Goal: Task Accomplishment & Management: Use online tool/utility

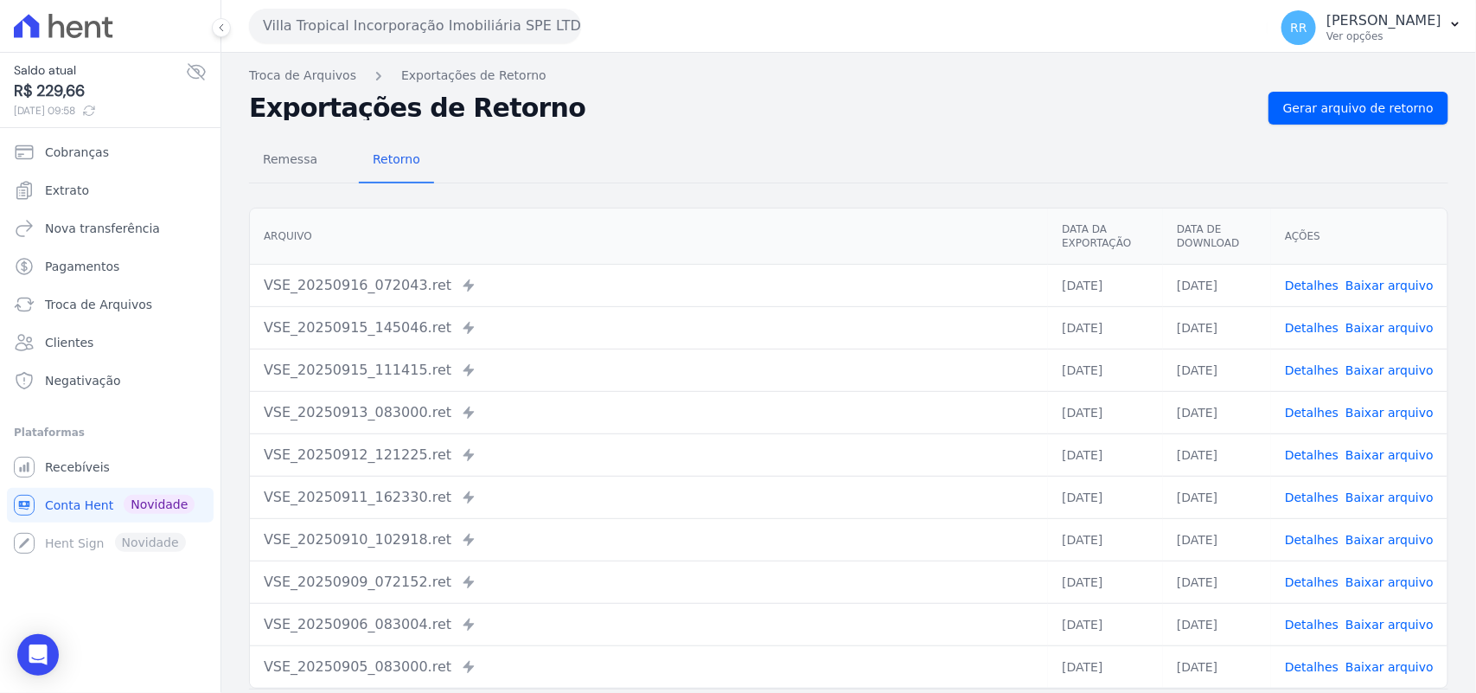
click at [363, 41] on button "Villa Tropical Incorporação Imobiliária SPE LTDA" at bounding box center [415, 26] width 332 height 35
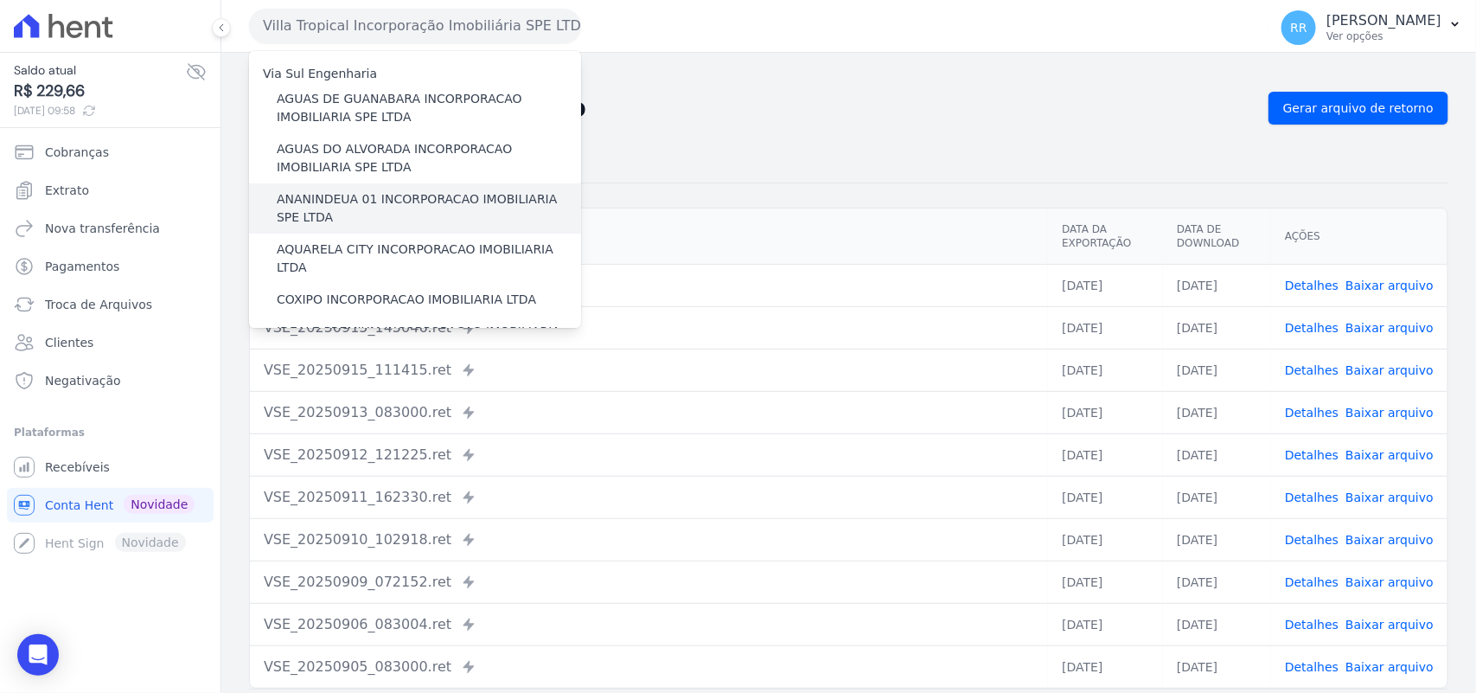
click at [356, 207] on label "ANANINDEUA 01 INCORPORACAO IMOBILIARIA SPE LTDA" at bounding box center [429, 208] width 304 height 36
click at [0, 0] on input "ANANINDEUA 01 INCORPORACAO IMOBILIARIA SPE LTDA" at bounding box center [0, 0] width 0 height 0
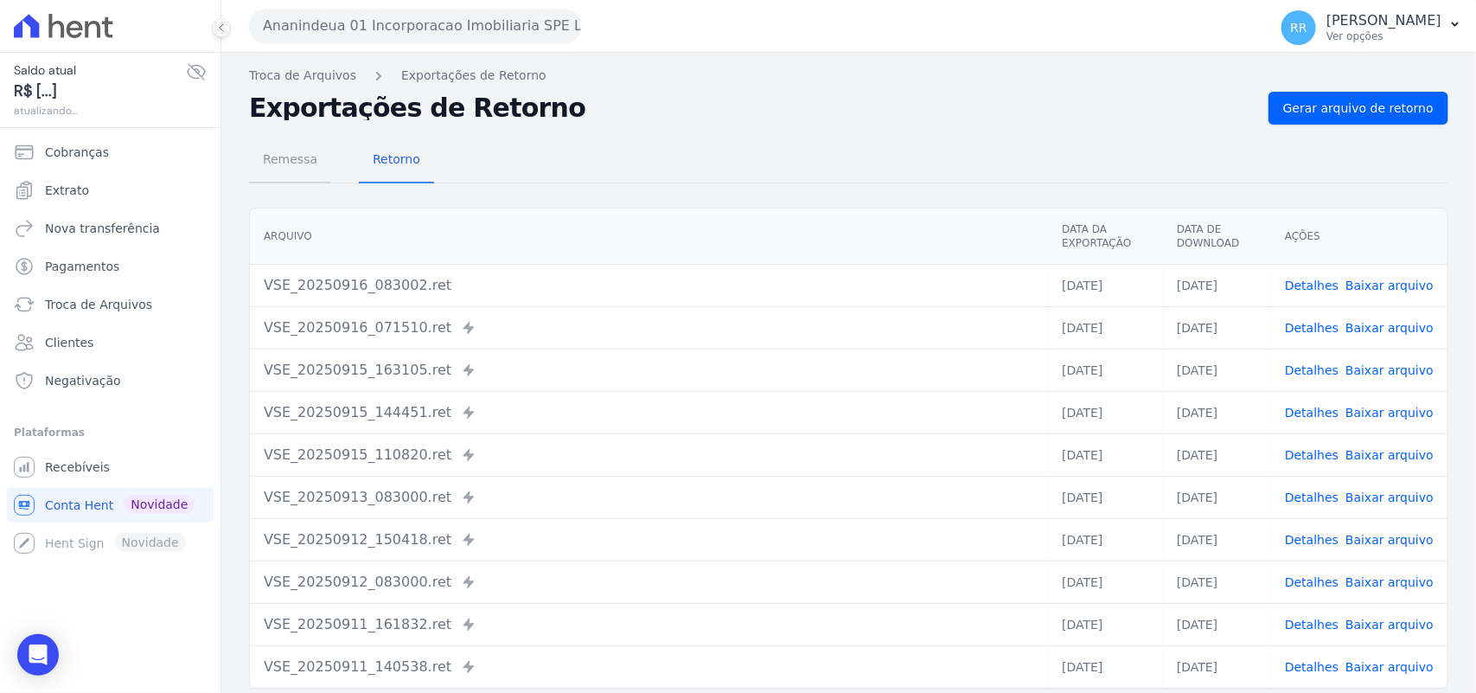
click at [308, 165] on span "Remessa" at bounding box center [289, 159] width 75 height 35
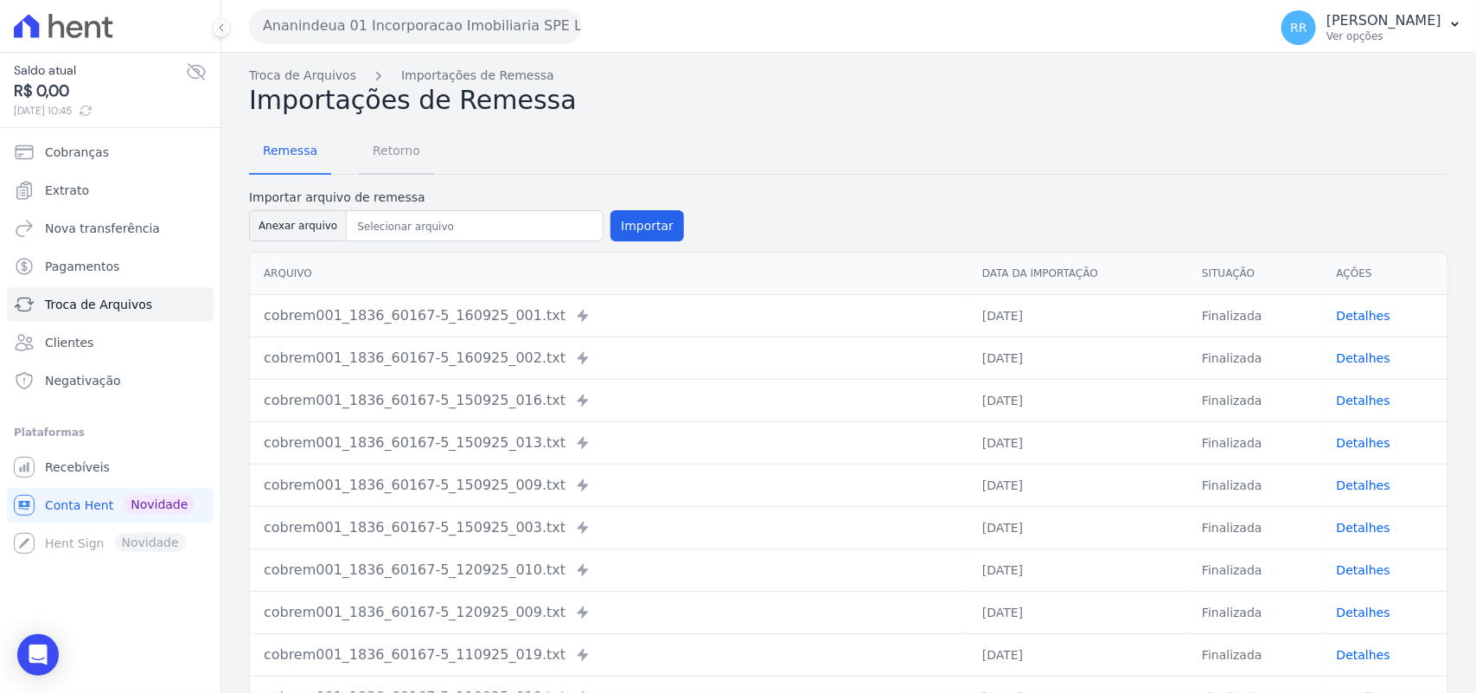
click at [386, 138] on span "Retorno" at bounding box center [396, 150] width 68 height 35
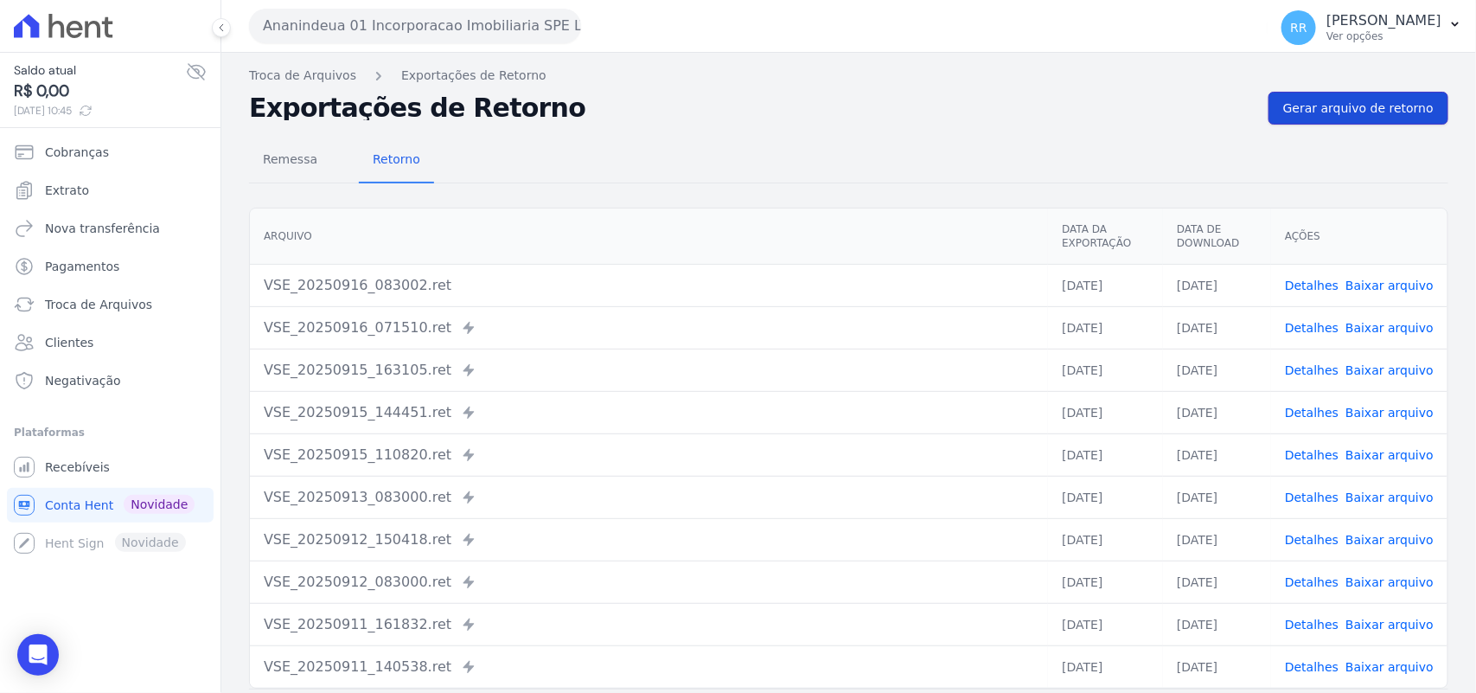
click at [1288, 119] on link "Gerar arquivo de retorno" at bounding box center [1358, 108] width 180 height 33
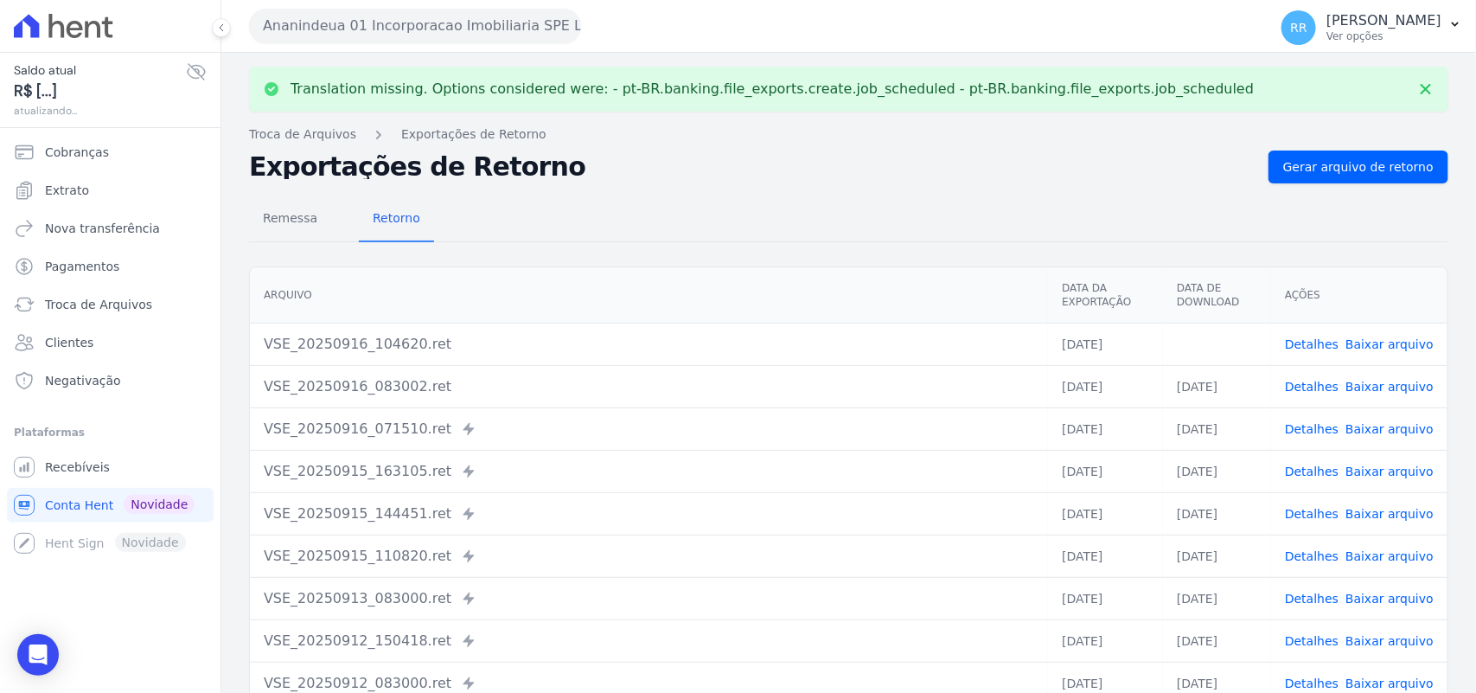
click at [1377, 340] on link "Baixar arquivo" at bounding box center [1389, 344] width 88 height 14
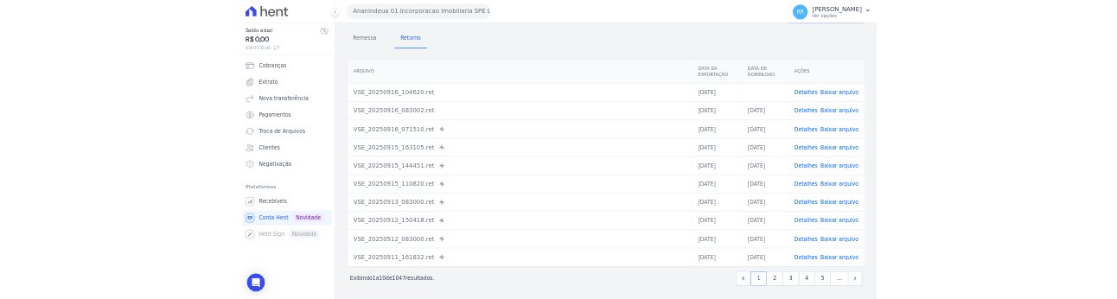
scroll to position [252, 0]
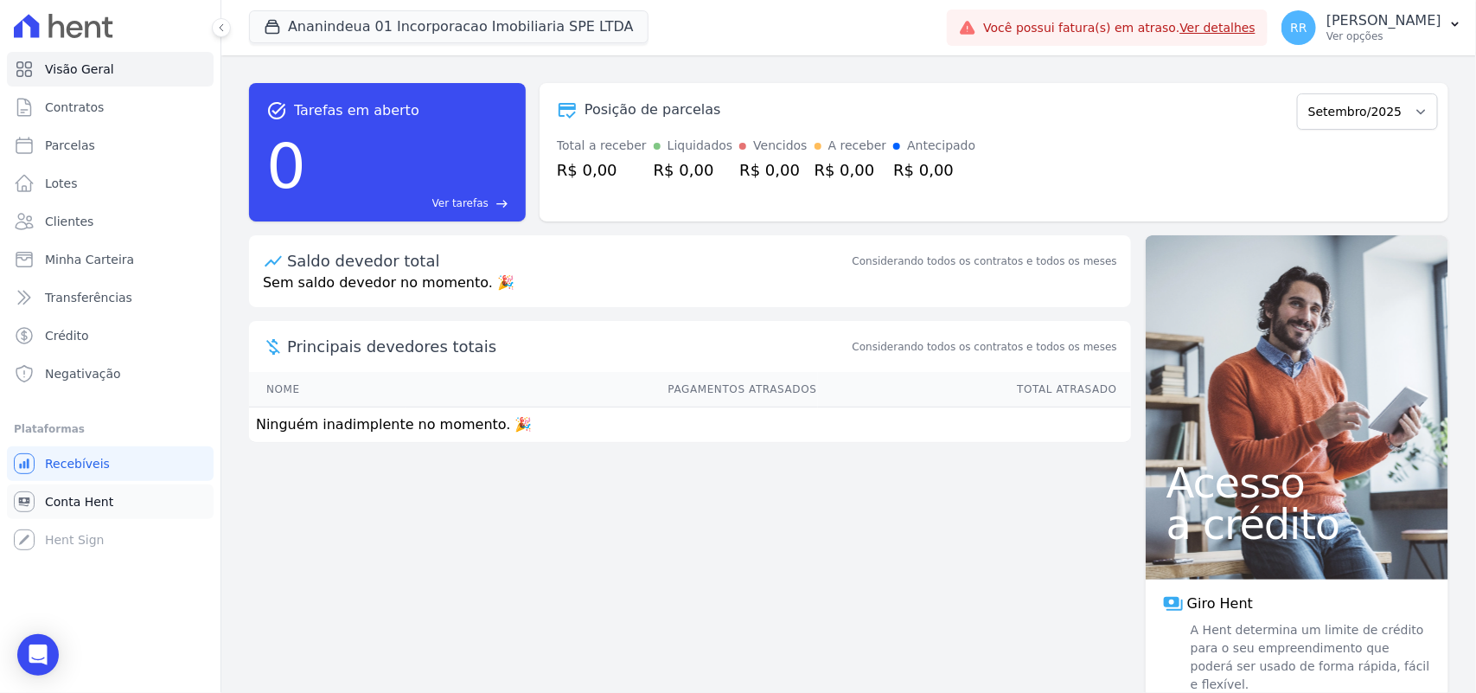
click at [85, 501] on span "Conta Hent" at bounding box center [79, 501] width 68 height 17
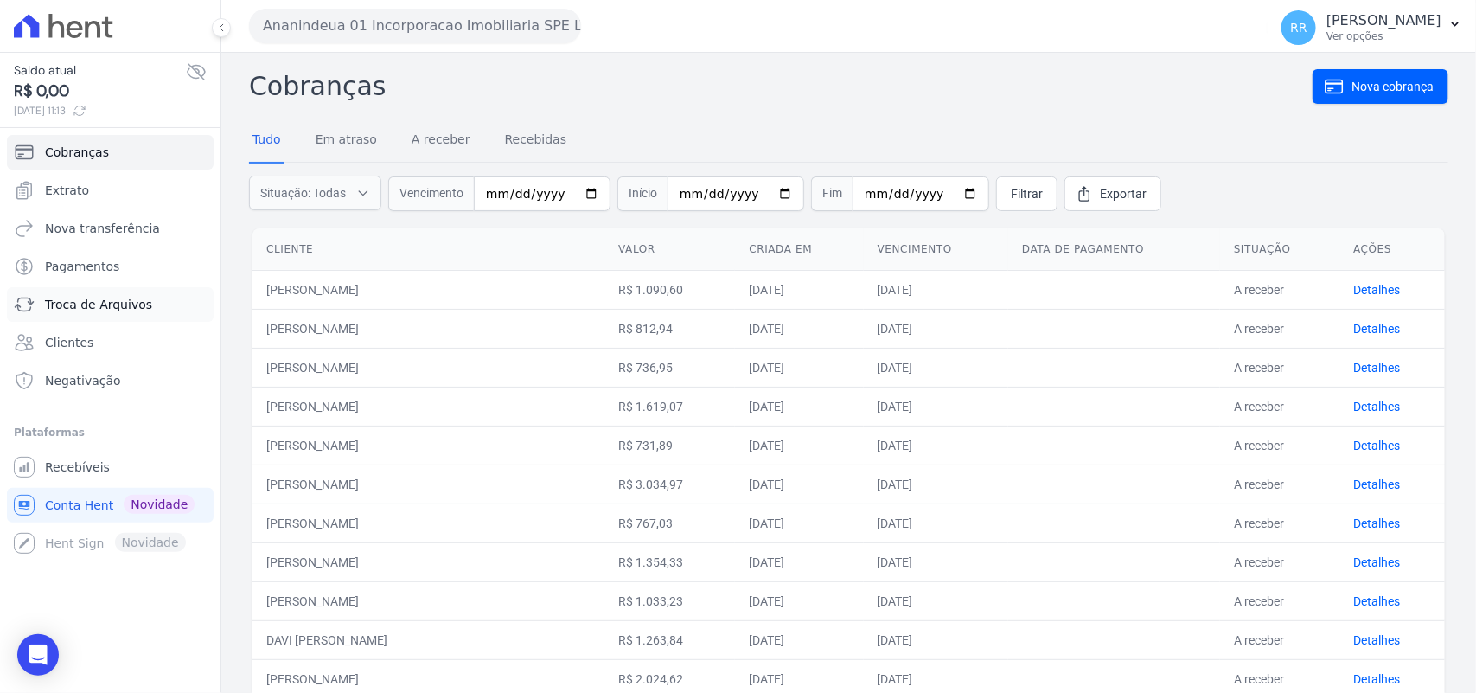
click at [131, 313] on link "Troca de Arquivos" at bounding box center [110, 304] width 207 height 35
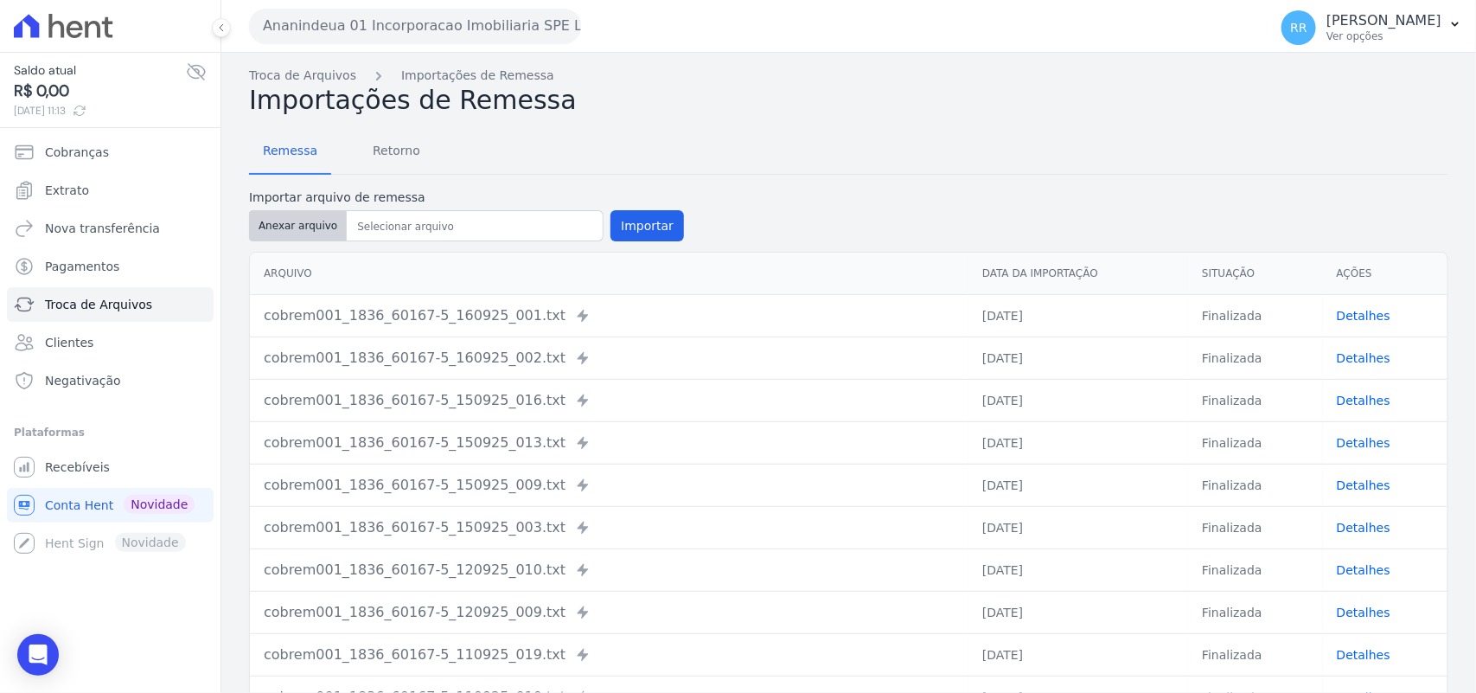
click at [310, 220] on button "Anexar arquivo" at bounding box center [298, 225] width 98 height 31
type input "cobrem001_1836_60167-5_160925_003.TXT"
click at [637, 234] on button "Importar" at bounding box center [646, 225] width 73 height 31
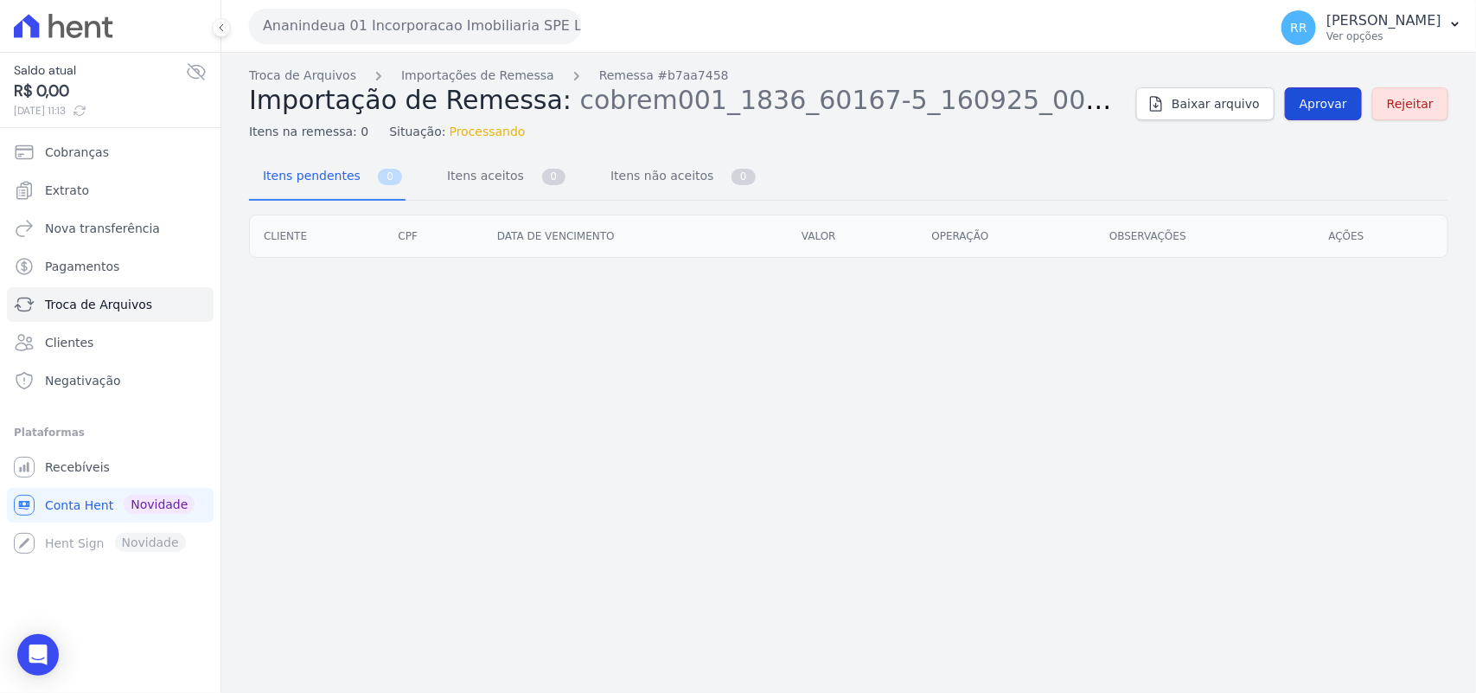
click at [1340, 105] on span "Aprovar" at bounding box center [1323, 103] width 48 height 17
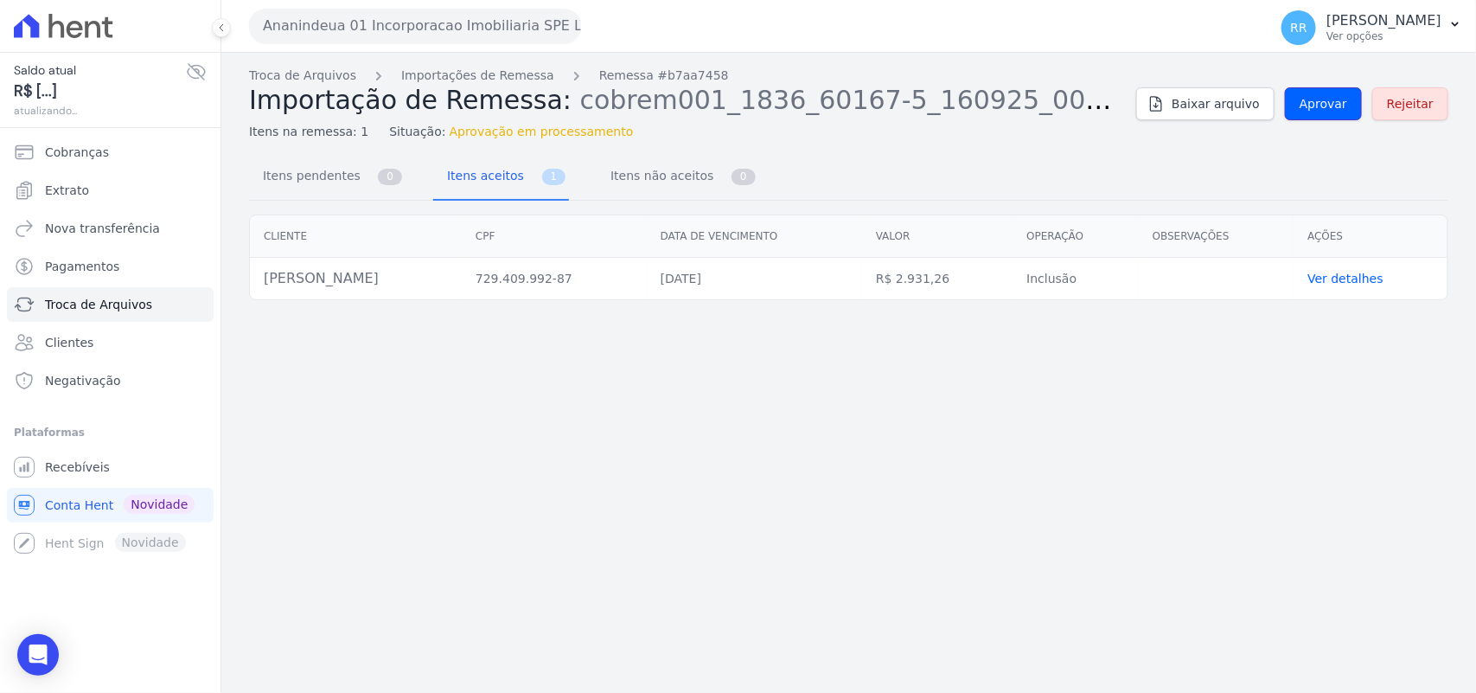
click at [1340, 105] on span "Aprovar" at bounding box center [1323, 103] width 48 height 17
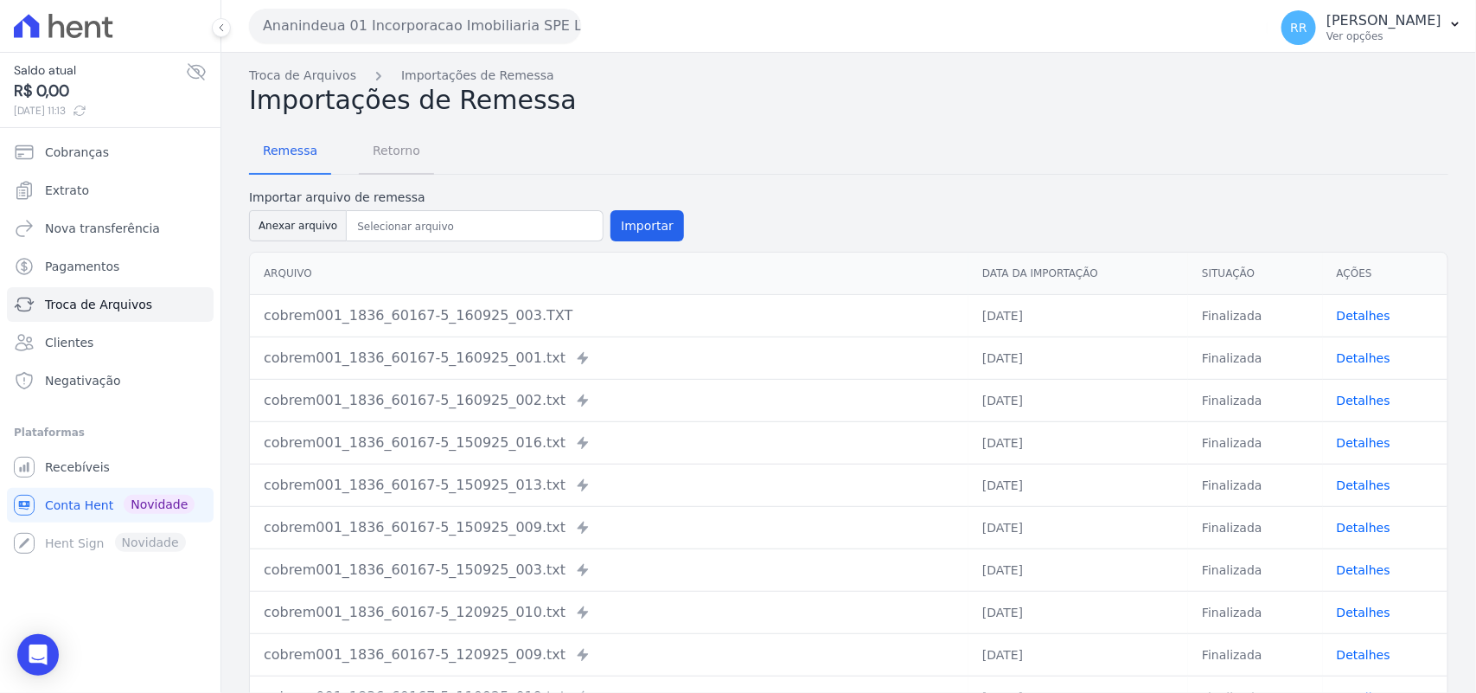
click at [400, 153] on span "Retorno" at bounding box center [396, 150] width 68 height 35
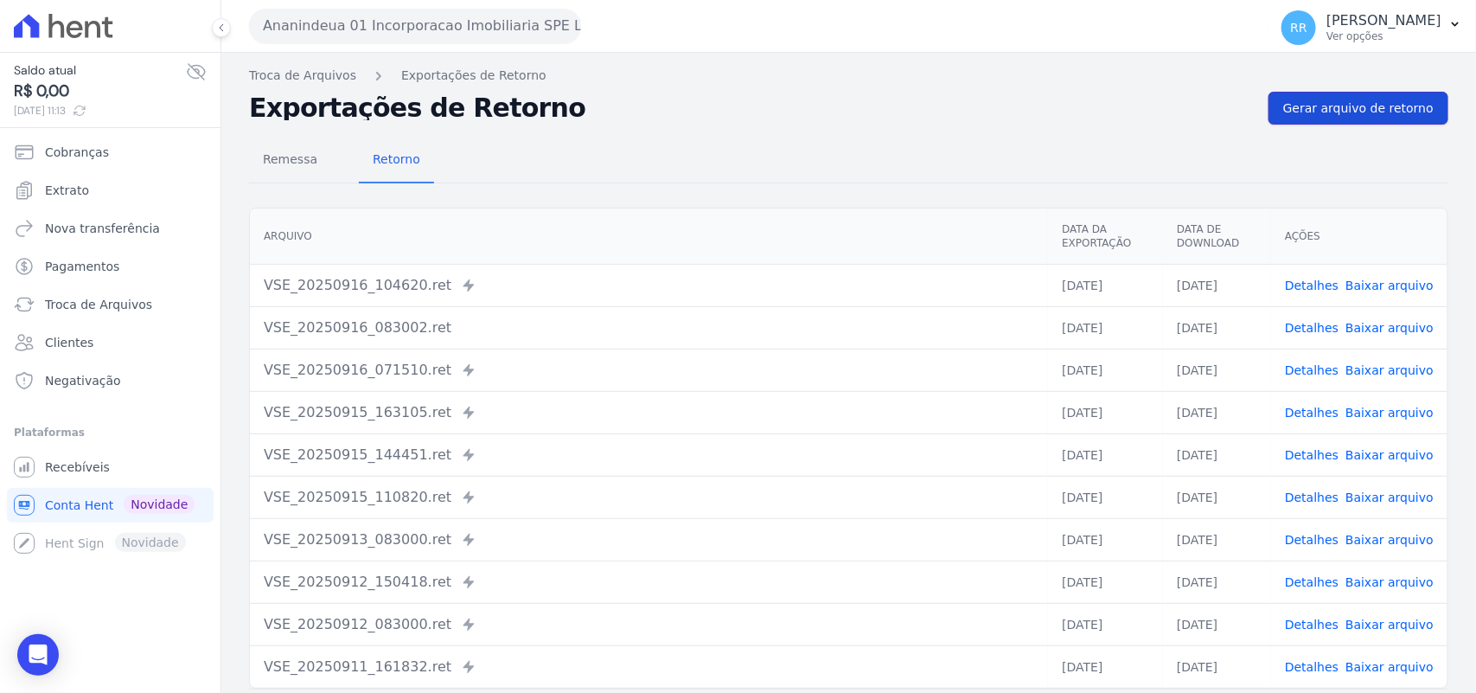
click at [1337, 121] on link "Gerar arquivo de retorno" at bounding box center [1358, 108] width 180 height 33
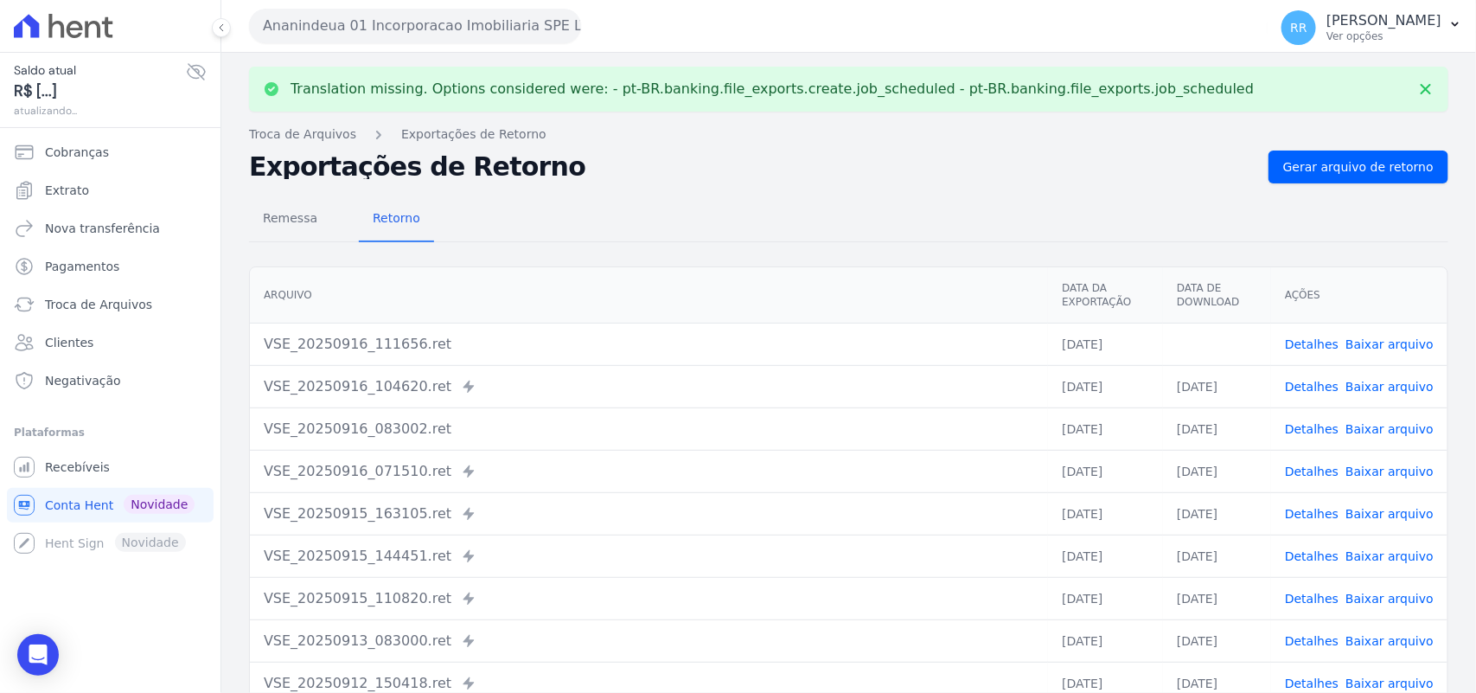
click at [1385, 354] on td "Detalhes Baixar arquivo" at bounding box center [1359, 343] width 176 height 42
click at [1408, 347] on link "Baixar arquivo" at bounding box center [1389, 344] width 88 height 14
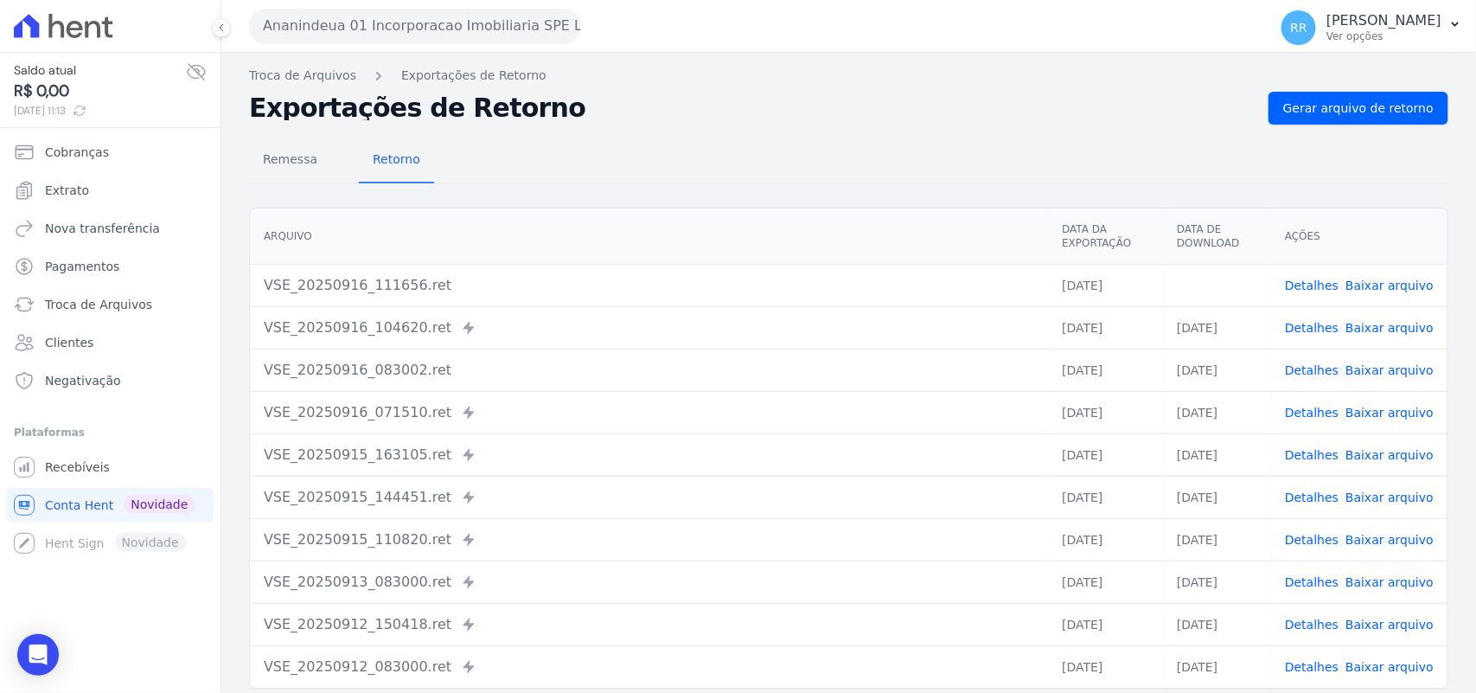
click at [1194, 89] on div "Translation missing. Options considered were: - pt-BR.banking.file_exports.crea…" at bounding box center [848, 408] width 1254 height 711
click at [1143, 118] on h2 "Exportações de Retorno" at bounding box center [751, 108] width 1005 height 24
click at [638, 75] on nav "Troca de Arquivos Exportações de Retorno" at bounding box center [848, 76] width 1199 height 18
click at [447, 22] on button "Ananindeua 01 Incorporacao Imobiliaria SPE LTDA" at bounding box center [415, 26] width 332 height 35
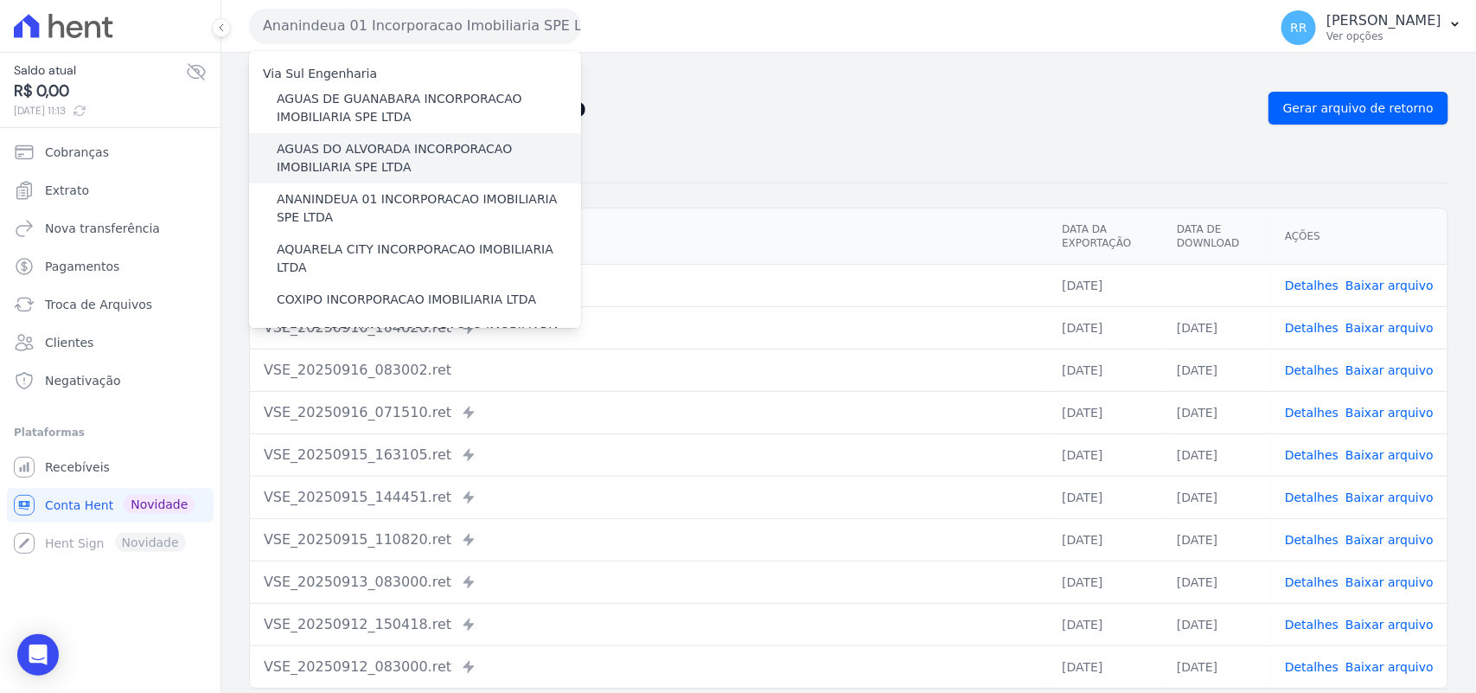
click at [383, 149] on label "AGUAS DO ALVORADA INCORPORACAO IMOBILIARIA SPE LTDA" at bounding box center [429, 158] width 304 height 36
click at [0, 0] on input "AGUAS DO ALVORADA INCORPORACAO IMOBILIARIA SPE LTDA" at bounding box center [0, 0] width 0 height 0
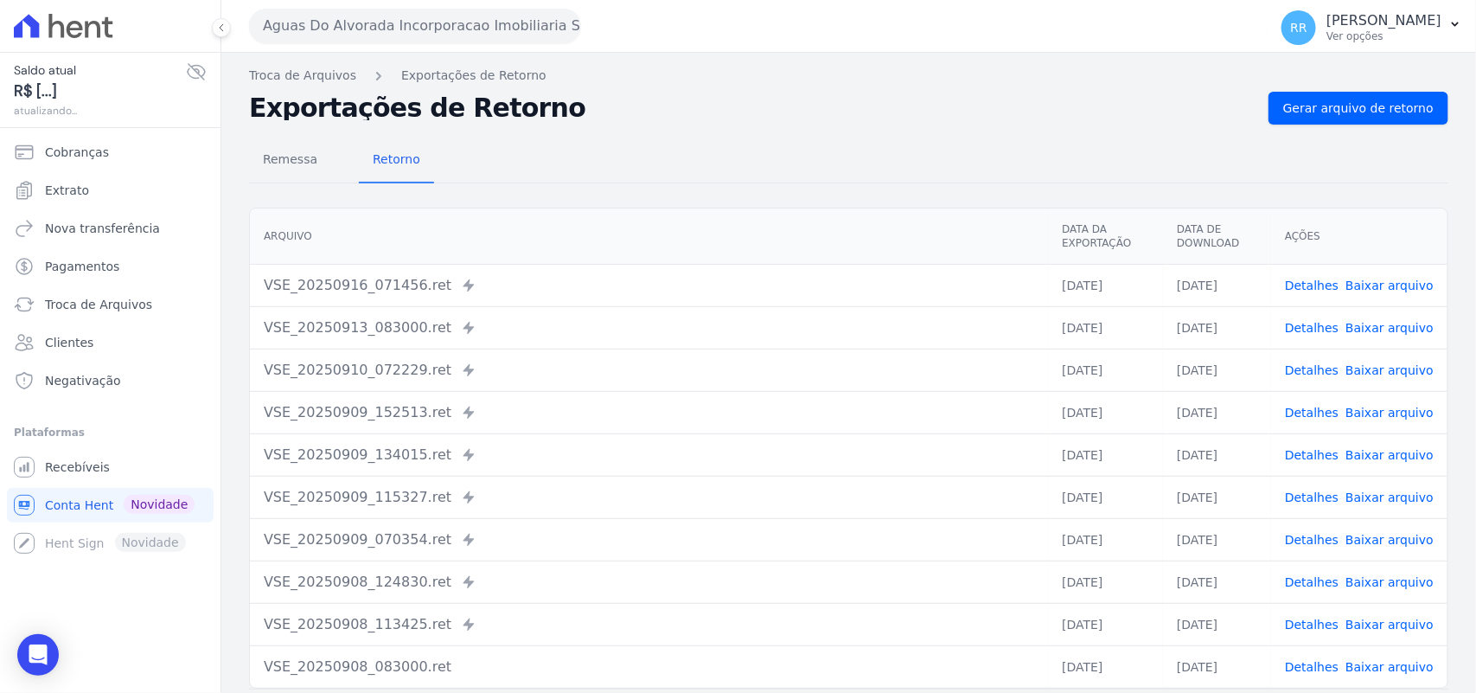
click at [433, 22] on button "Aguas Do Alvorada Incorporacao Imobiliaria SPE LTDA" at bounding box center [415, 26] width 332 height 35
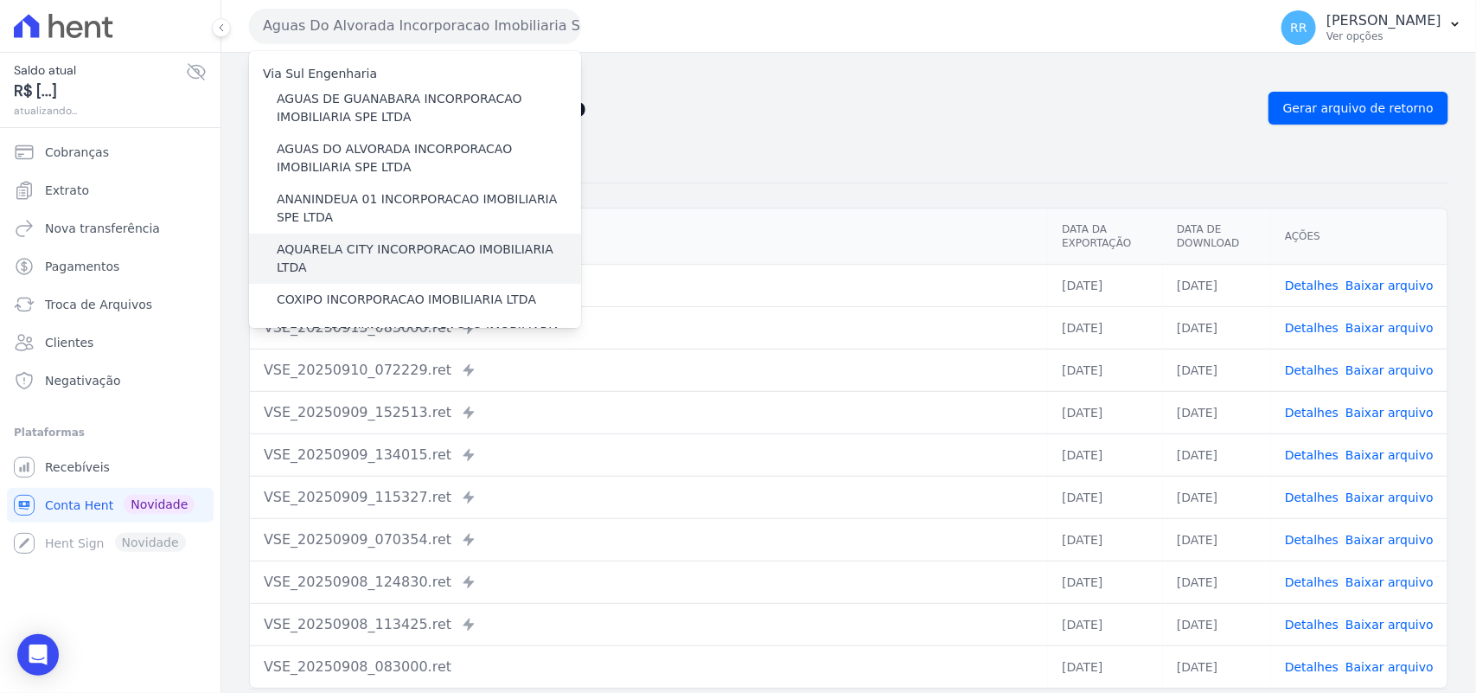
click at [331, 246] on label "AQUARELA CITY INCORPORACAO IMOBILIARIA LTDA" at bounding box center [429, 258] width 304 height 36
click at [0, 0] on input "AQUARELA CITY INCORPORACAO IMOBILIARIA LTDA" at bounding box center [0, 0] width 0 height 0
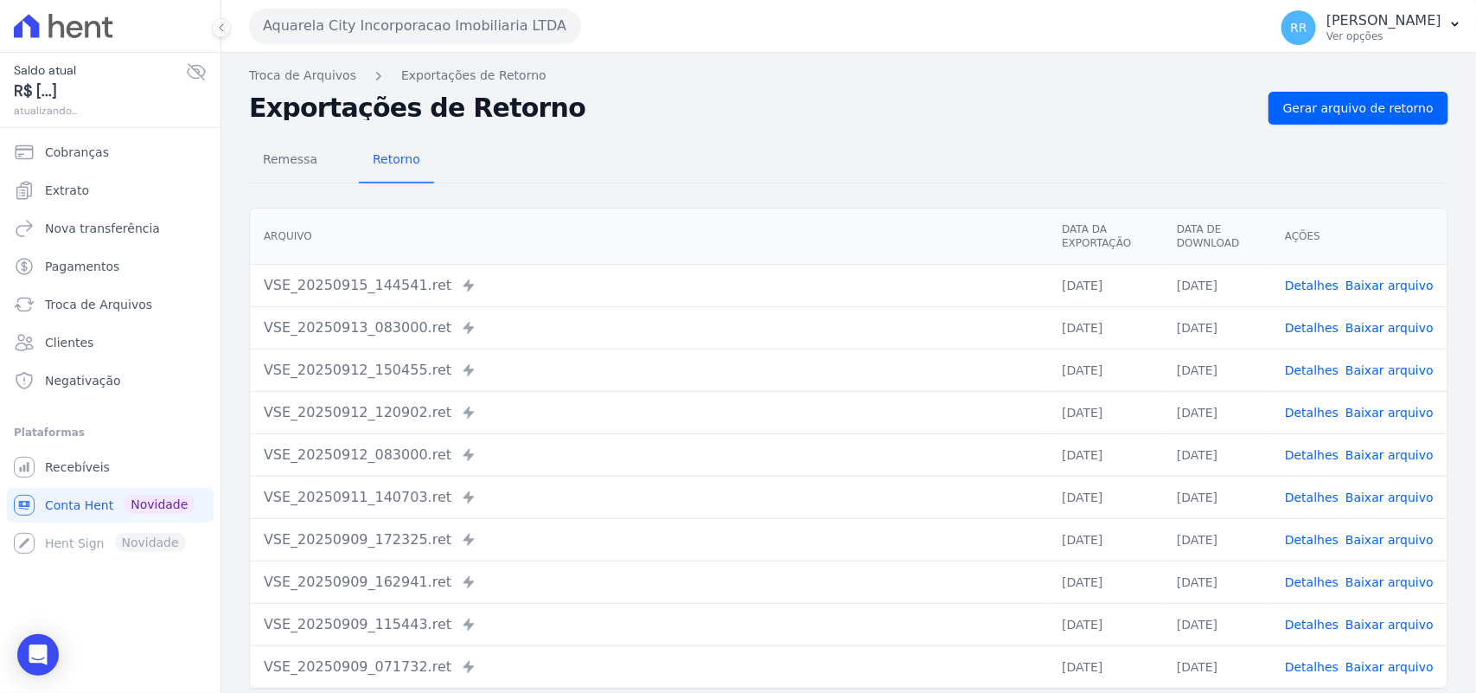
click at [343, 10] on button "Aquarela City Incorporacao Imobiliaria LTDA" at bounding box center [415, 26] width 332 height 35
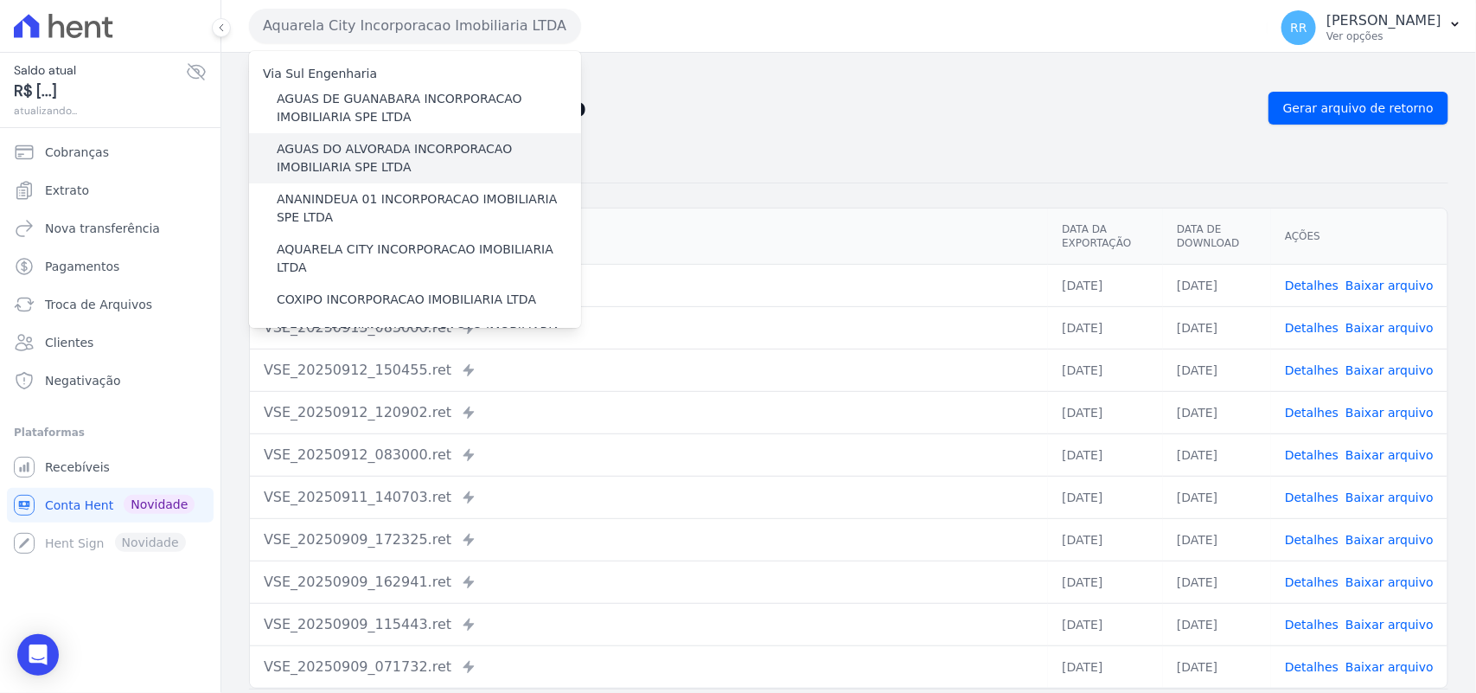
click at [406, 178] on div "AGUAS DO ALVORADA INCORPORACAO IMOBILIARIA SPE LTDA" at bounding box center [415, 158] width 332 height 50
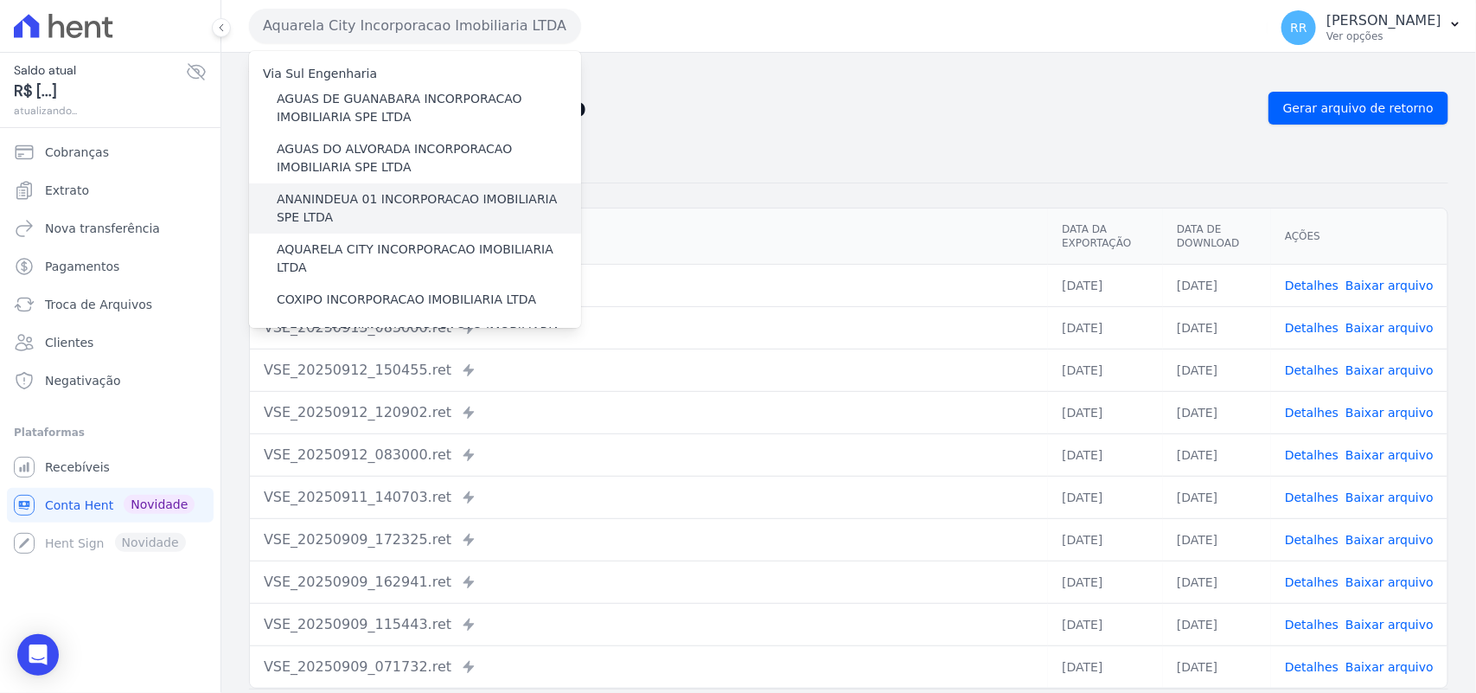
click at [394, 201] on label "ANANINDEUA 01 INCORPORACAO IMOBILIARIA SPE LTDA" at bounding box center [429, 208] width 304 height 36
click at [0, 0] on input "ANANINDEUA 01 INCORPORACAO IMOBILIARIA SPE LTDA" at bounding box center [0, 0] width 0 height 0
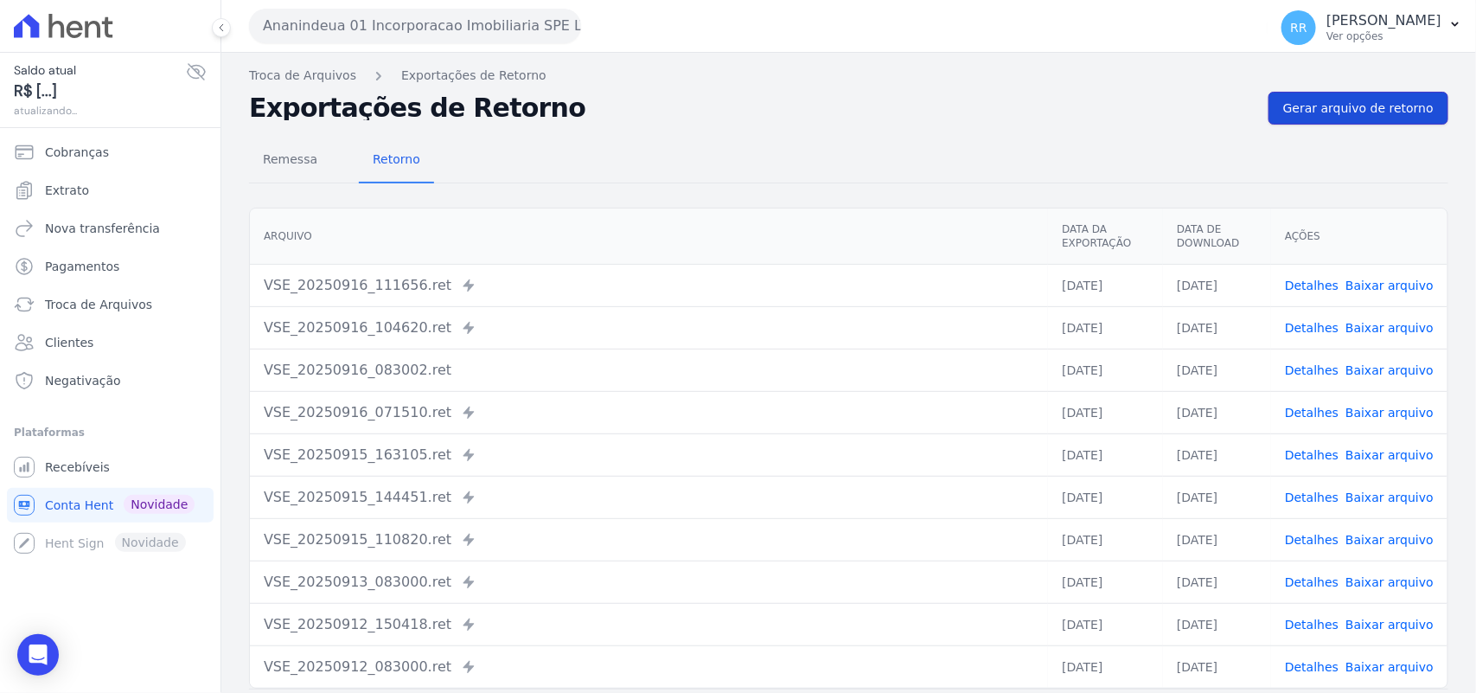
click at [1312, 100] on span "Gerar arquivo de retorno" at bounding box center [1358, 107] width 150 height 17
click at [802, 208] on th "Arquivo" at bounding box center [649, 236] width 798 height 56
click at [952, 110] on h2 "Exportações de Retorno" at bounding box center [751, 108] width 1005 height 24
click at [670, 167] on div "Remessa Retorno" at bounding box center [848, 160] width 1199 height 45
click at [523, 40] on button "Ananindeua 01 Incorporacao Imobiliaria SPE LTDA" at bounding box center [415, 26] width 332 height 35
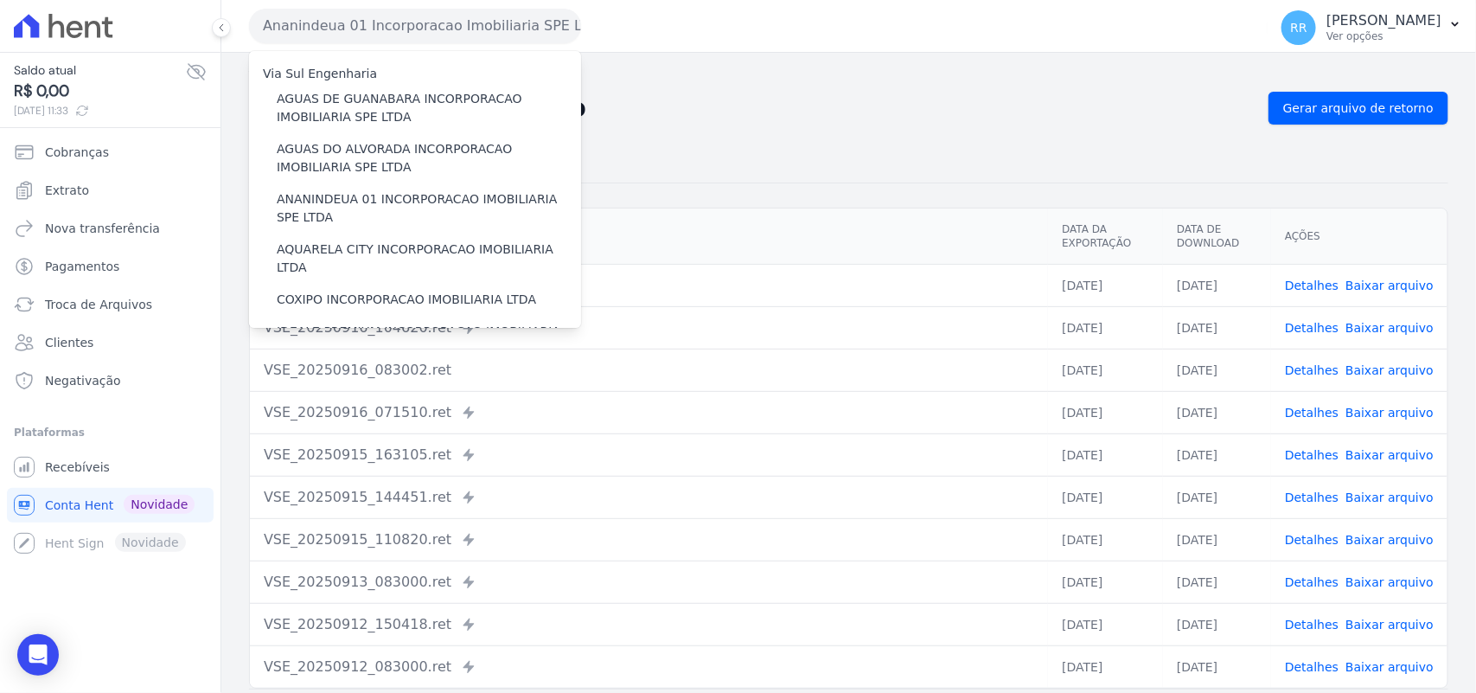
click at [692, 112] on h2 "Exportações de Retorno" at bounding box center [751, 108] width 1005 height 24
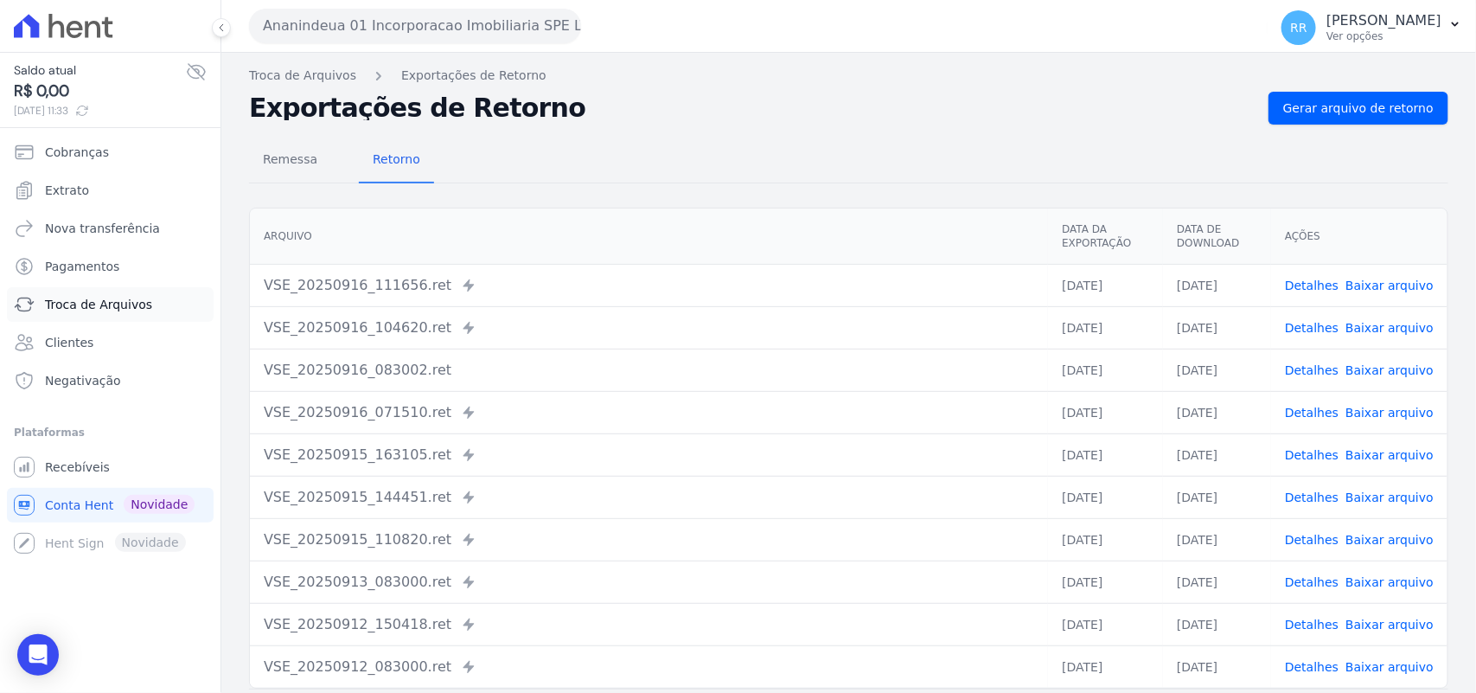
click at [75, 294] on link "Troca de Arquivos" at bounding box center [110, 304] width 207 height 35
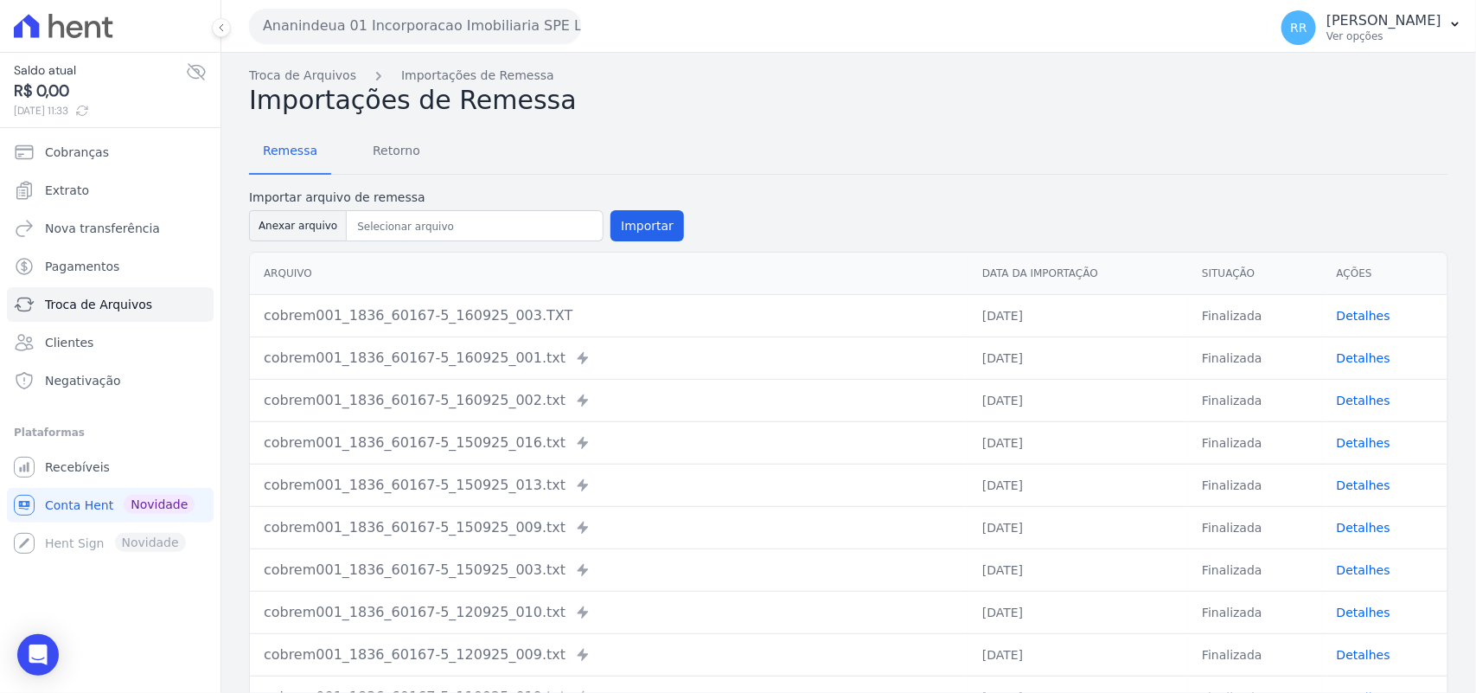
click at [922, 115] on div "Troca de Arquivos Importações de Remessa Importações de Remessa Remessa Retorno…" at bounding box center [848, 423] width 1254 height 741
click at [703, 165] on div "Remessa Retorno" at bounding box center [848, 152] width 1199 height 45
click at [689, 113] on h2 "Importações de Remessa" at bounding box center [848, 100] width 1199 height 31
click at [265, 239] on button "Anexar arquivo" at bounding box center [298, 225] width 98 height 31
type input "cobrem001_1836_60167-5_160925_010.TXT"
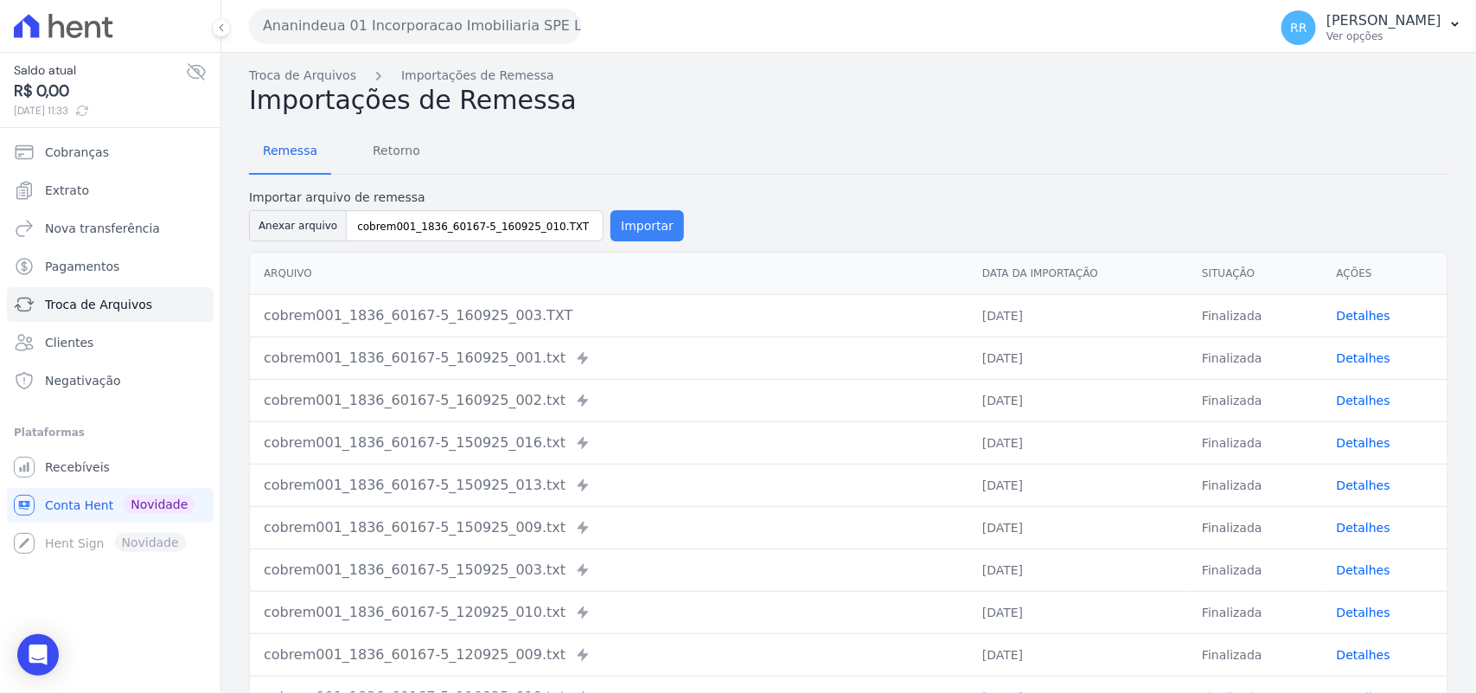
click at [619, 217] on button "Importar" at bounding box center [646, 225] width 73 height 31
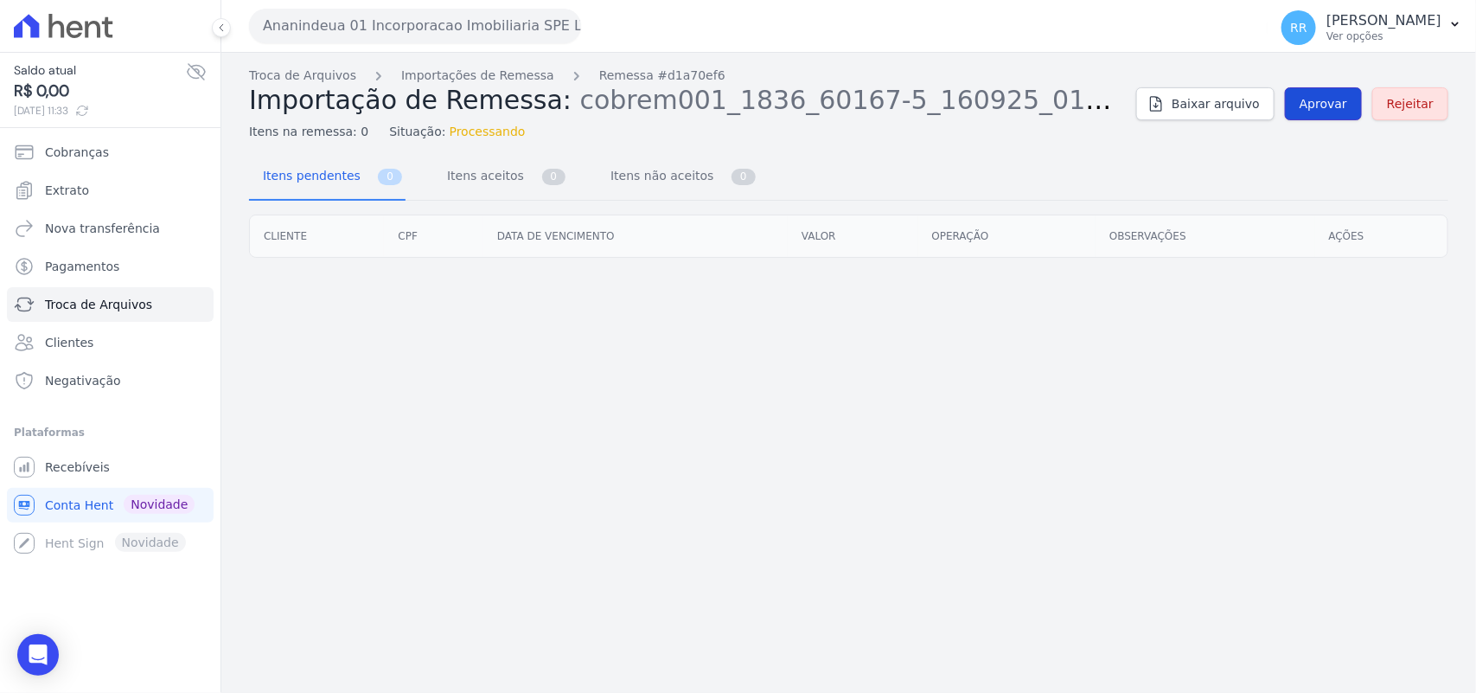
click at [1336, 109] on span "Aprovar" at bounding box center [1323, 103] width 48 height 17
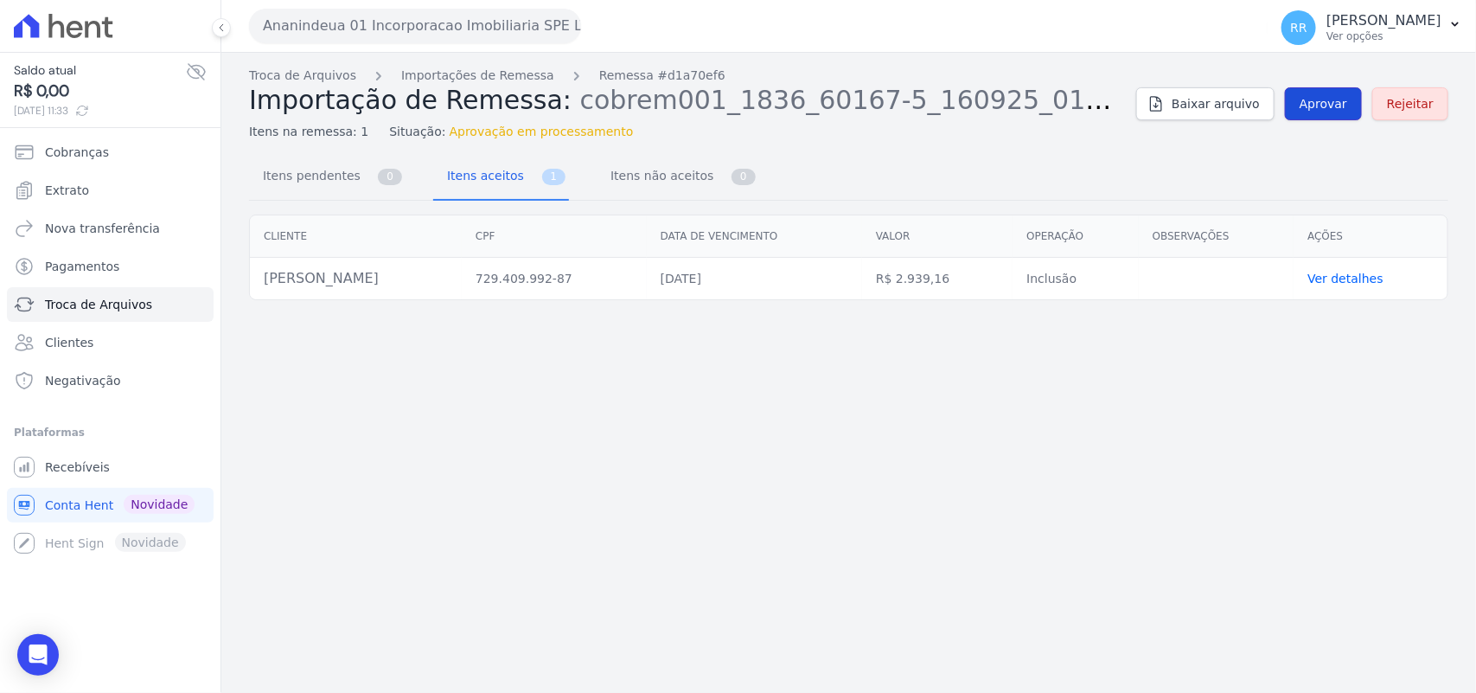
click at [1311, 89] on link "Aprovar" at bounding box center [1323, 103] width 77 height 33
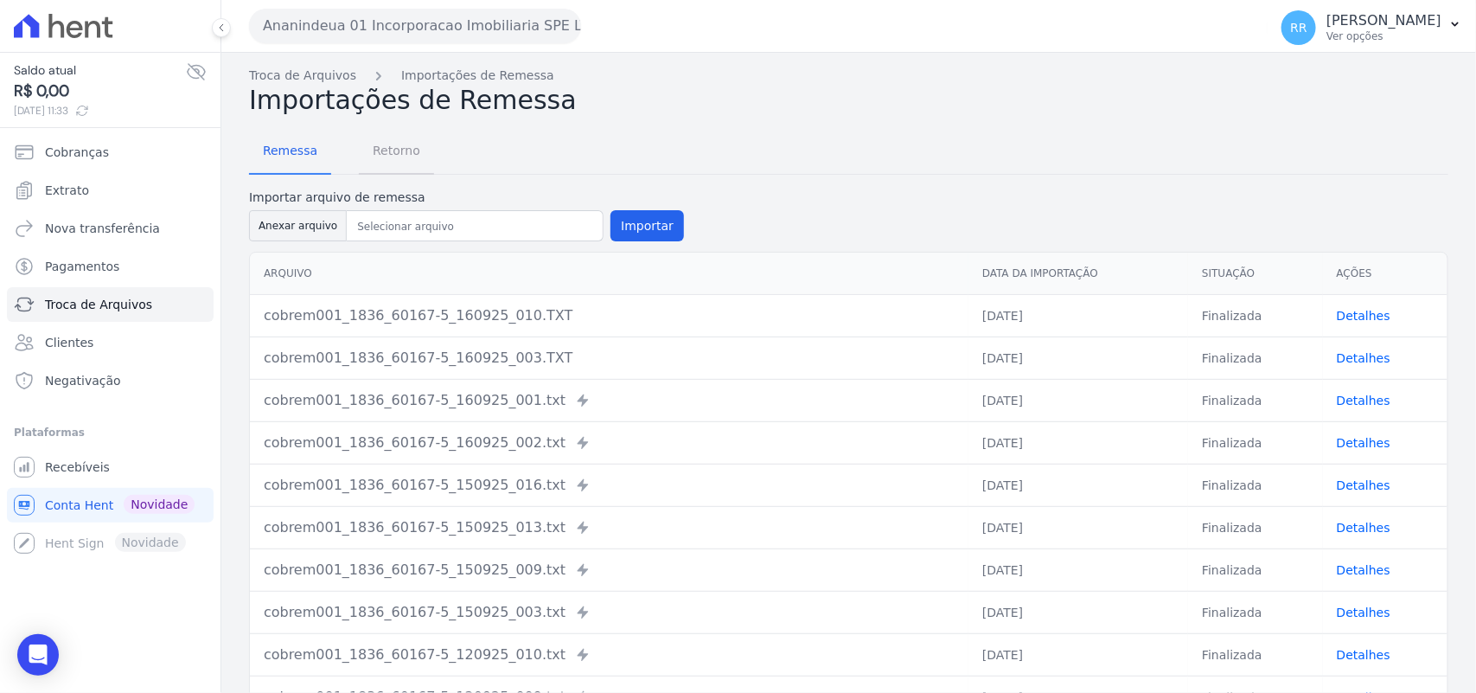
click at [389, 153] on span "Retorno" at bounding box center [396, 150] width 68 height 35
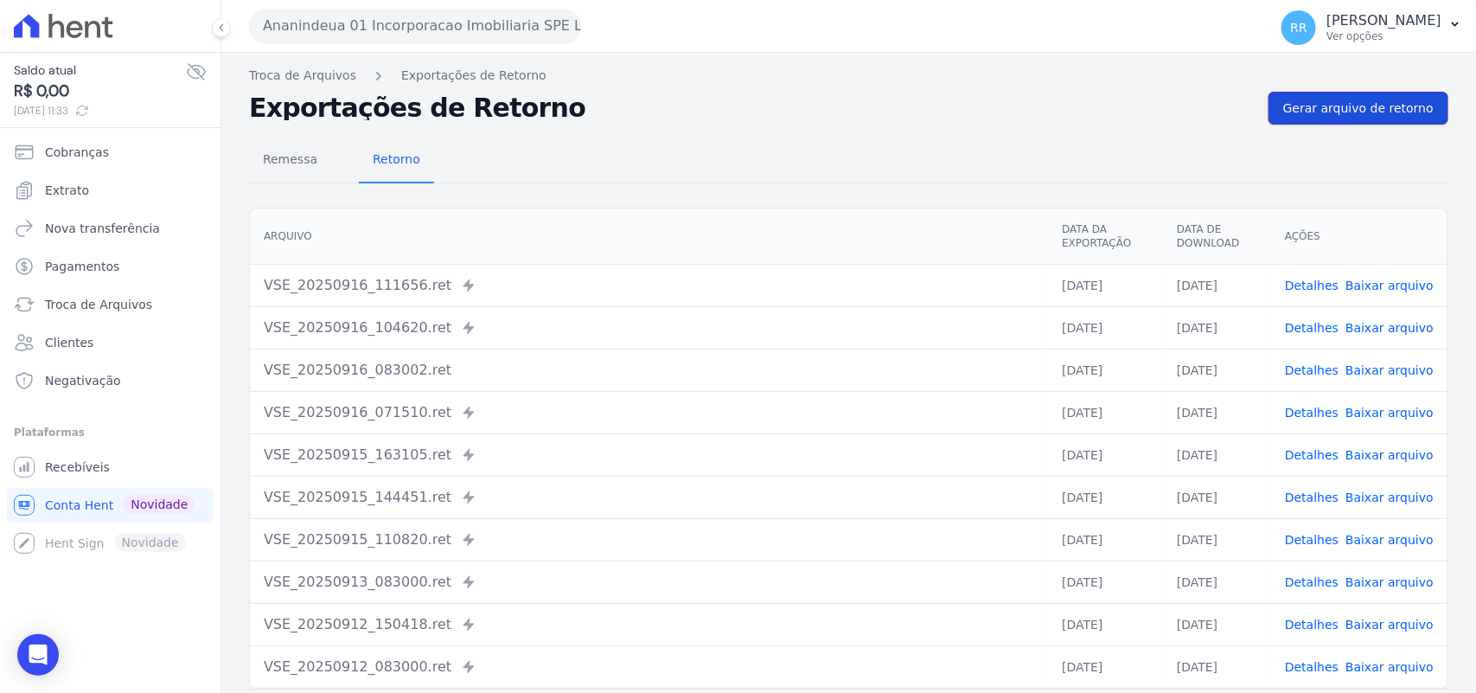
click at [1317, 112] on span "Gerar arquivo de retorno" at bounding box center [1358, 107] width 150 height 17
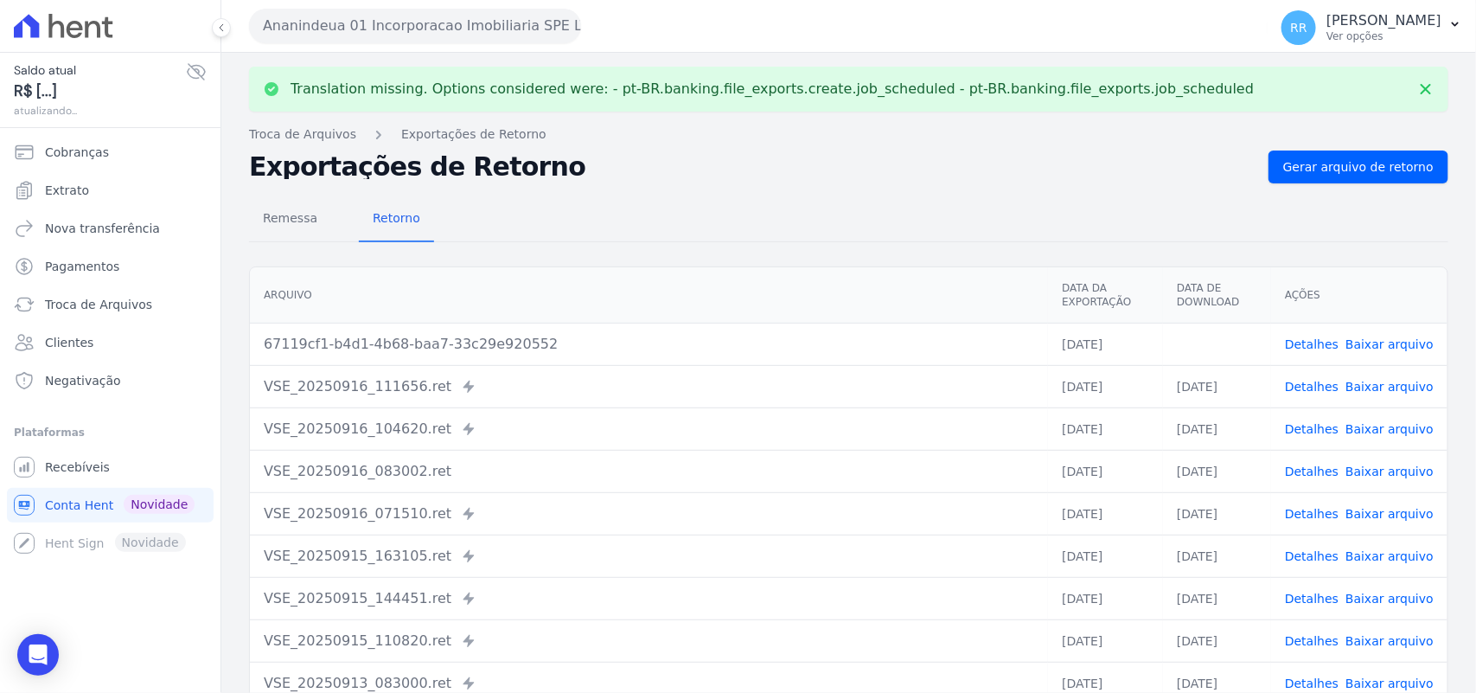
click at [1366, 334] on td "Detalhes Baixar arquivo" at bounding box center [1359, 343] width 176 height 42
click at [1371, 339] on link "Baixar arquivo" at bounding box center [1389, 344] width 88 height 14
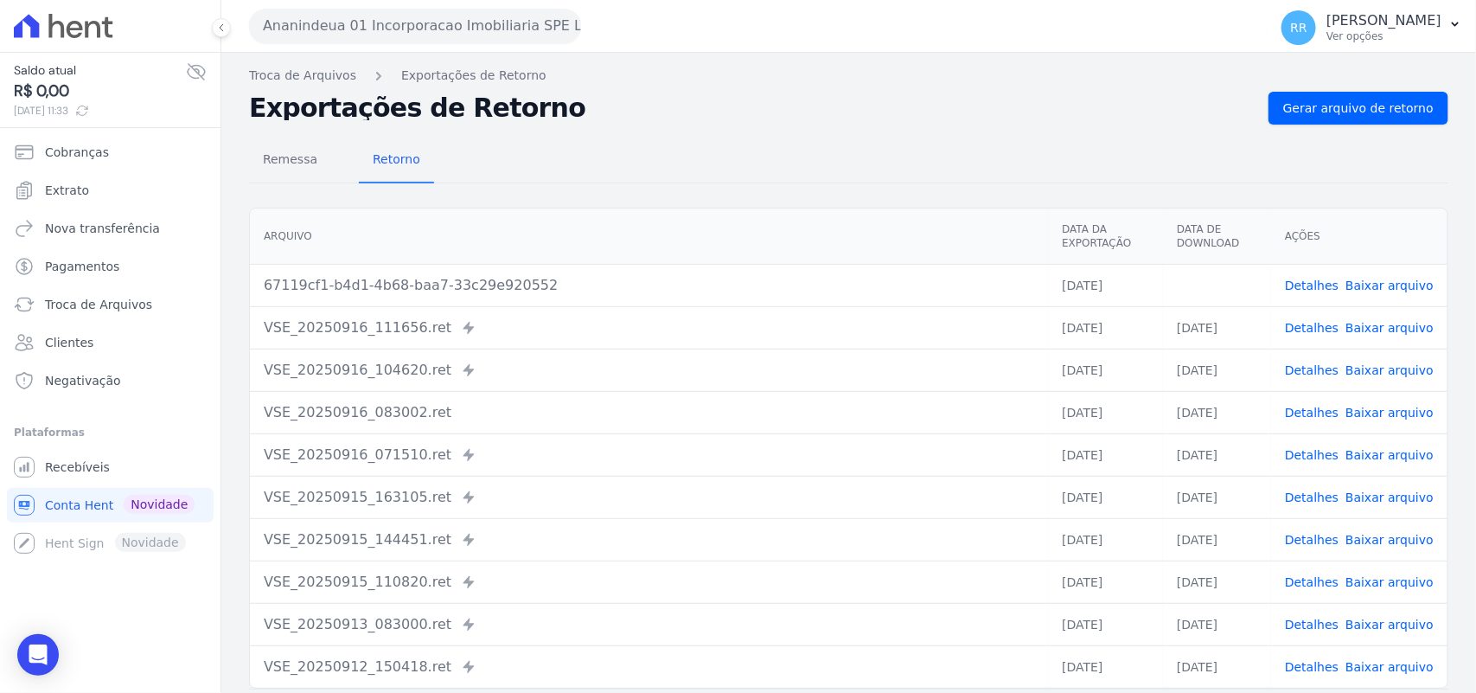
click at [707, 144] on div "Remessa Retorno" at bounding box center [848, 160] width 1199 height 45
click at [278, 154] on span "Remessa" at bounding box center [289, 159] width 75 height 35
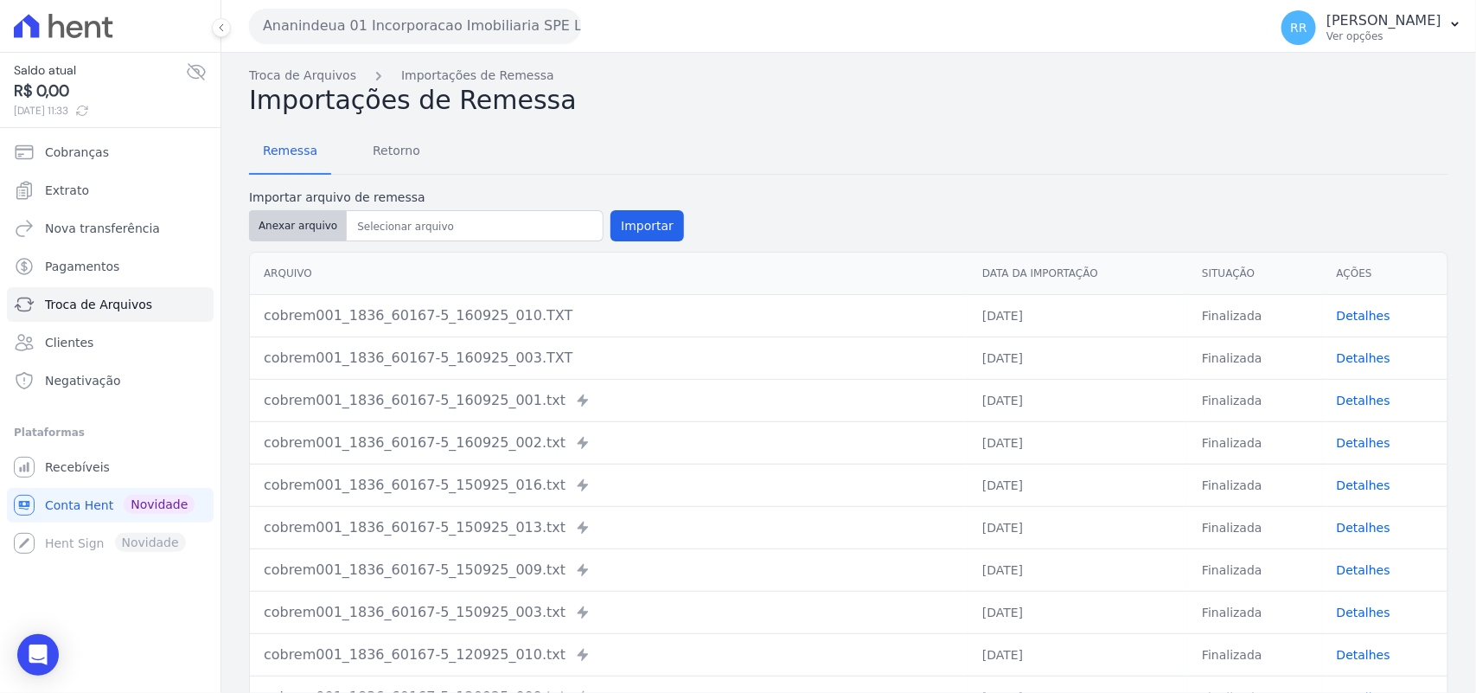
click at [324, 219] on button "Anexar arquivo" at bounding box center [298, 225] width 98 height 31
type input "cobrem001_1836_60167-5_160925_013.TXT"
click at [625, 227] on button "Importar" at bounding box center [646, 225] width 73 height 31
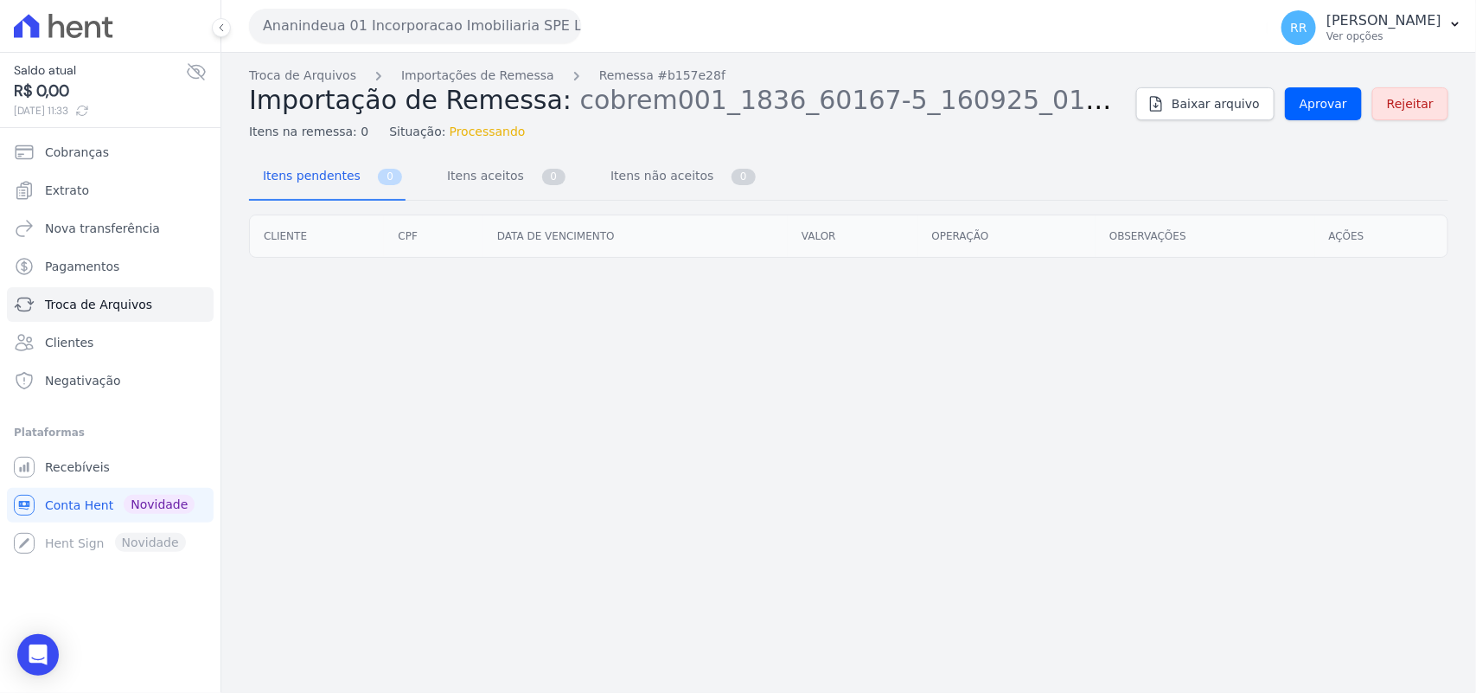
click at [1311, 130] on div "Troca de Arquivos Importações de Remessa Remessa #b157e28f Importação de Remess…" at bounding box center [848, 104] width 1199 height 74
click at [1311, 113] on link "Aprovar" at bounding box center [1323, 103] width 77 height 33
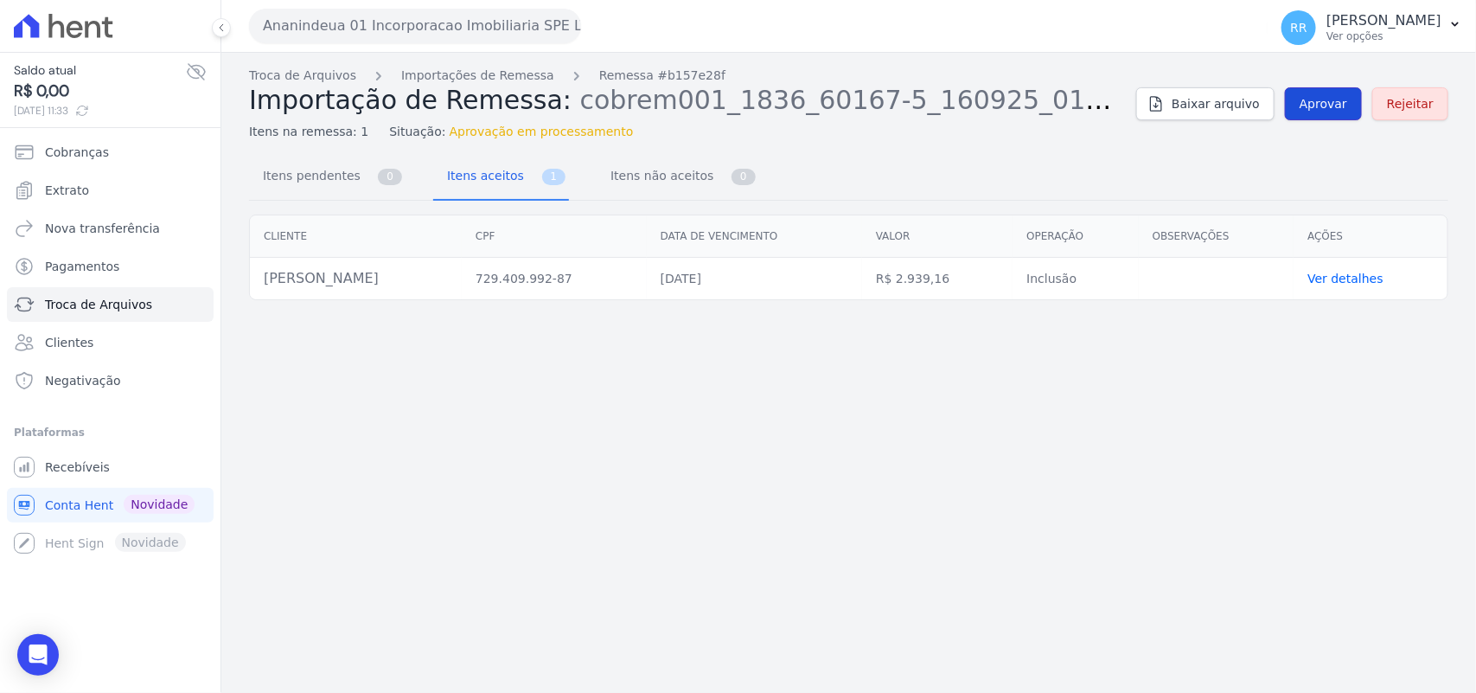
click at [1337, 104] on span "Aprovar" at bounding box center [1323, 103] width 48 height 17
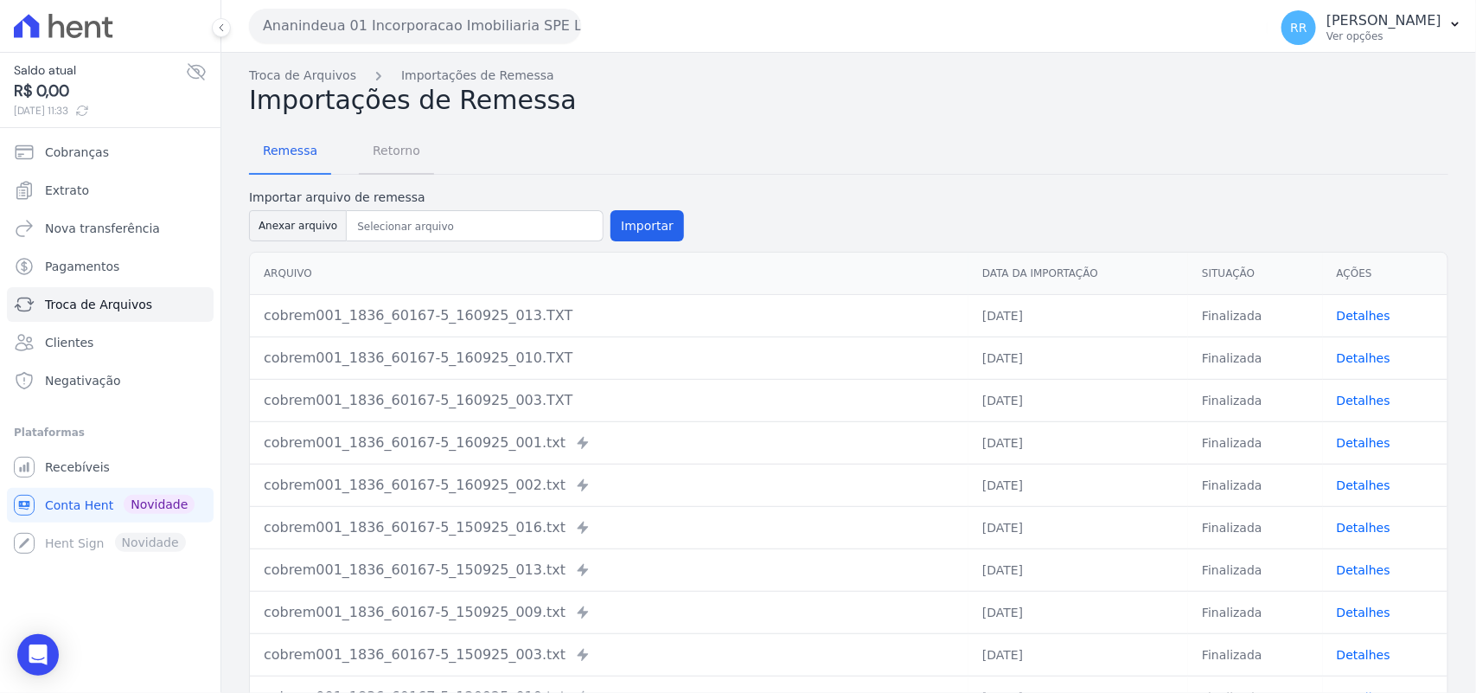
click at [392, 161] on span "Retorno" at bounding box center [396, 150] width 68 height 35
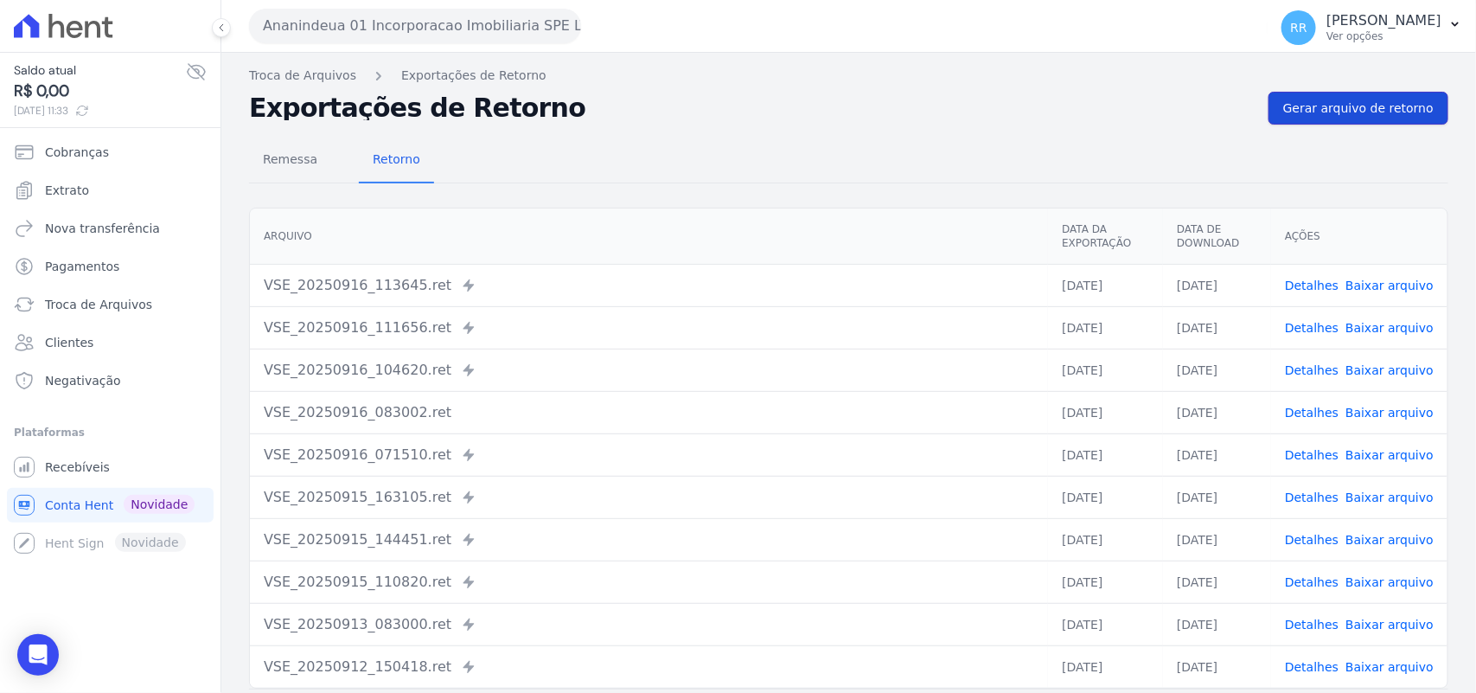
click at [1334, 123] on link "Gerar arquivo de retorno" at bounding box center [1358, 108] width 180 height 33
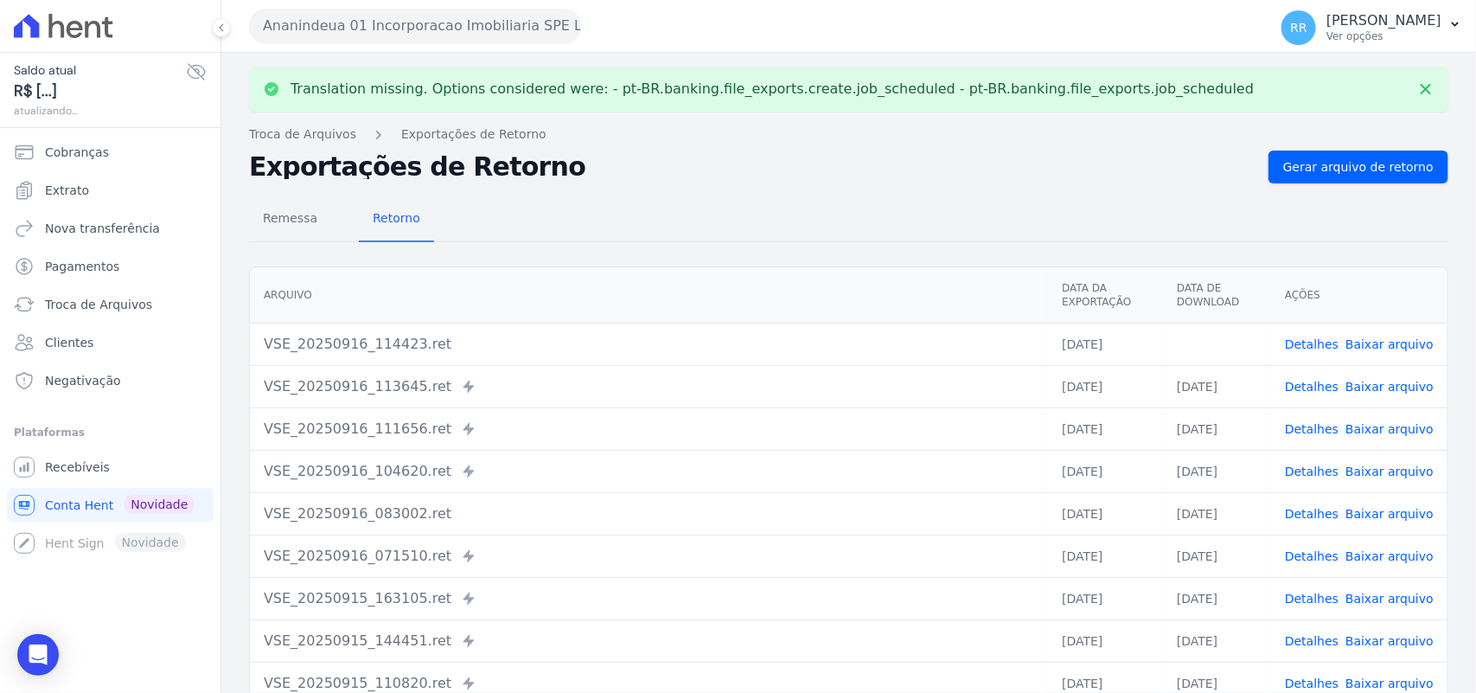
click at [1382, 342] on link "Baixar arquivo" at bounding box center [1389, 344] width 88 height 14
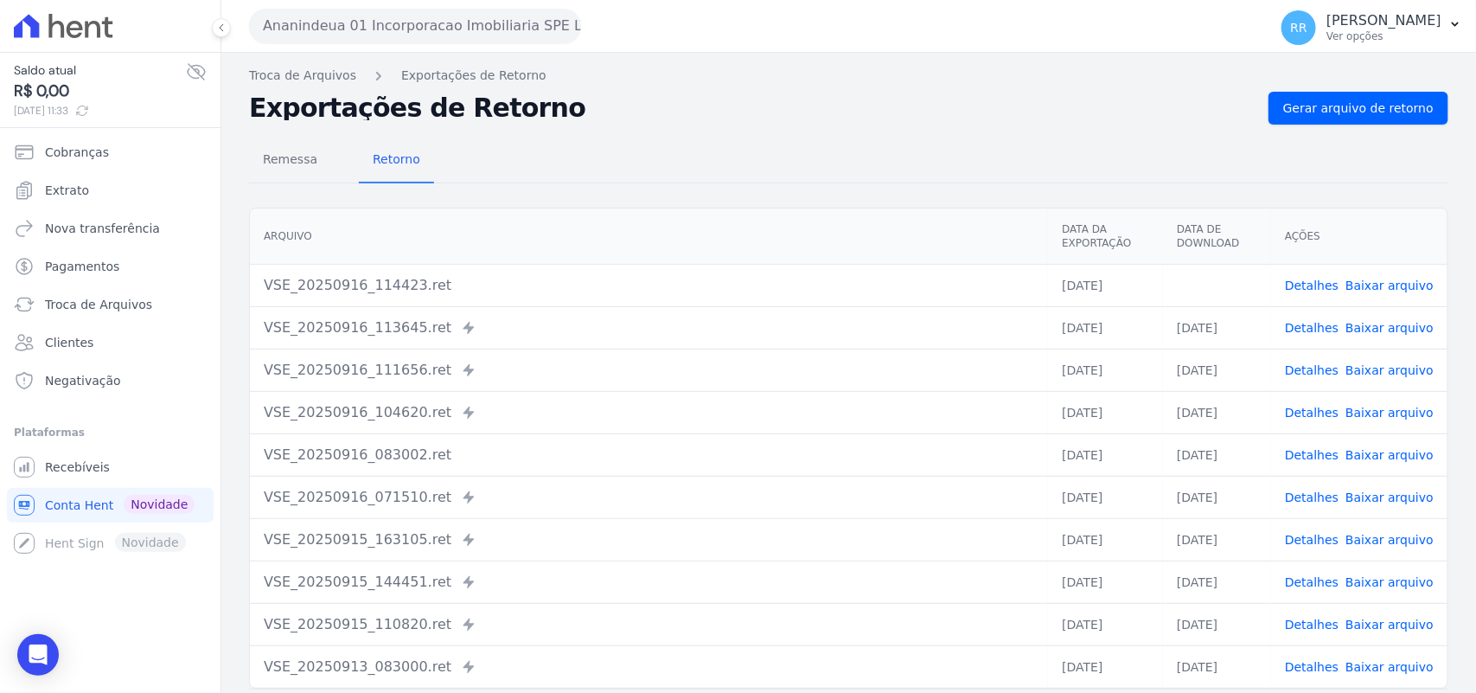
click at [558, 117] on h2 "Exportações de Retorno" at bounding box center [751, 108] width 1005 height 24
click at [1338, 121] on link "Gerar arquivo de retorno" at bounding box center [1358, 108] width 180 height 33
click at [502, 22] on button "Ananindeua 01 Incorporacao Imobiliaria SPE LTDA" at bounding box center [415, 26] width 332 height 35
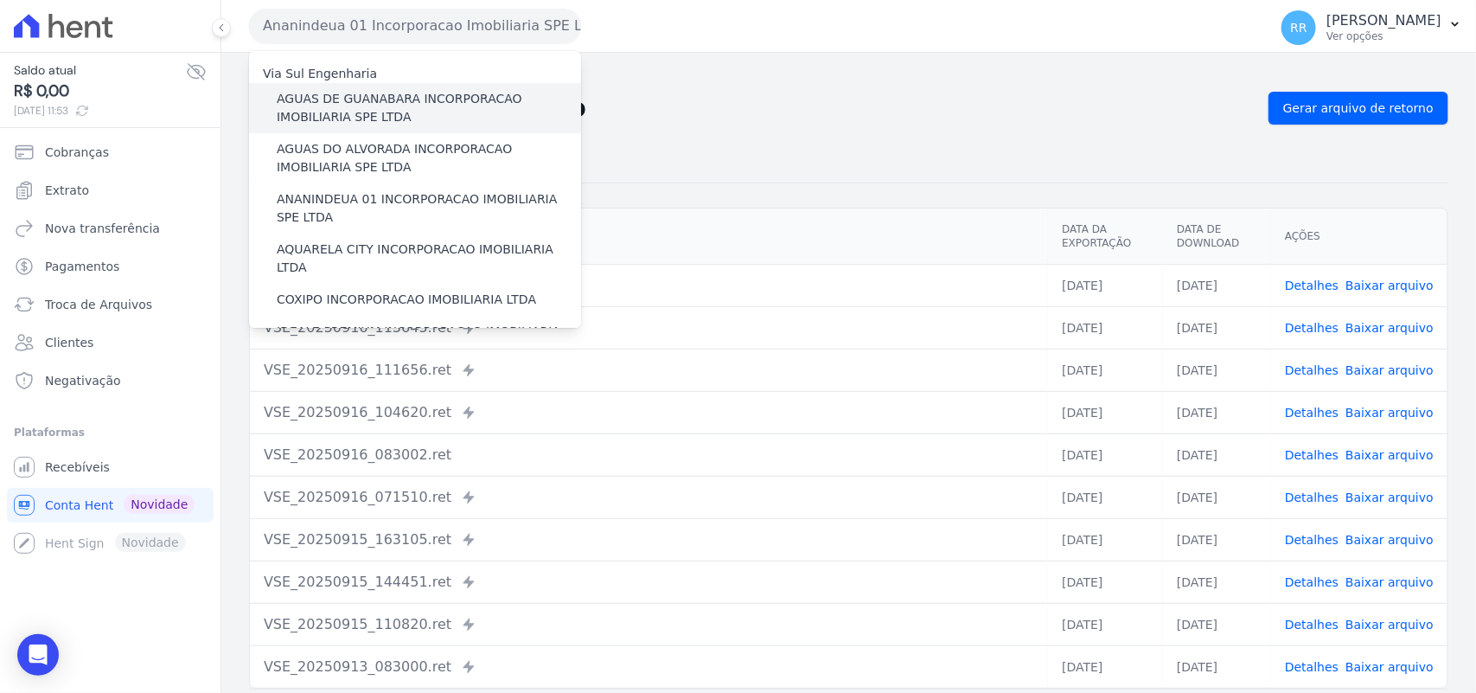
click at [430, 105] on label "AGUAS DE GUANABARA INCORPORACAO IMOBILIARIA SPE LTDA" at bounding box center [429, 108] width 304 height 36
click at [0, 0] on input "AGUAS DE GUANABARA INCORPORACAO IMOBILIARIA SPE LTDA" at bounding box center [0, 0] width 0 height 0
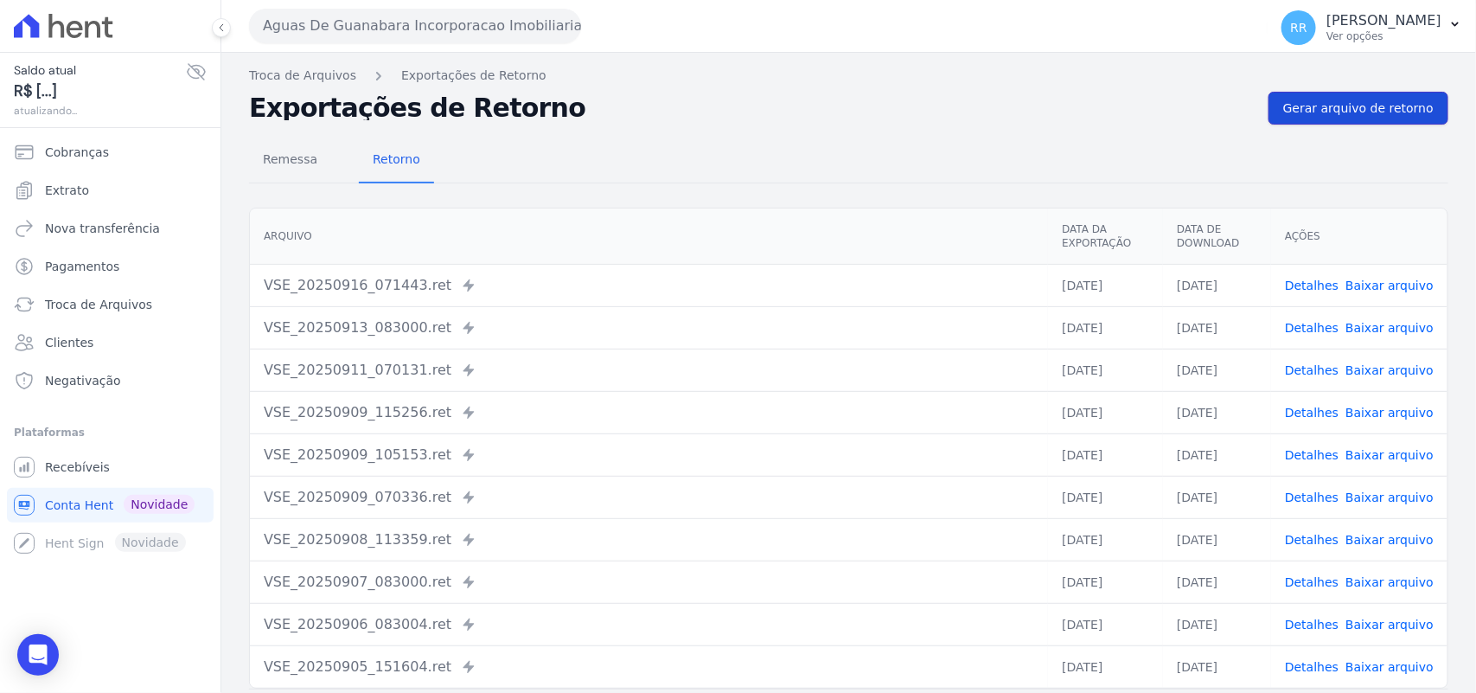
click at [1299, 92] on link "Gerar arquivo de retorno" at bounding box center [1358, 108] width 180 height 33
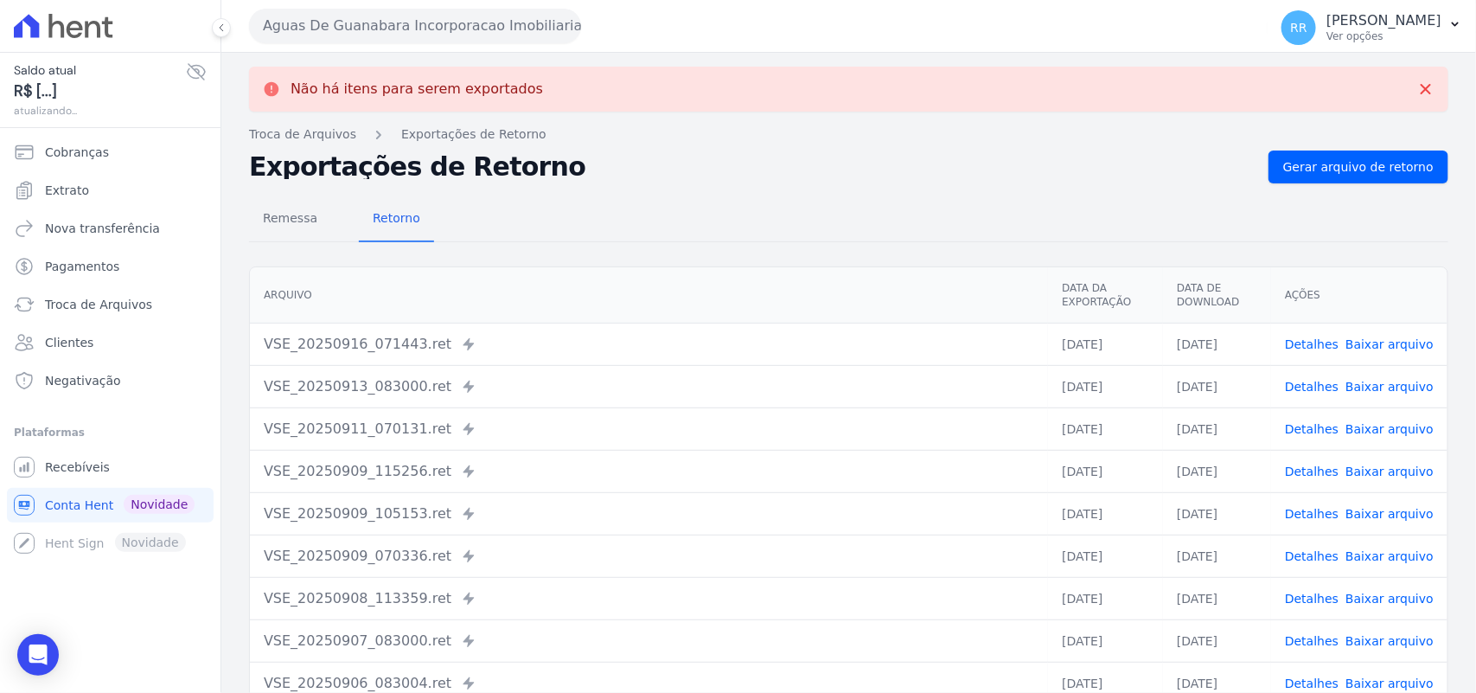
click at [469, 15] on button "Aguas De Guanabara Incorporacao Imobiliaria SPE LTDA" at bounding box center [415, 26] width 332 height 35
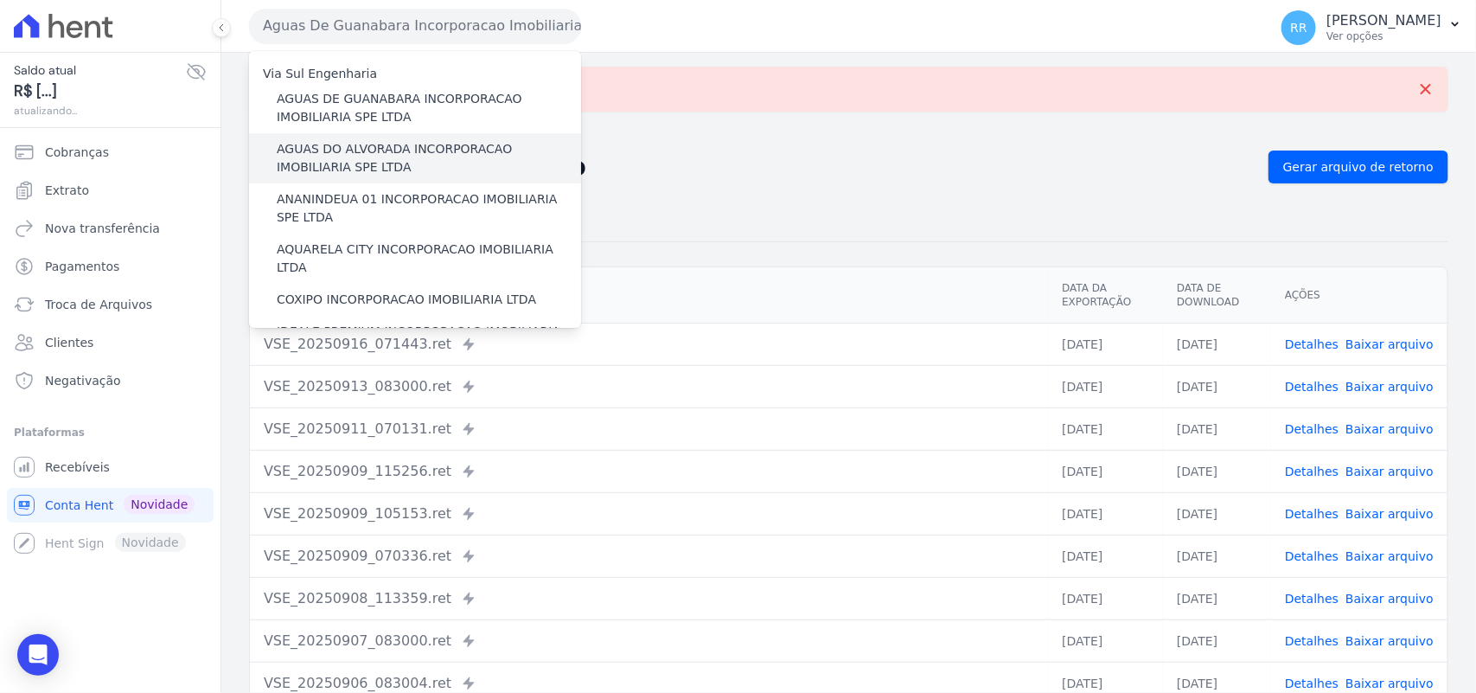
click at [389, 141] on label "AGUAS DO ALVORADA INCORPORACAO IMOBILIARIA SPE LTDA" at bounding box center [429, 158] width 304 height 36
click at [0, 0] on input "AGUAS DO ALVORADA INCORPORACAO IMOBILIARIA SPE LTDA" at bounding box center [0, 0] width 0 height 0
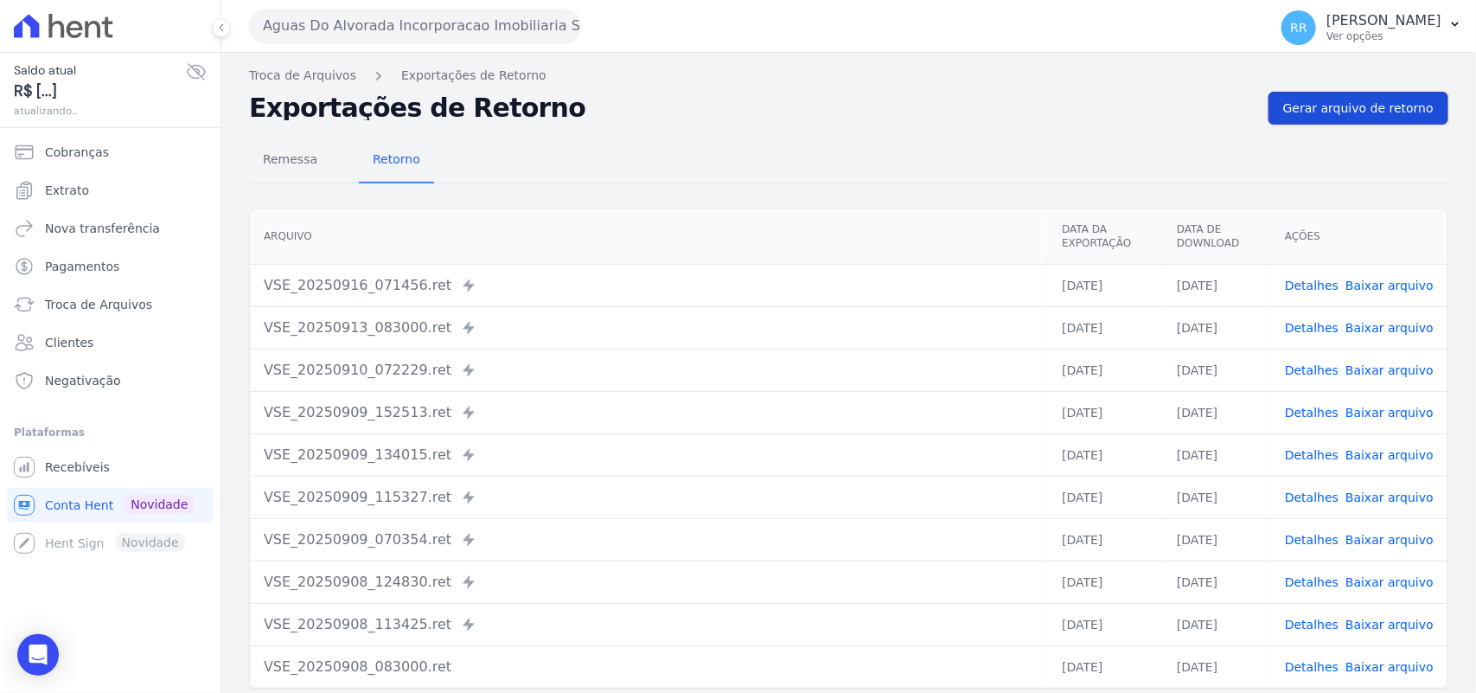
click at [1381, 118] on link "Gerar arquivo de retorno" at bounding box center [1358, 108] width 180 height 33
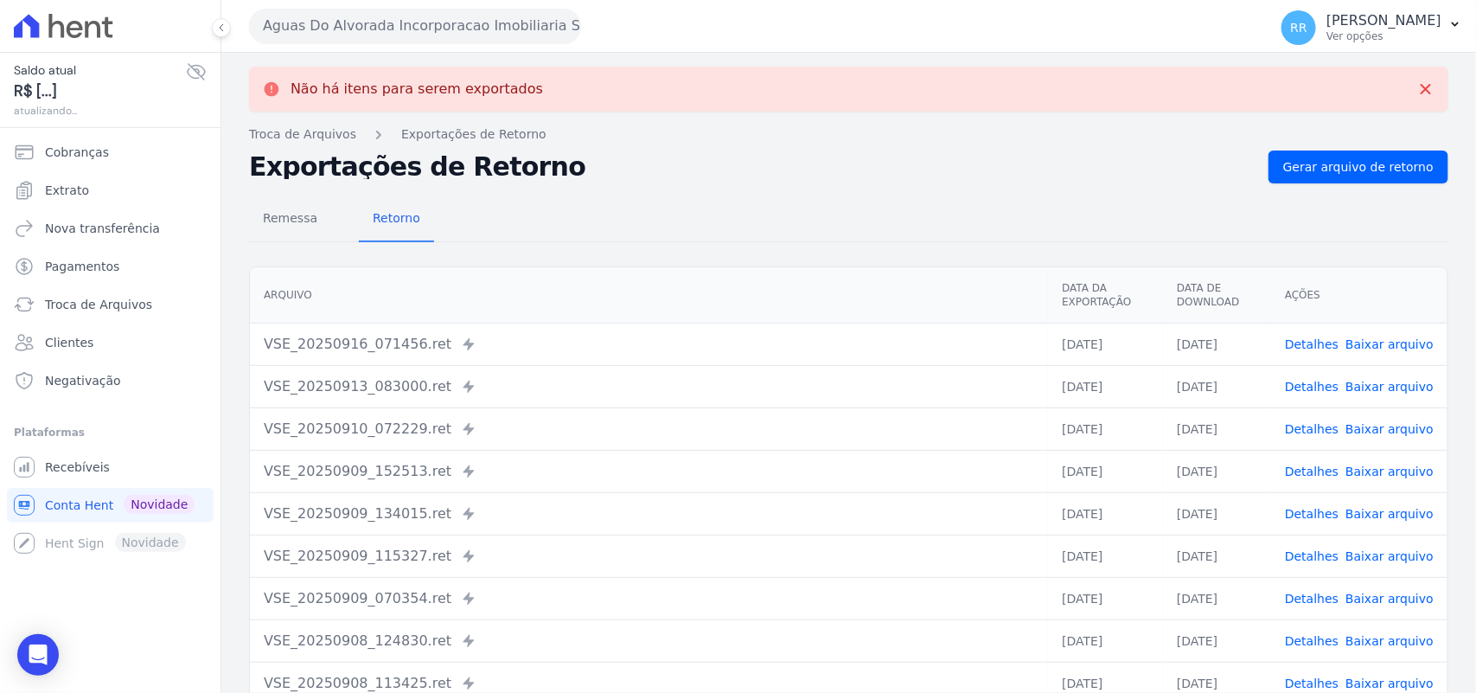
click at [386, 22] on button "Aguas Do Alvorada Incorporacao Imobiliaria SPE LTDA" at bounding box center [415, 26] width 332 height 35
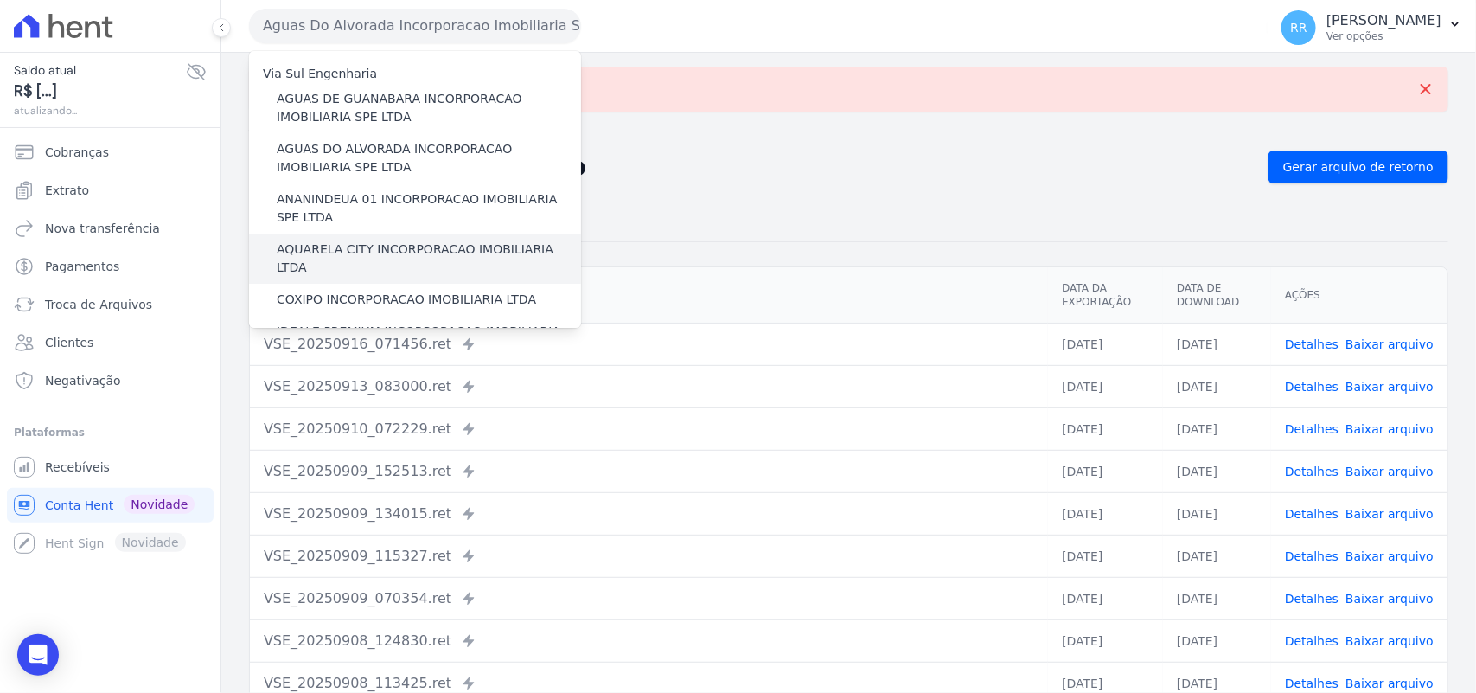
click at [348, 248] on label "AQUARELA CITY INCORPORACAO IMOBILIARIA LTDA" at bounding box center [429, 258] width 304 height 36
click at [0, 0] on input "AQUARELA CITY INCORPORACAO IMOBILIARIA LTDA" at bounding box center [0, 0] width 0 height 0
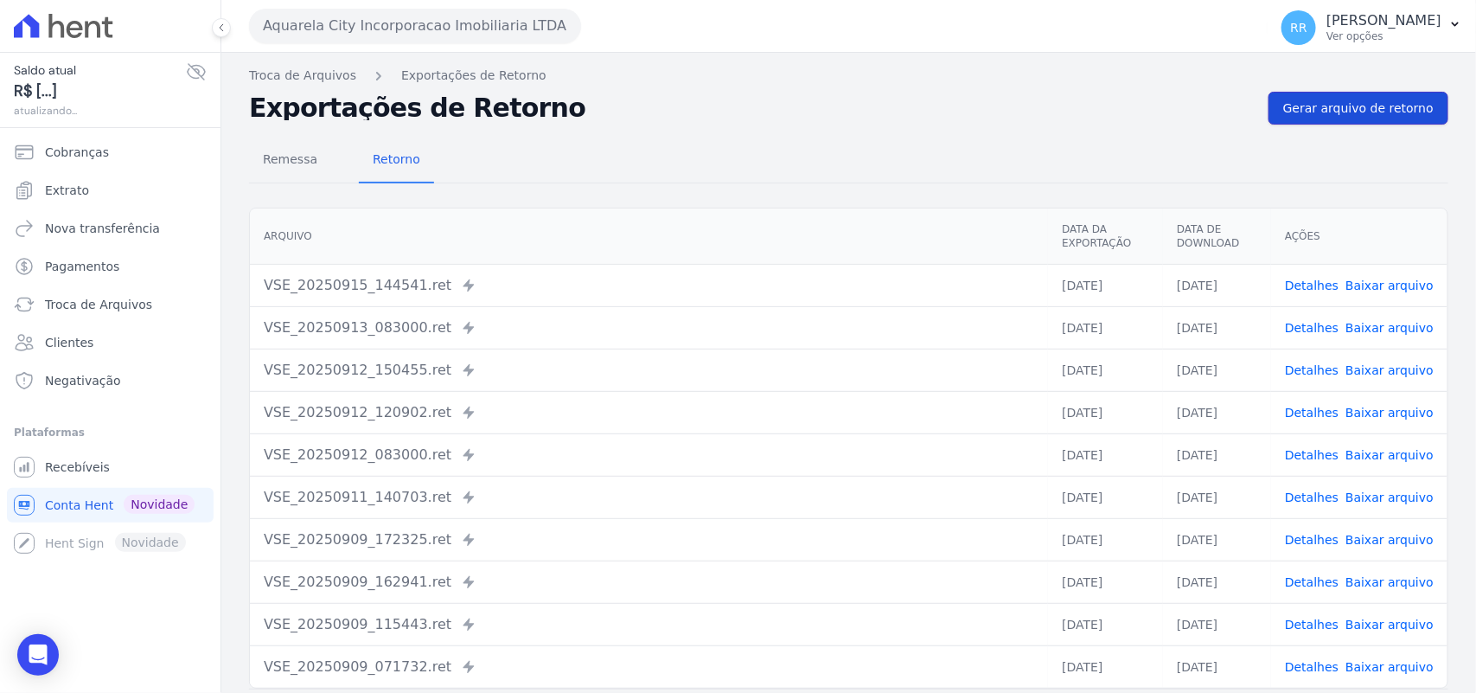
click at [1407, 111] on span "Gerar arquivo de retorno" at bounding box center [1358, 107] width 150 height 17
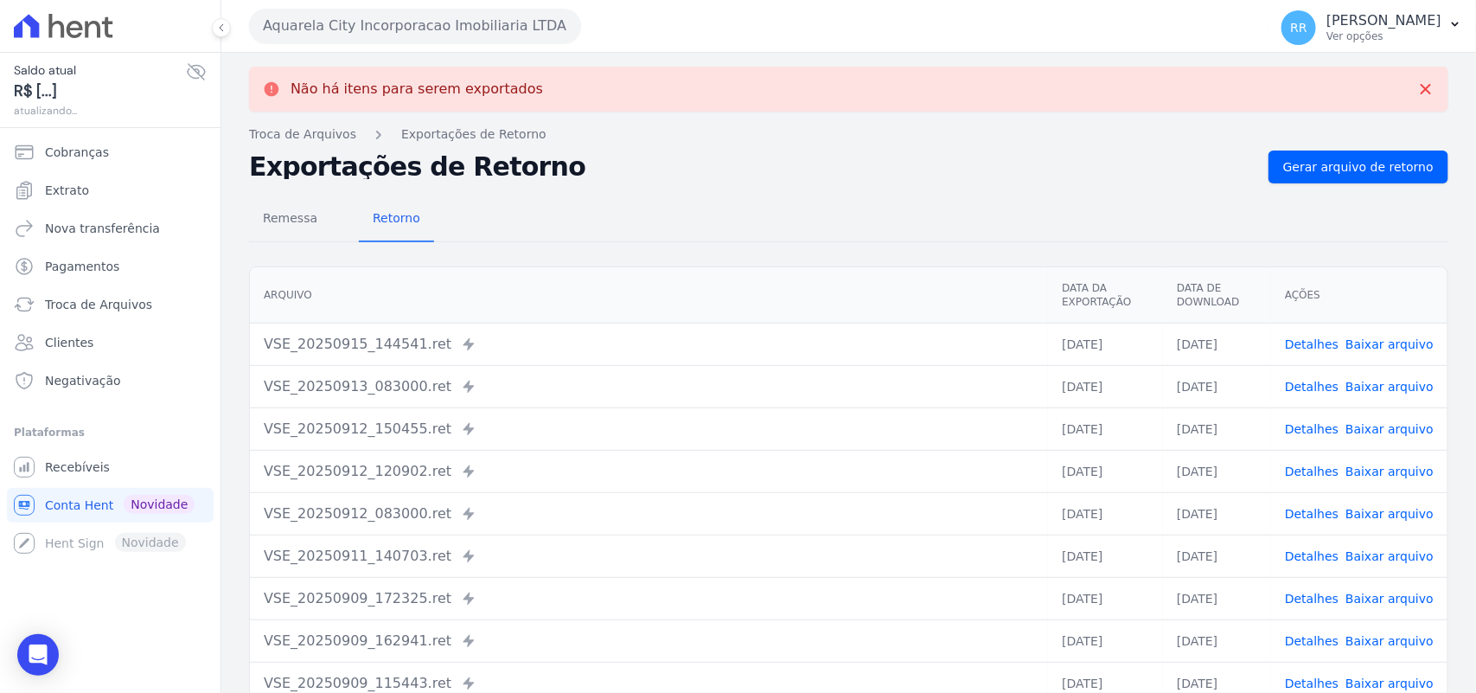
click at [407, 22] on button "Aquarela City Incorporacao Imobiliaria LTDA" at bounding box center [415, 26] width 332 height 35
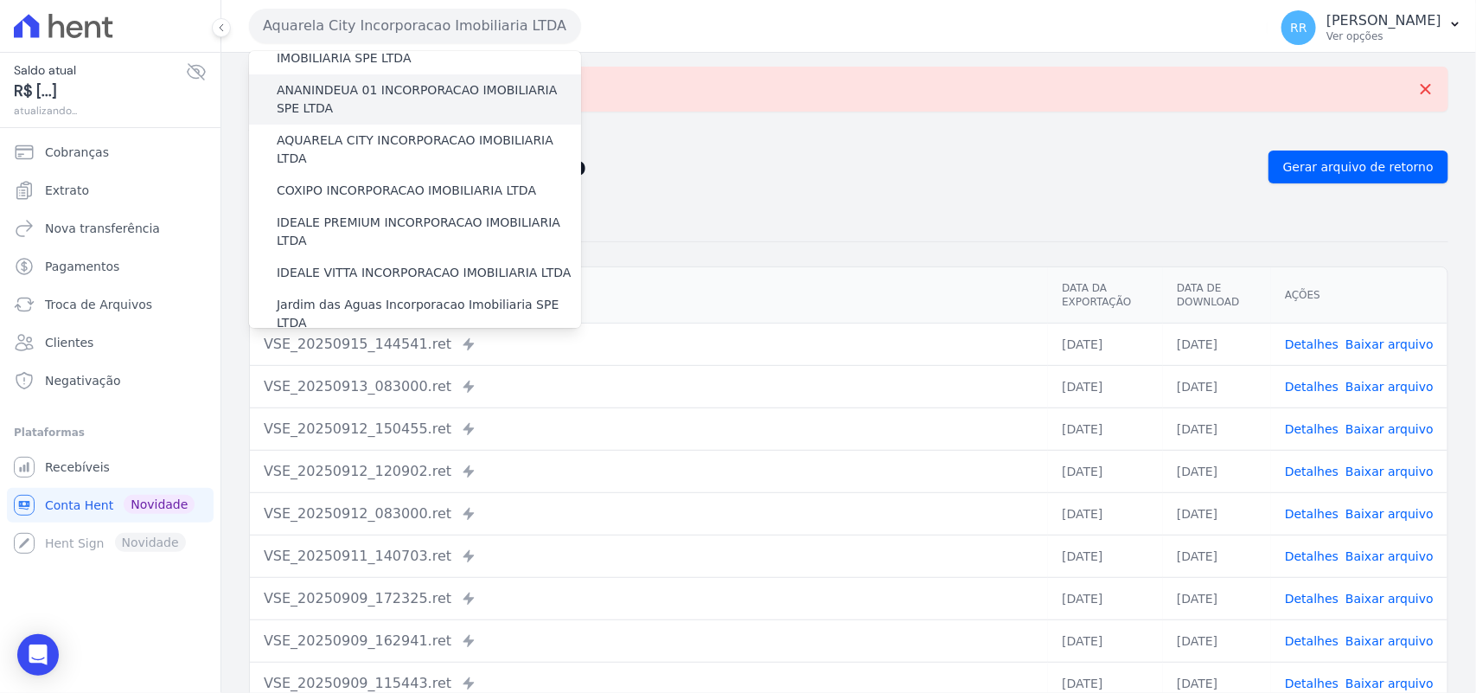
scroll to position [108, 0]
click at [367, 93] on label "ANANINDEUA 01 INCORPORACAO IMOBILIARIA SPE LTDA" at bounding box center [429, 100] width 304 height 36
click at [0, 0] on input "ANANINDEUA 01 INCORPORACAO IMOBILIARIA SPE LTDA" at bounding box center [0, 0] width 0 height 0
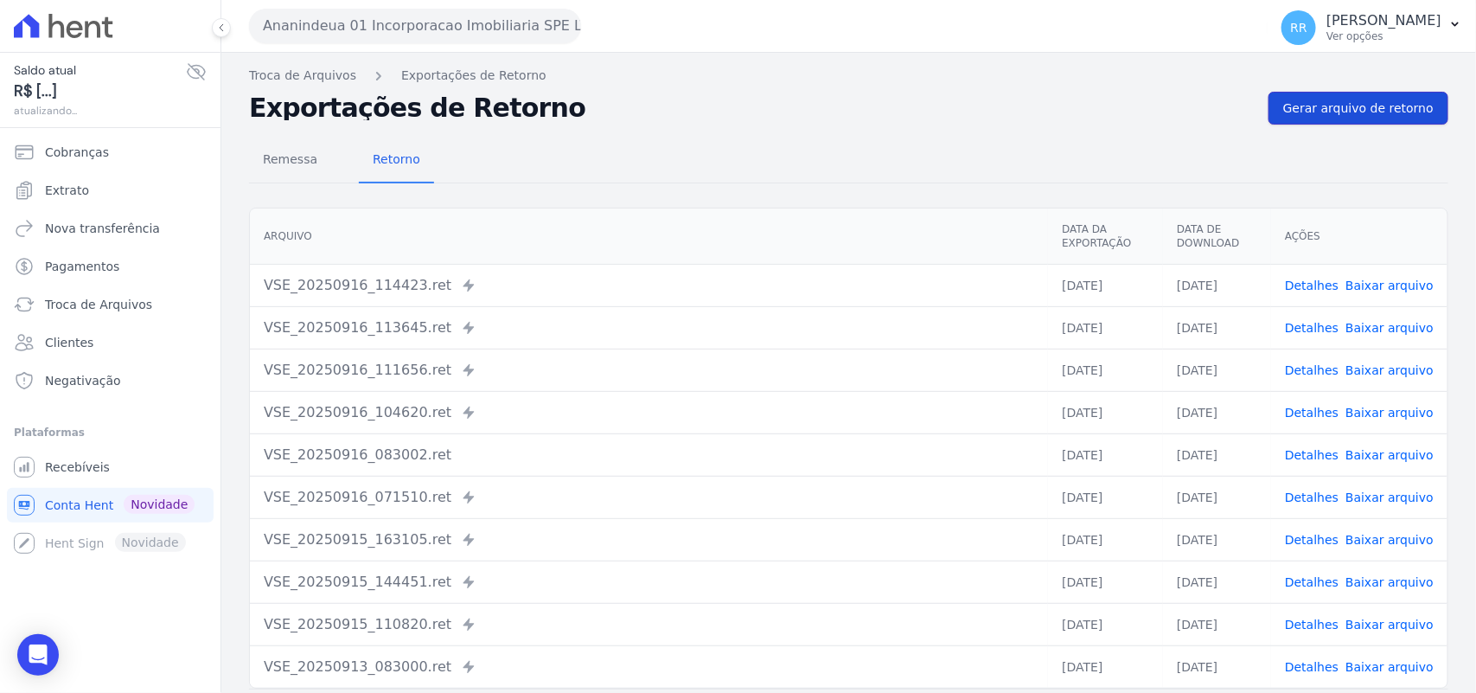
click at [1324, 96] on link "Gerar arquivo de retorno" at bounding box center [1358, 108] width 180 height 33
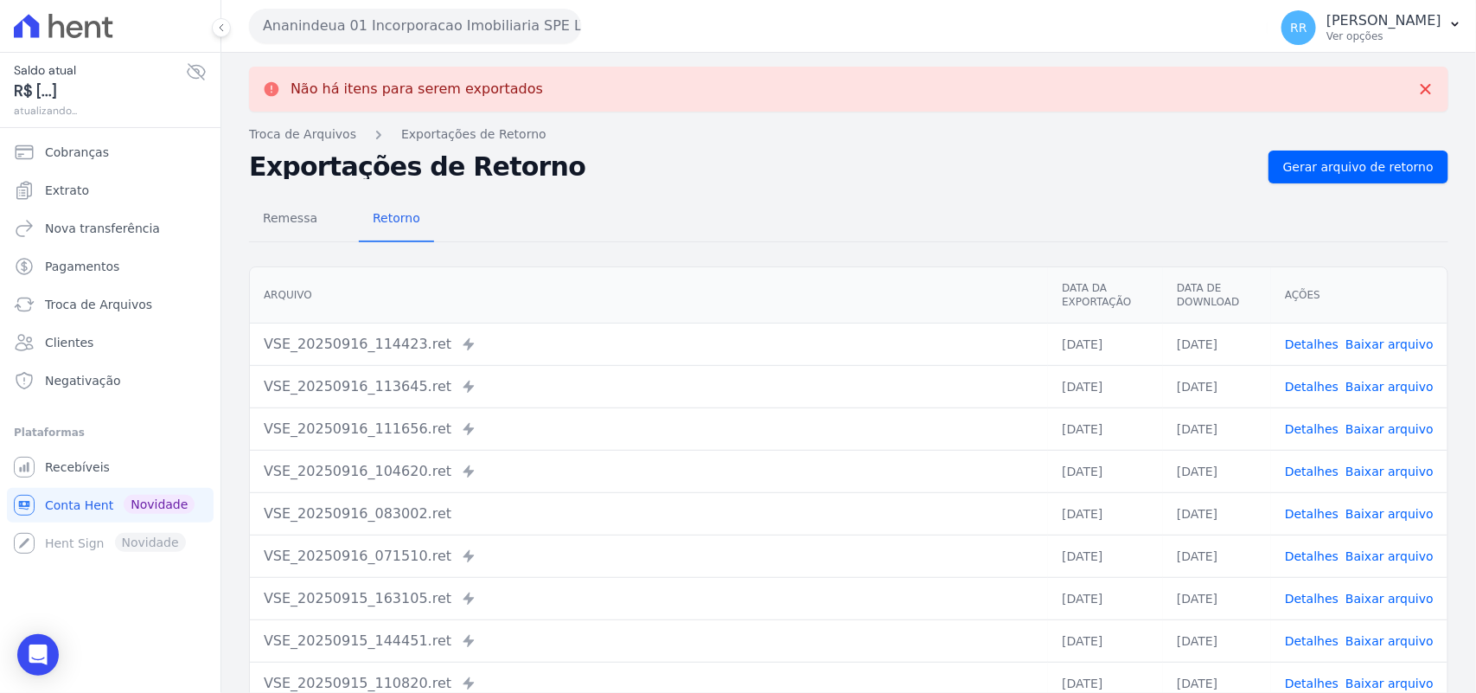
click at [386, 28] on button "Ananindeua 01 Incorporacao Imobiliaria SPE LTDA" at bounding box center [415, 26] width 332 height 35
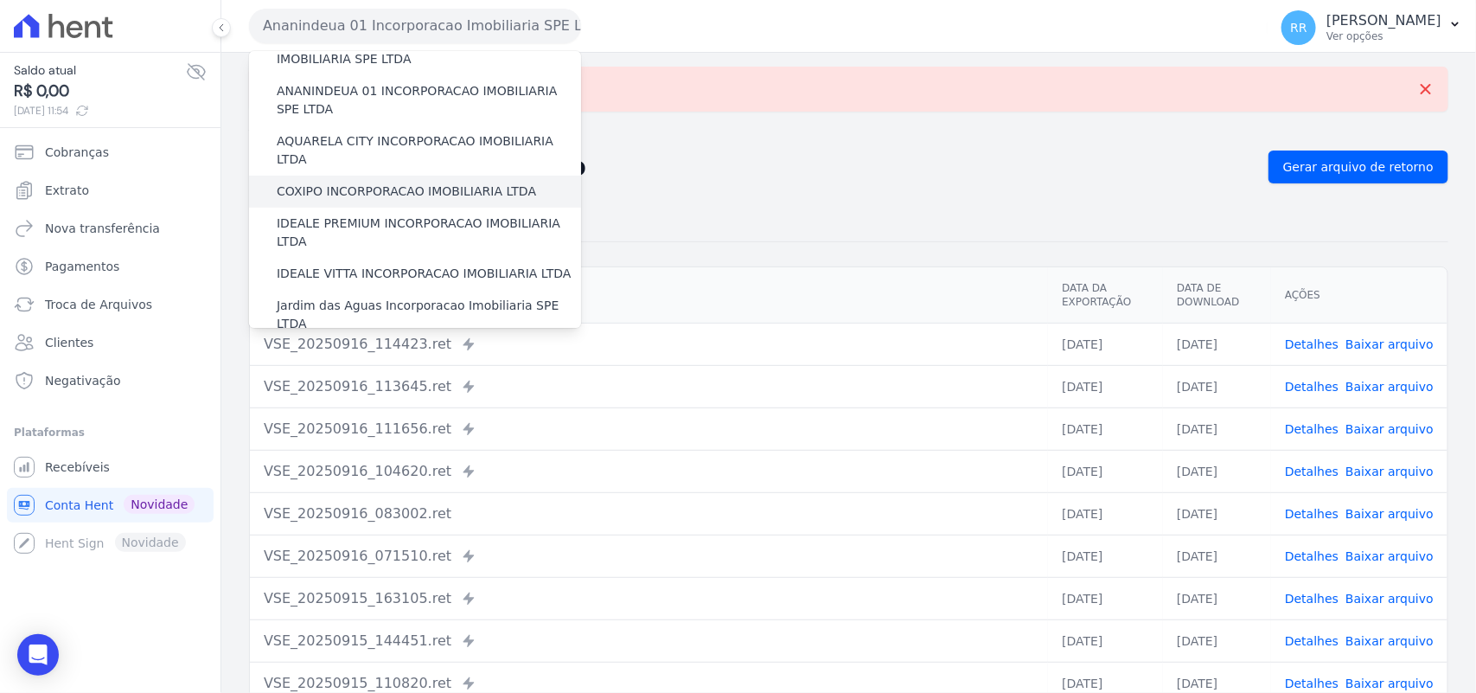
click at [343, 182] on label "COXIPO INCORPORACAO IMOBILIARIA LTDA" at bounding box center [406, 191] width 259 height 18
click at [0, 0] on input "COXIPO INCORPORACAO IMOBILIARIA LTDA" at bounding box center [0, 0] width 0 height 0
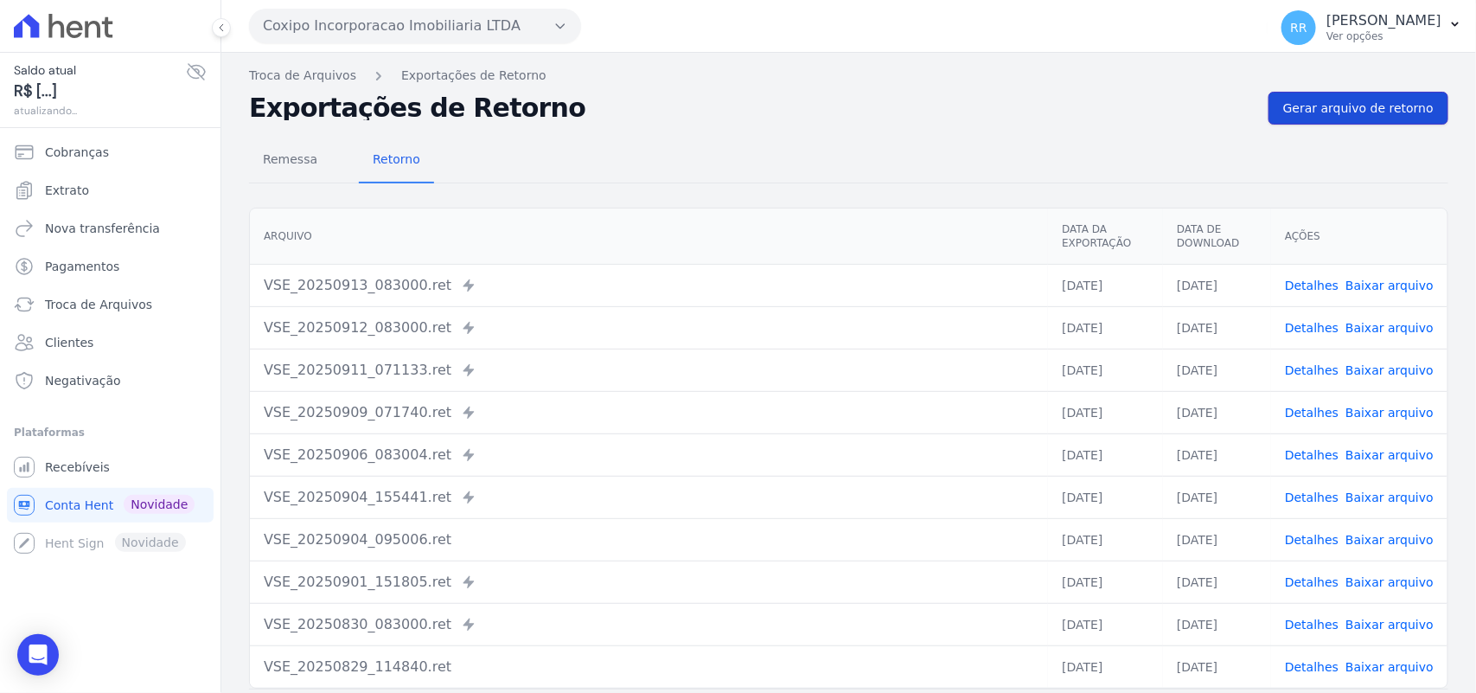
click at [1317, 104] on span "Gerar arquivo de retorno" at bounding box center [1358, 107] width 150 height 17
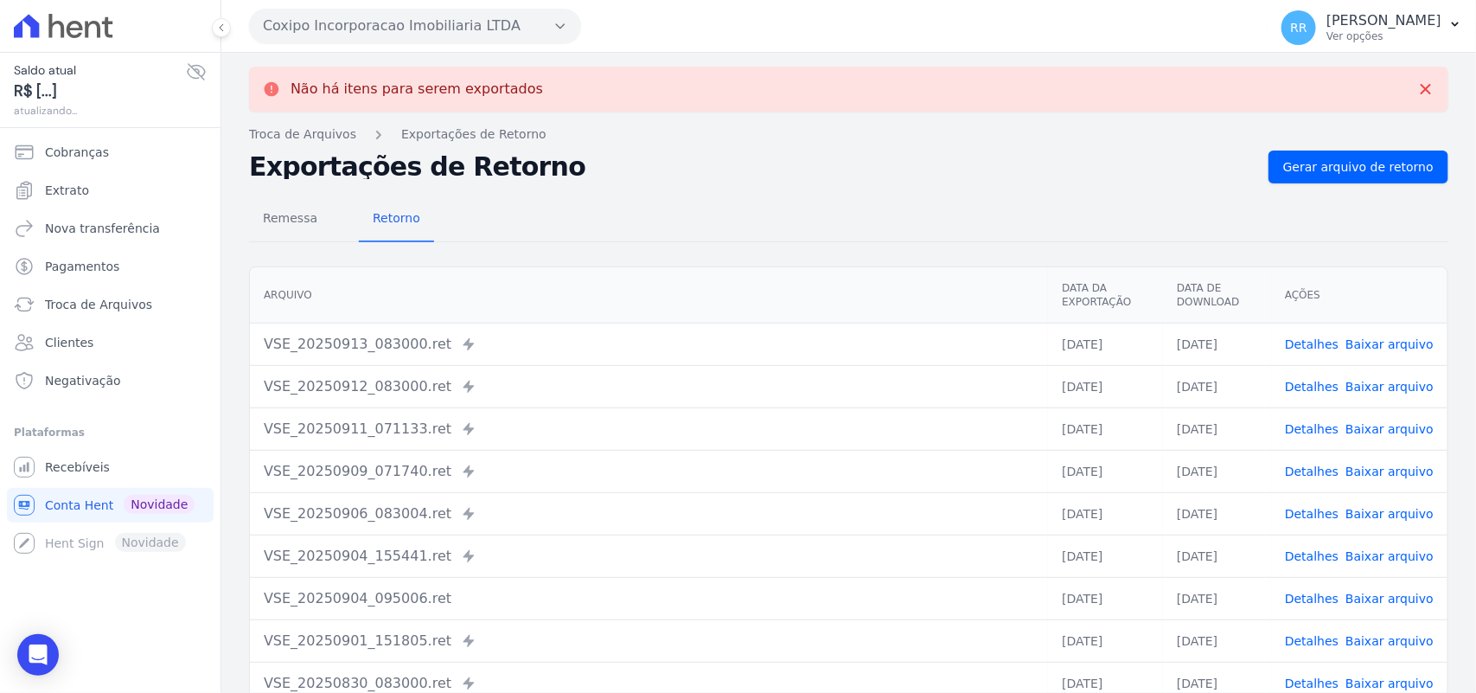
click at [357, 32] on button "Coxipo Incorporacao Imobiliaria LTDA" at bounding box center [415, 26] width 332 height 35
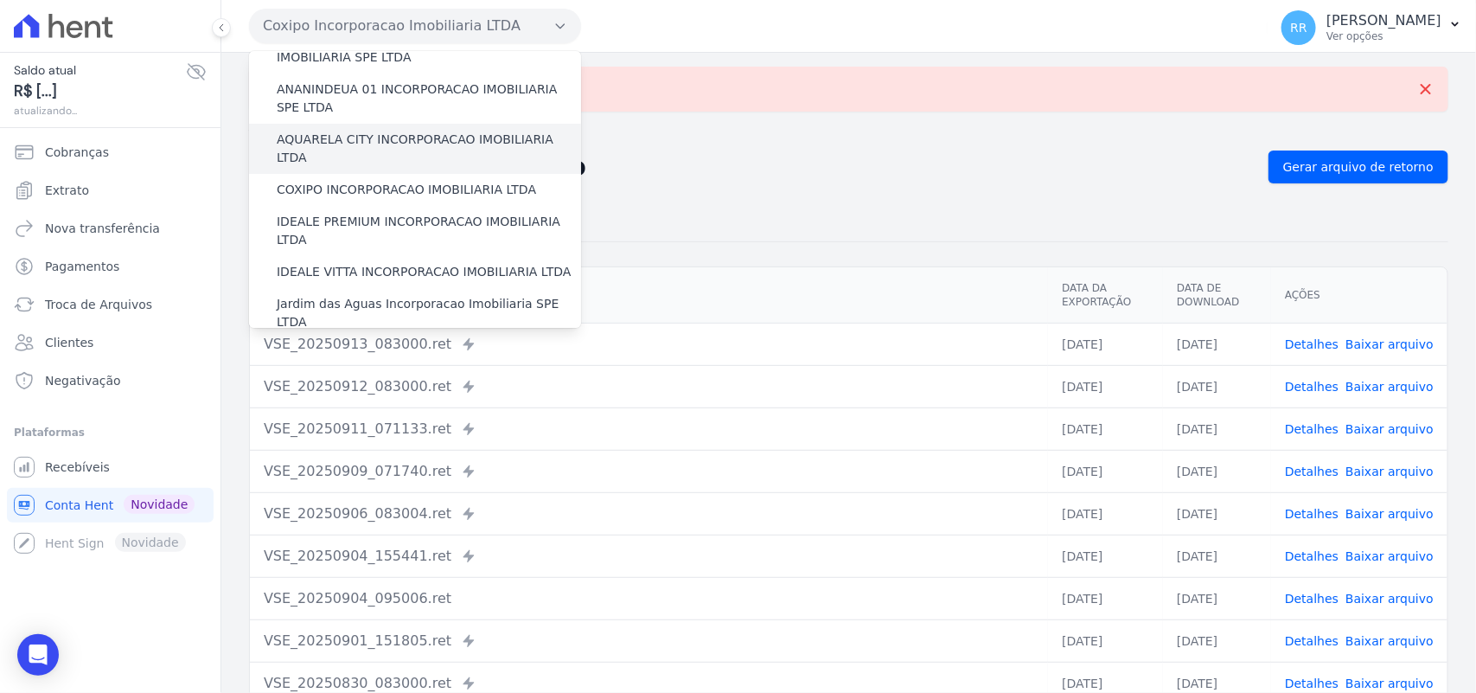
scroll to position [144, 0]
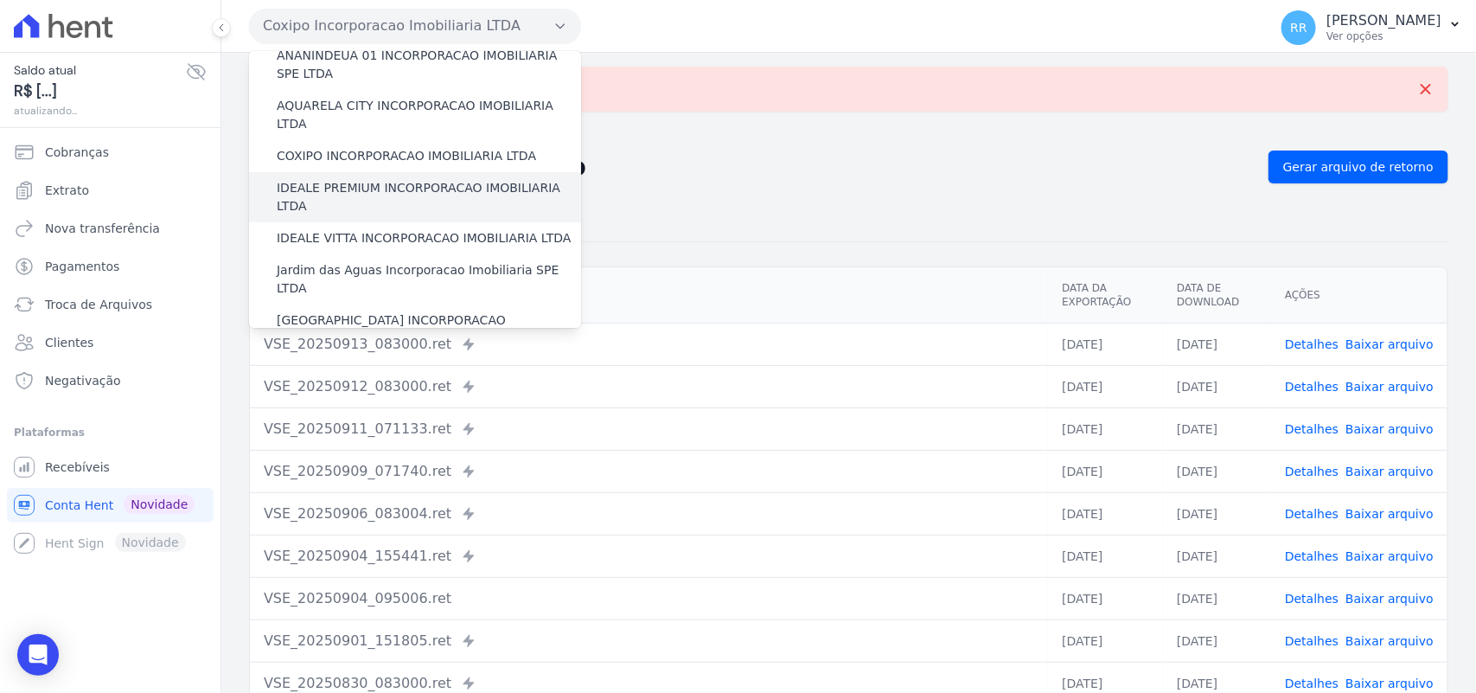
click at [385, 179] on label "IDEALE PREMIUM INCORPORACAO IMOBILIARIA LTDA" at bounding box center [429, 197] width 304 height 36
click at [0, 0] on input "IDEALE PREMIUM INCORPORACAO IMOBILIARIA LTDA" at bounding box center [0, 0] width 0 height 0
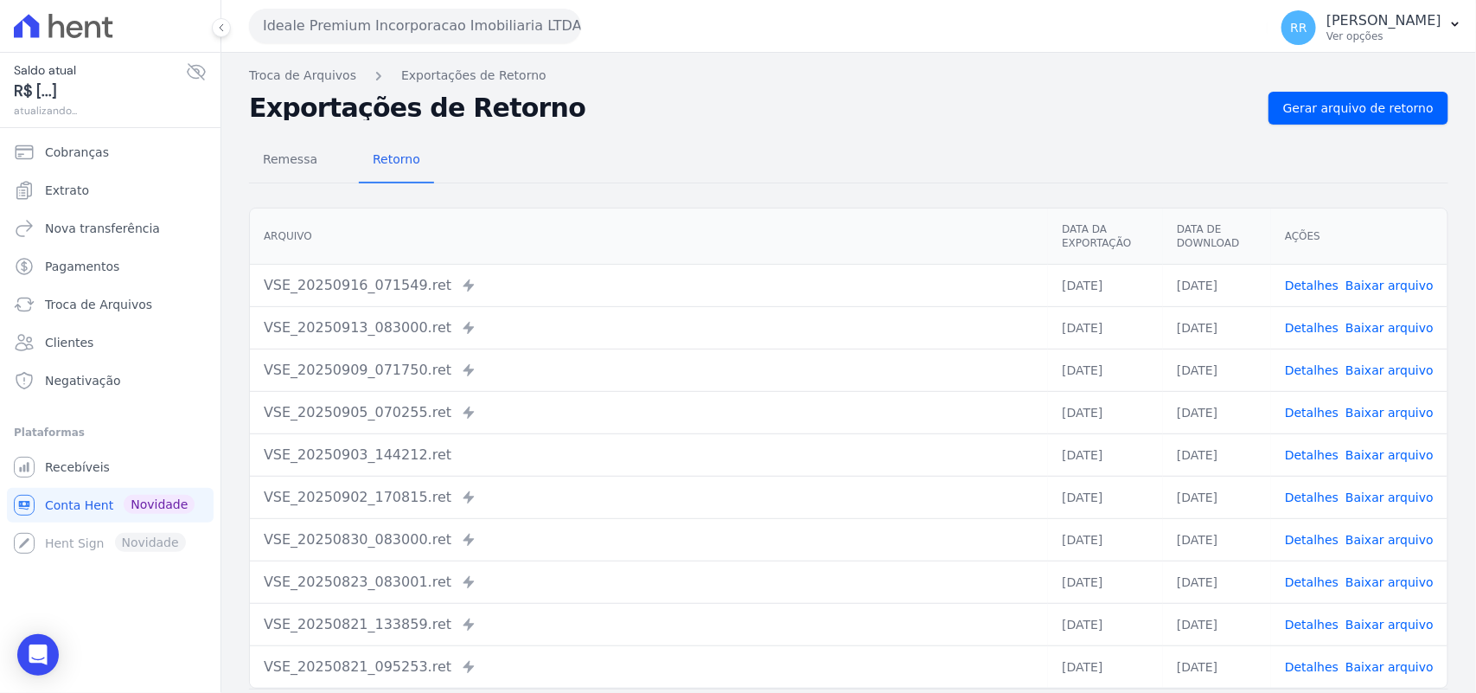
click at [1349, 131] on div "Remessa Retorno Arquivo Data da Exportação Data de Download Ações VSE_20250916_…" at bounding box center [848, 436] width 1199 height 625
click at [1350, 118] on link "Gerar arquivo de retorno" at bounding box center [1358, 108] width 180 height 33
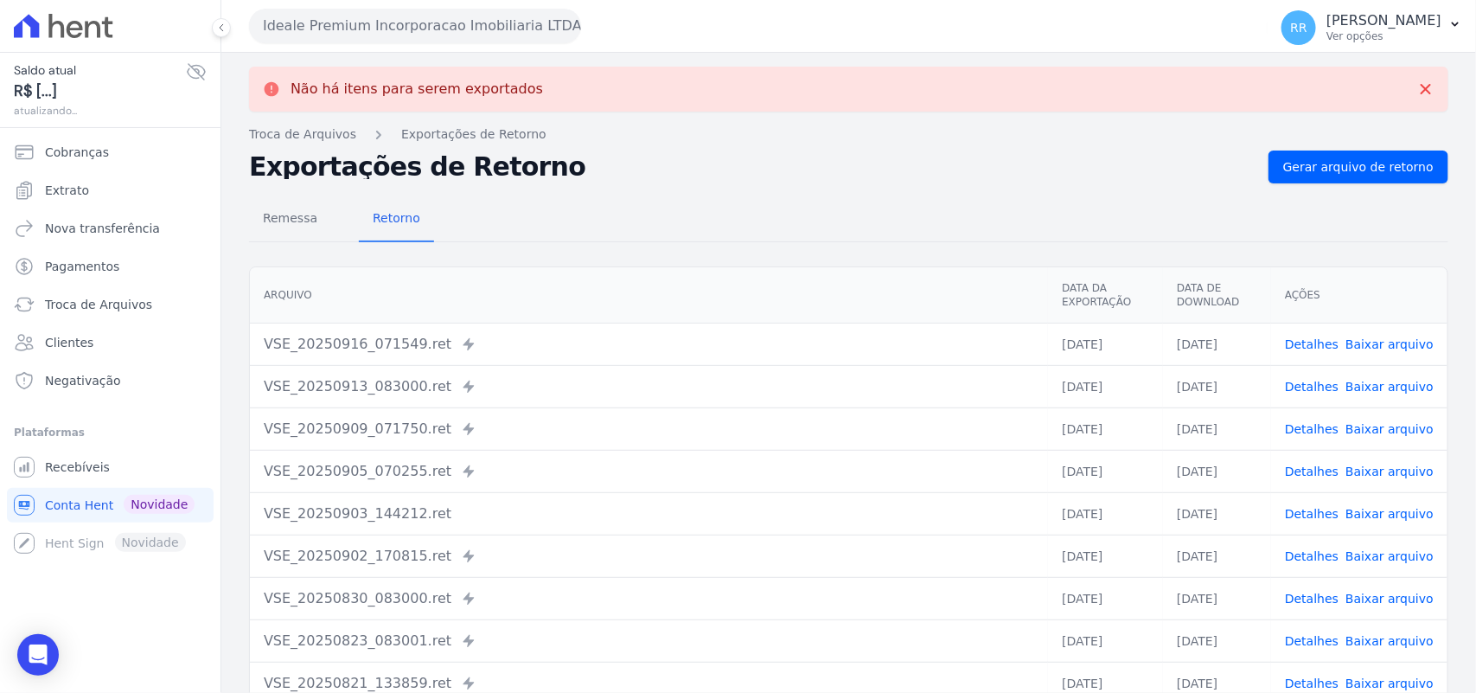
click at [357, 23] on button "Ideale Premium Incorporacao Imobiliaria LTDA" at bounding box center [415, 26] width 332 height 35
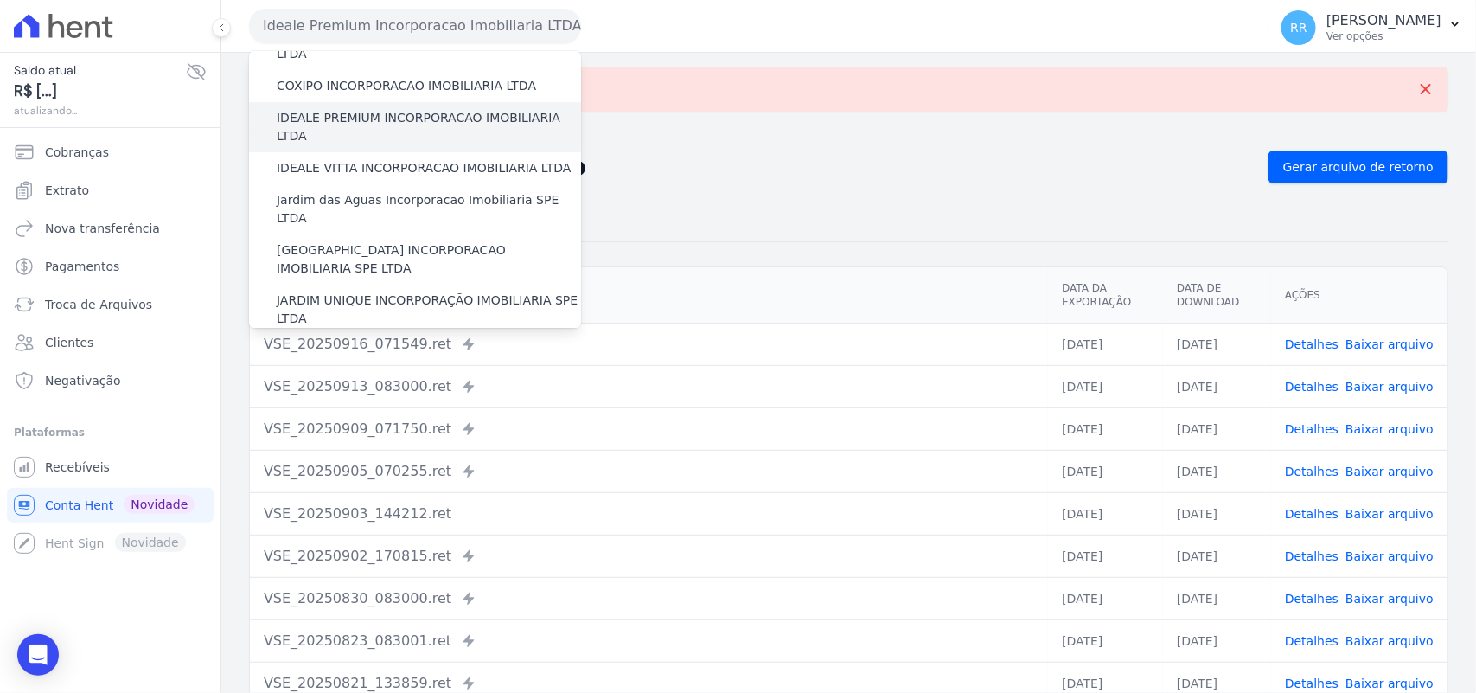
scroll to position [216, 0]
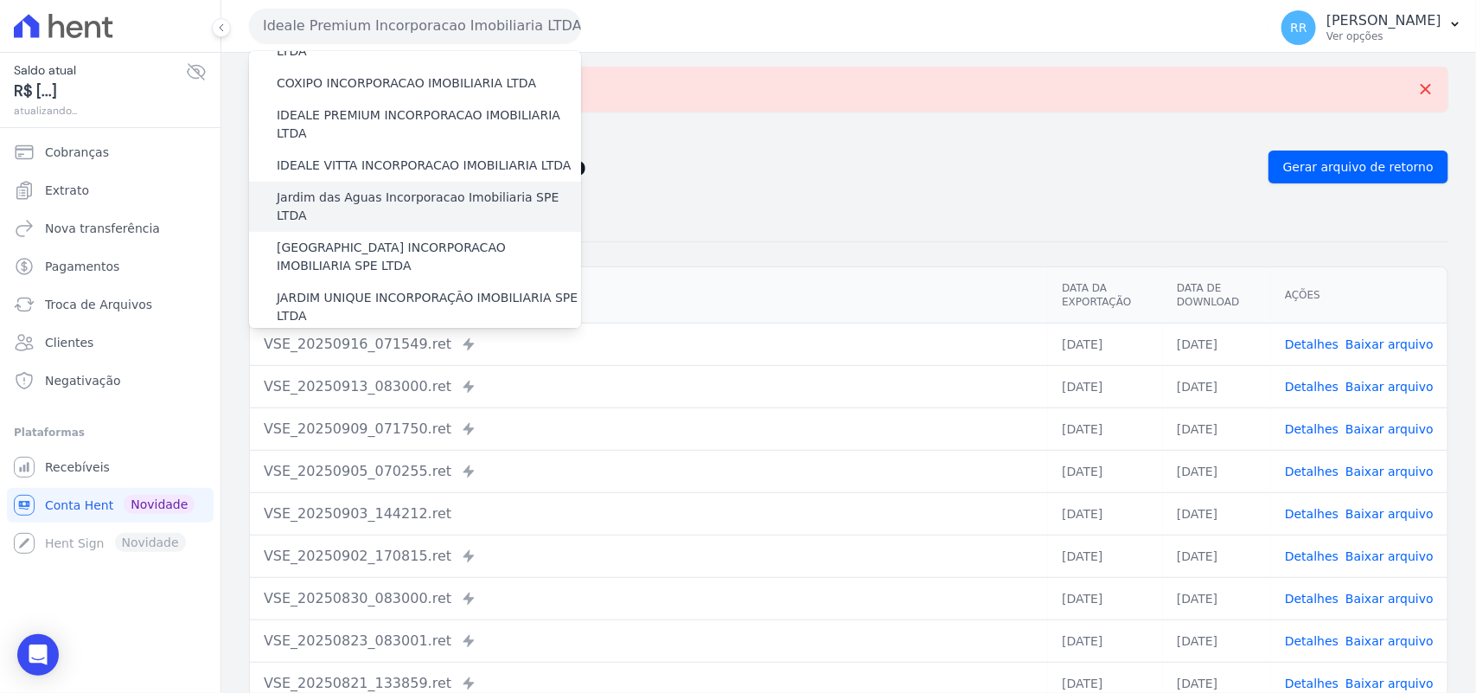
click at [342, 188] on label "Jardim das Aguas Incorporacao Imobiliaria SPE LTDA" at bounding box center [429, 206] width 304 height 36
click at [0, 0] on input "Jardim das Aguas Incorporacao Imobiliaria SPE LTDA" at bounding box center [0, 0] width 0 height 0
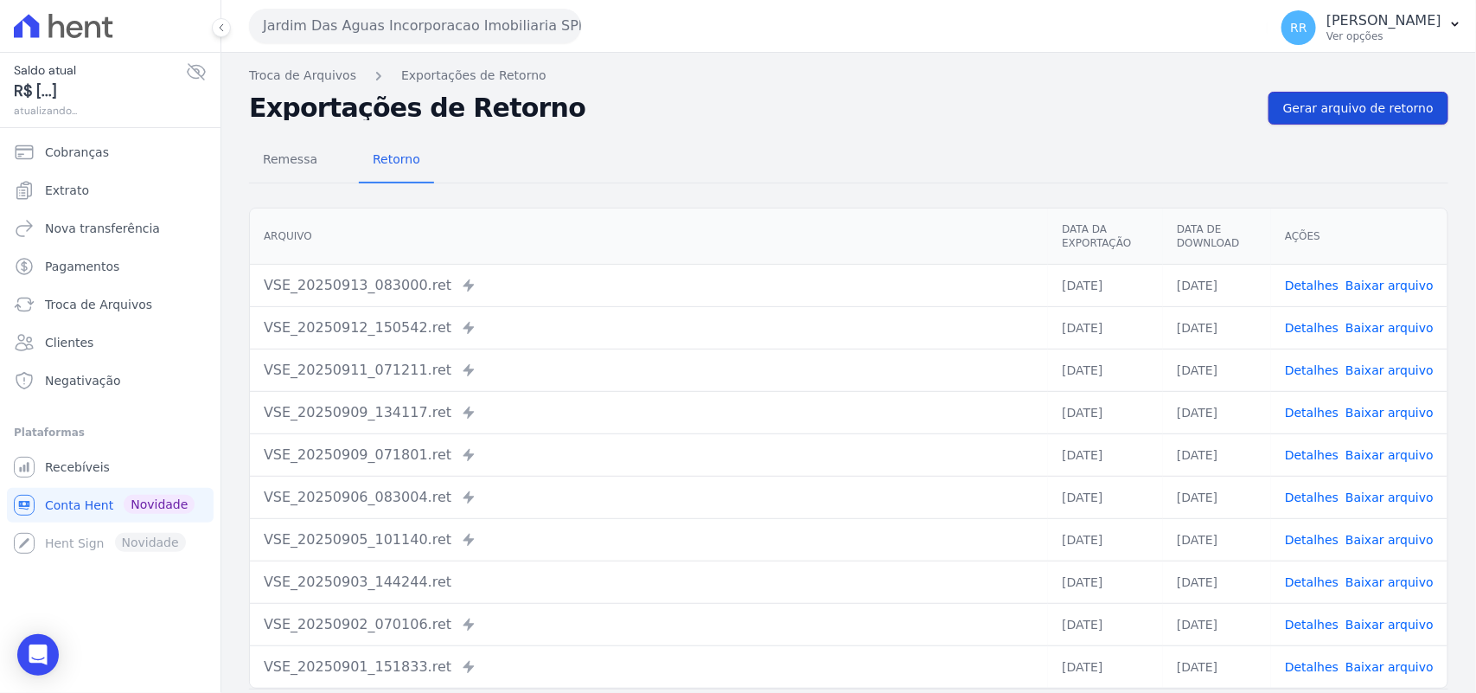
click at [1295, 97] on link "Gerar arquivo de retorno" at bounding box center [1358, 108] width 180 height 33
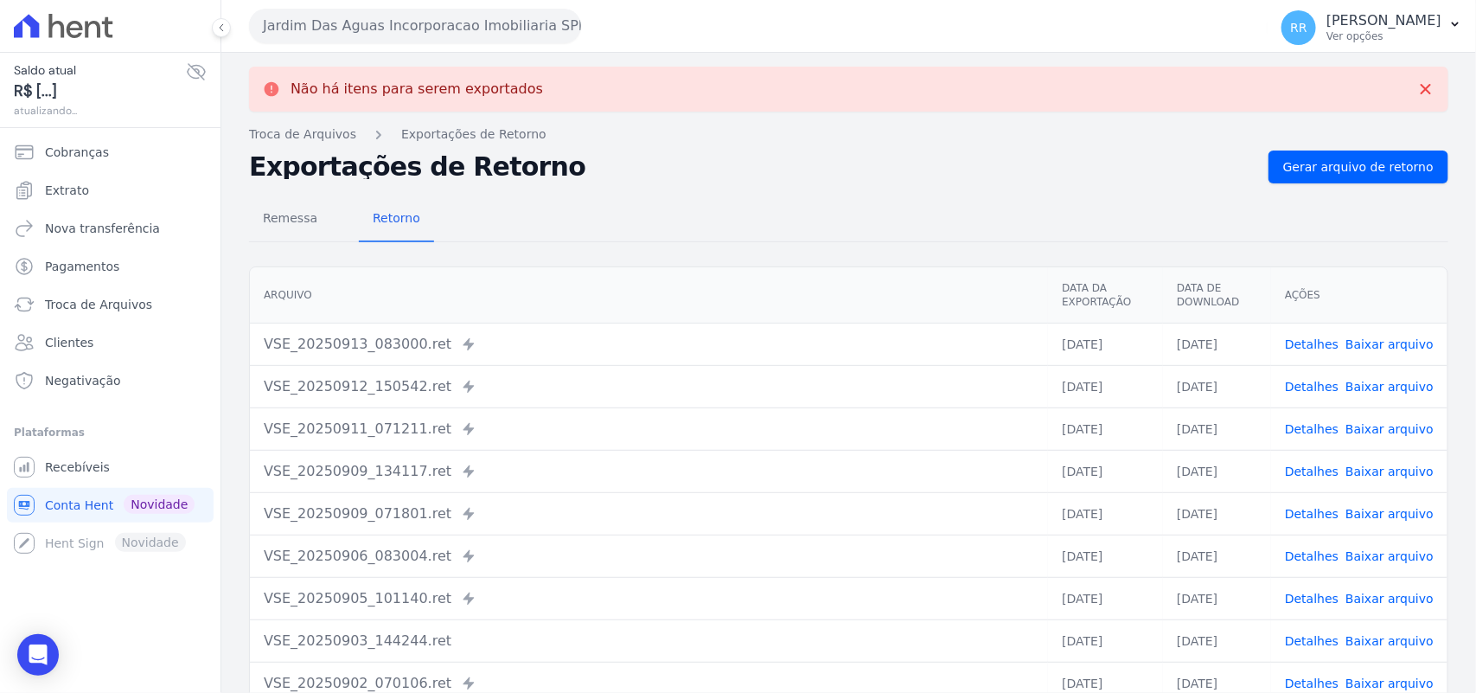
click at [338, 14] on button "Jardim Das Aguas Incorporacao Imobiliaria SPE LTDA" at bounding box center [415, 26] width 332 height 35
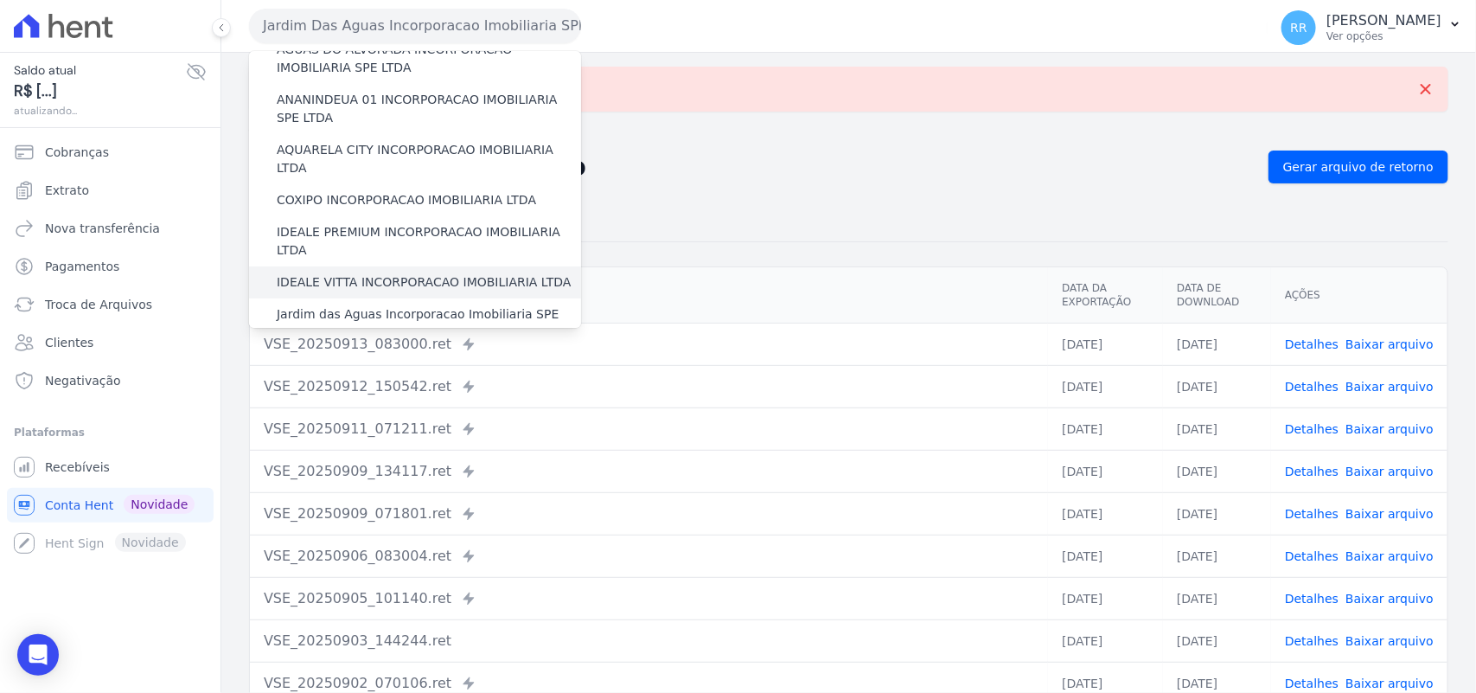
scroll to position [108, 0]
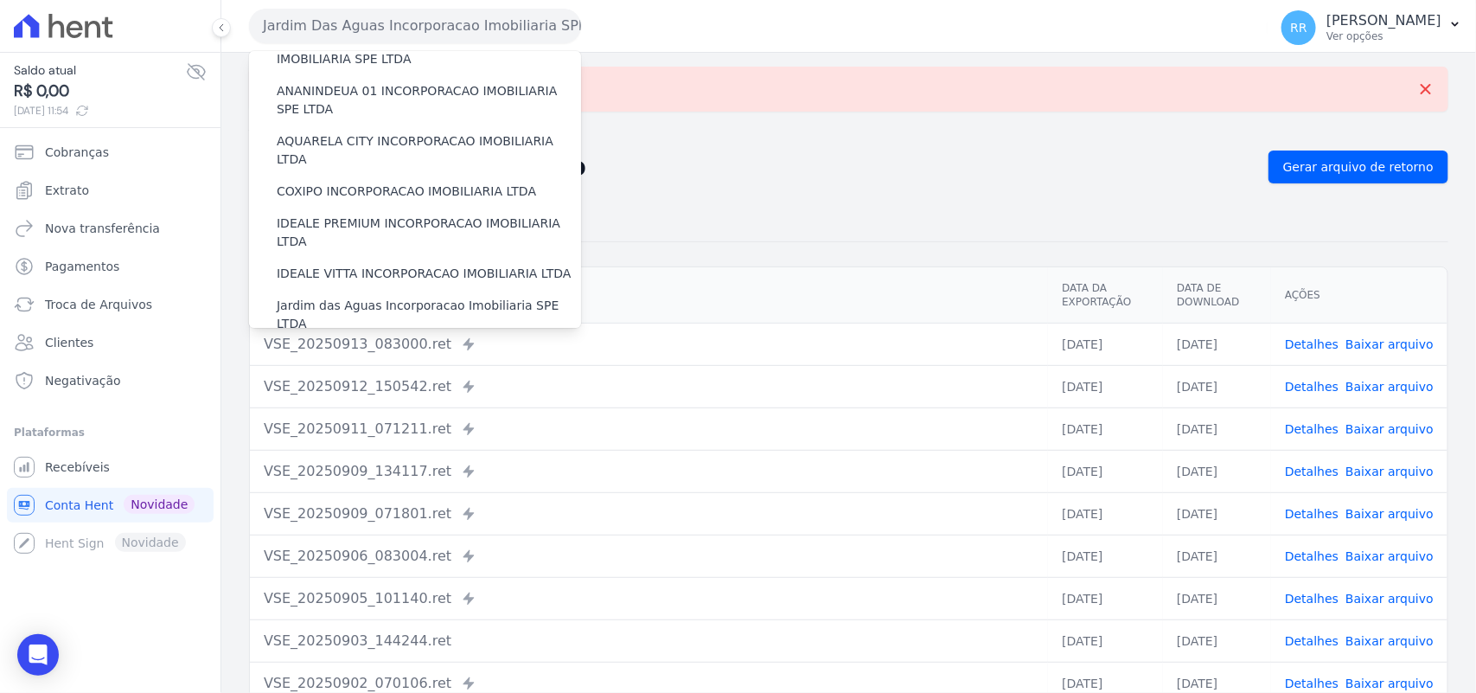
click at [356, 347] on label "[GEOGRAPHIC_DATA] INCORPORACAO IMOBILIARIA SPE LTDA" at bounding box center [429, 365] width 304 height 36
click at [0, 0] on input "[GEOGRAPHIC_DATA] INCORPORACAO IMOBILIARIA SPE LTDA" at bounding box center [0, 0] width 0 height 0
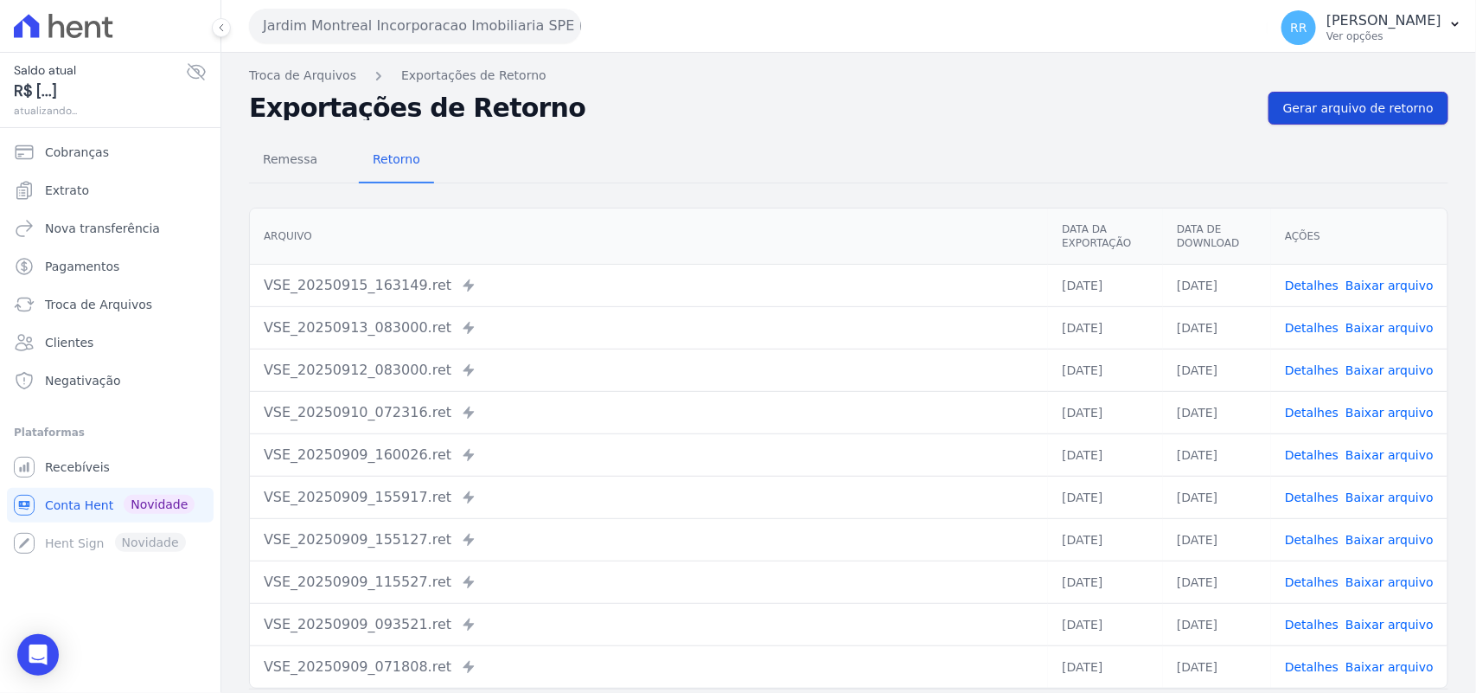
click at [1363, 95] on link "Gerar arquivo de retorno" at bounding box center [1358, 108] width 180 height 33
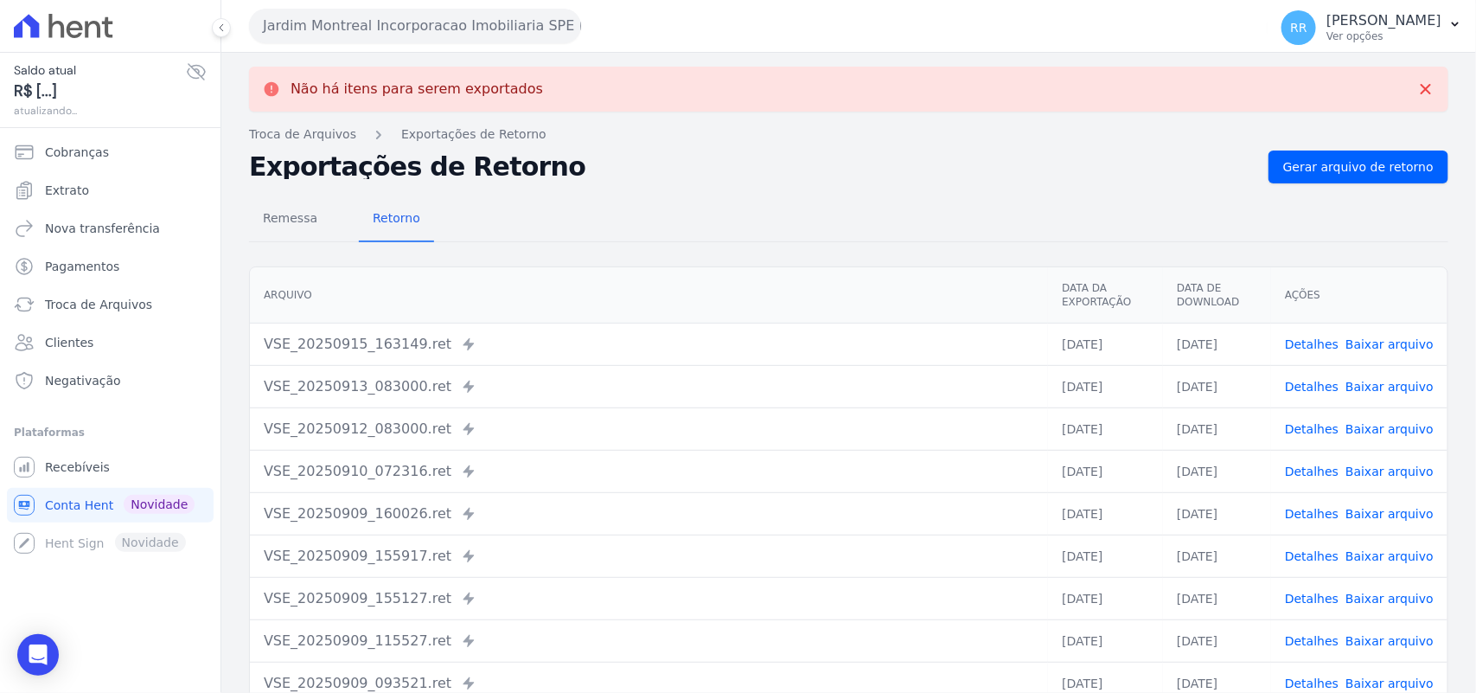
click at [422, 15] on button "Jardim Montreal Incorporacao Imobiliaria SPE LTDA" at bounding box center [415, 26] width 332 height 35
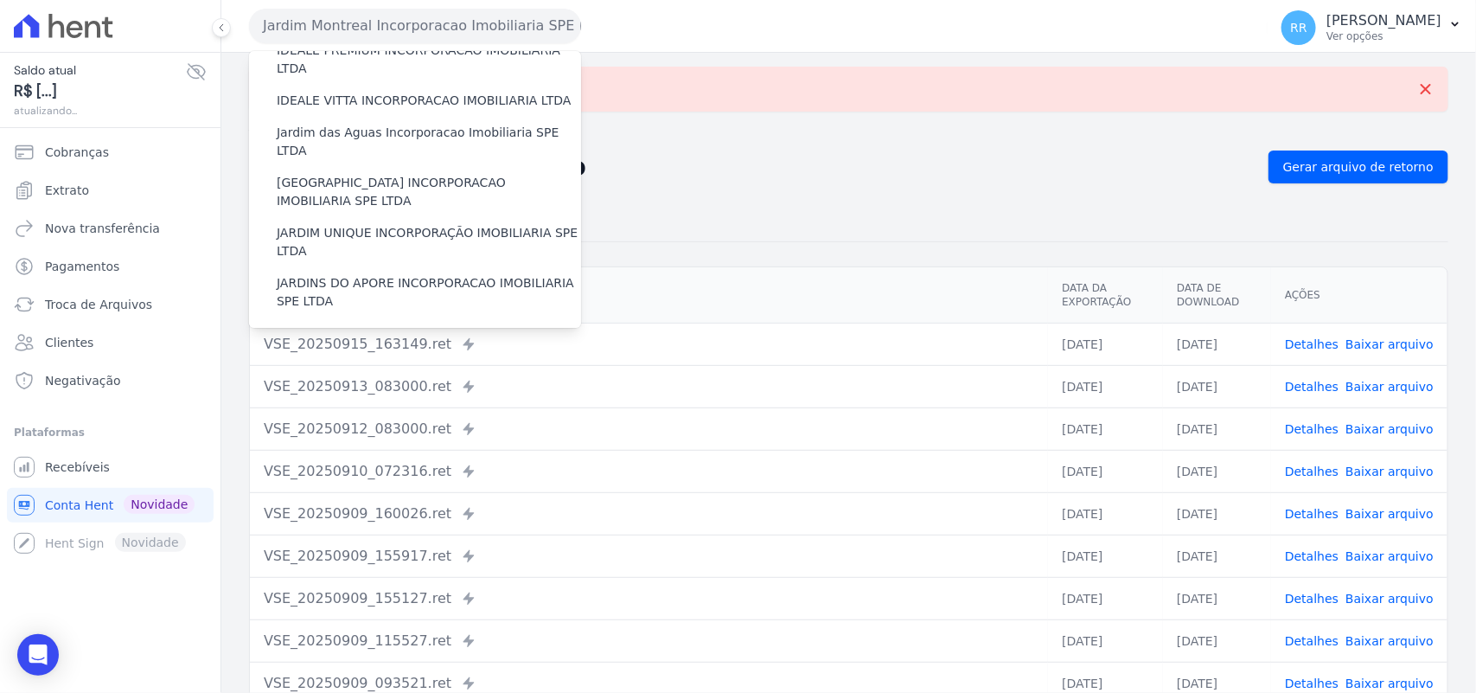
scroll to position [288, 0]
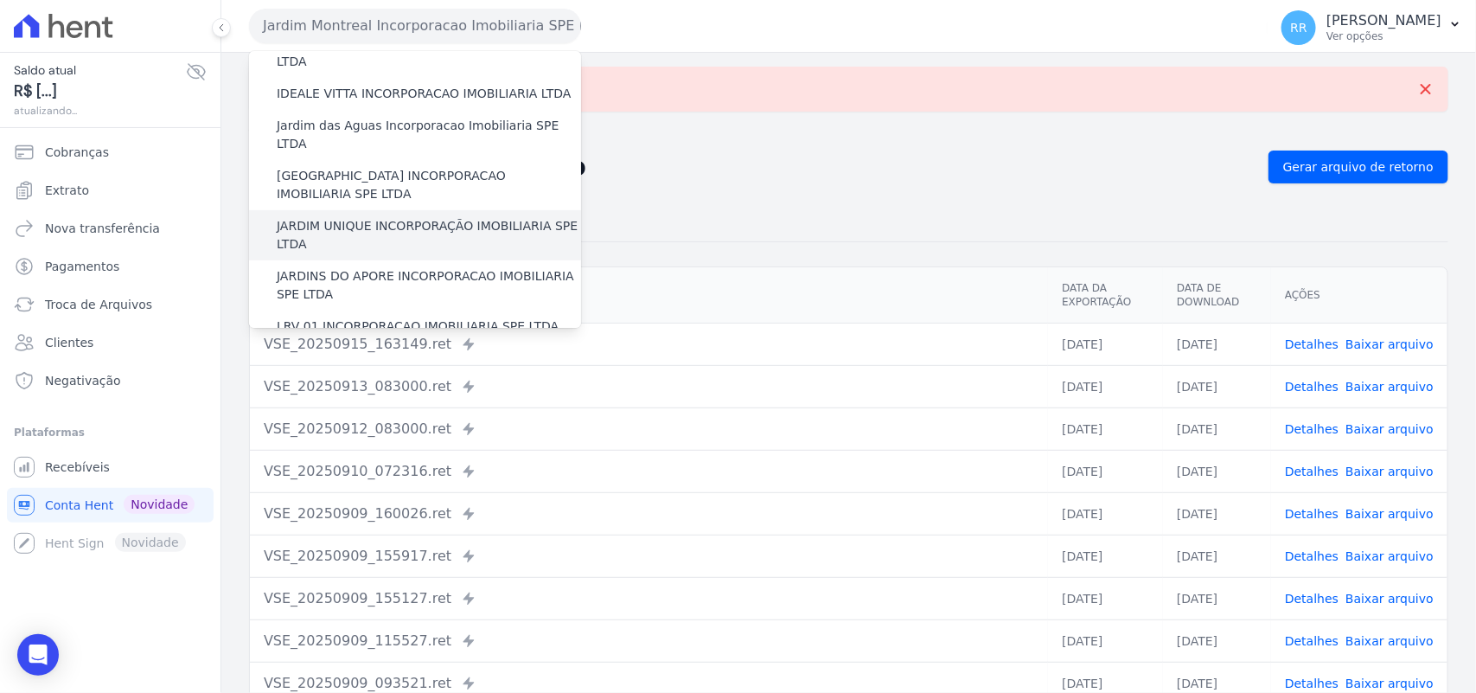
click at [367, 217] on label "JARDIM UNIQUE INCORPORAÇÃO IMOBILIARIA SPE LTDA" at bounding box center [429, 235] width 304 height 36
click at [0, 0] on input "JARDIM UNIQUE INCORPORAÇÃO IMOBILIARIA SPE LTDA" at bounding box center [0, 0] width 0 height 0
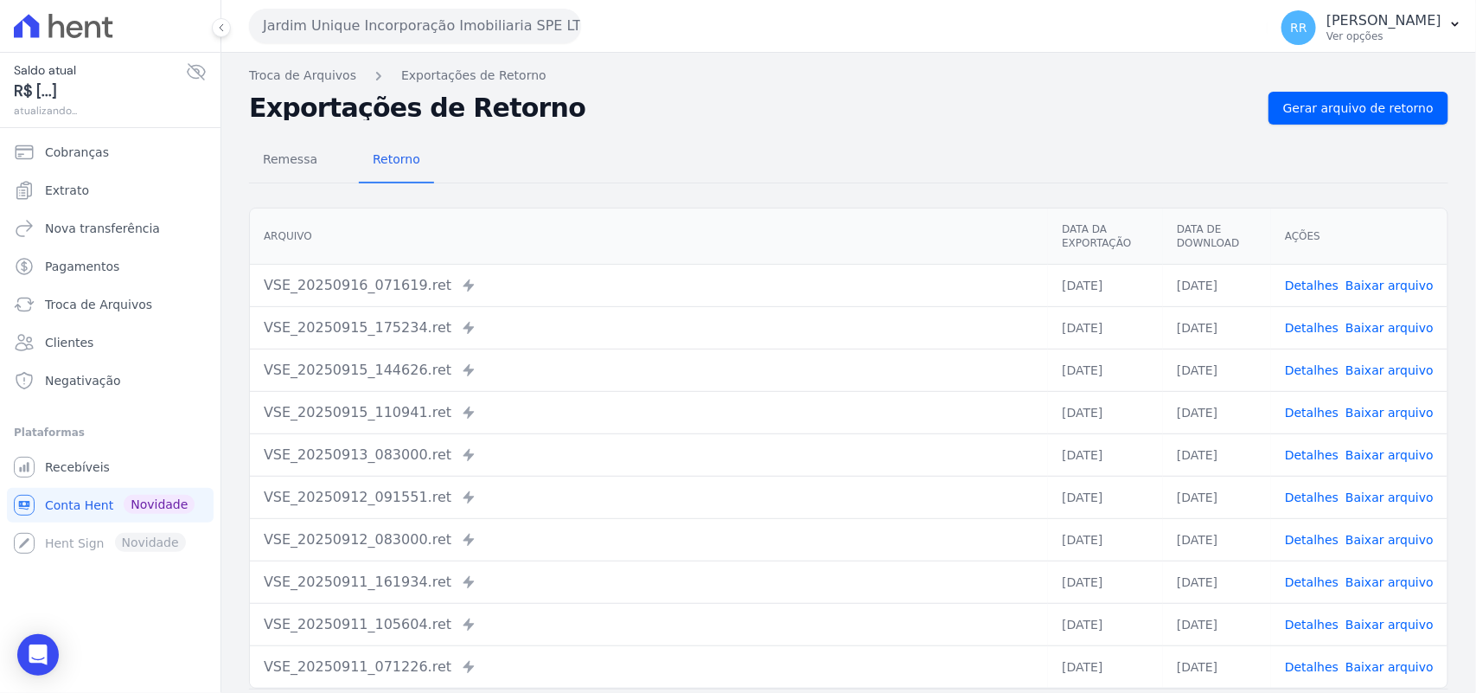
click at [1363, 143] on div "Remessa Retorno" at bounding box center [848, 160] width 1199 height 45
click at [1375, 109] on span "Gerar arquivo de retorno" at bounding box center [1358, 107] width 150 height 17
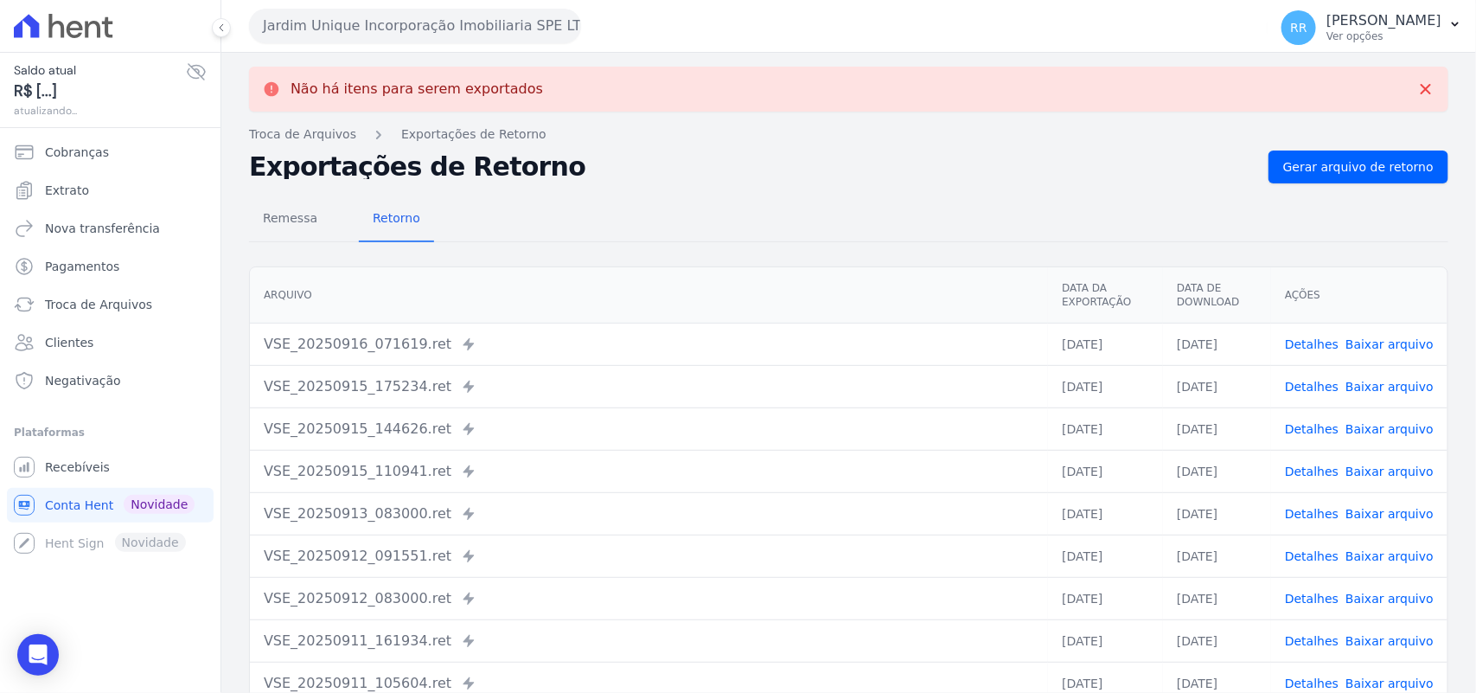
click at [503, 28] on button "Jardim Unique Incorporação Imobiliaria SPE LTDA" at bounding box center [415, 26] width 332 height 35
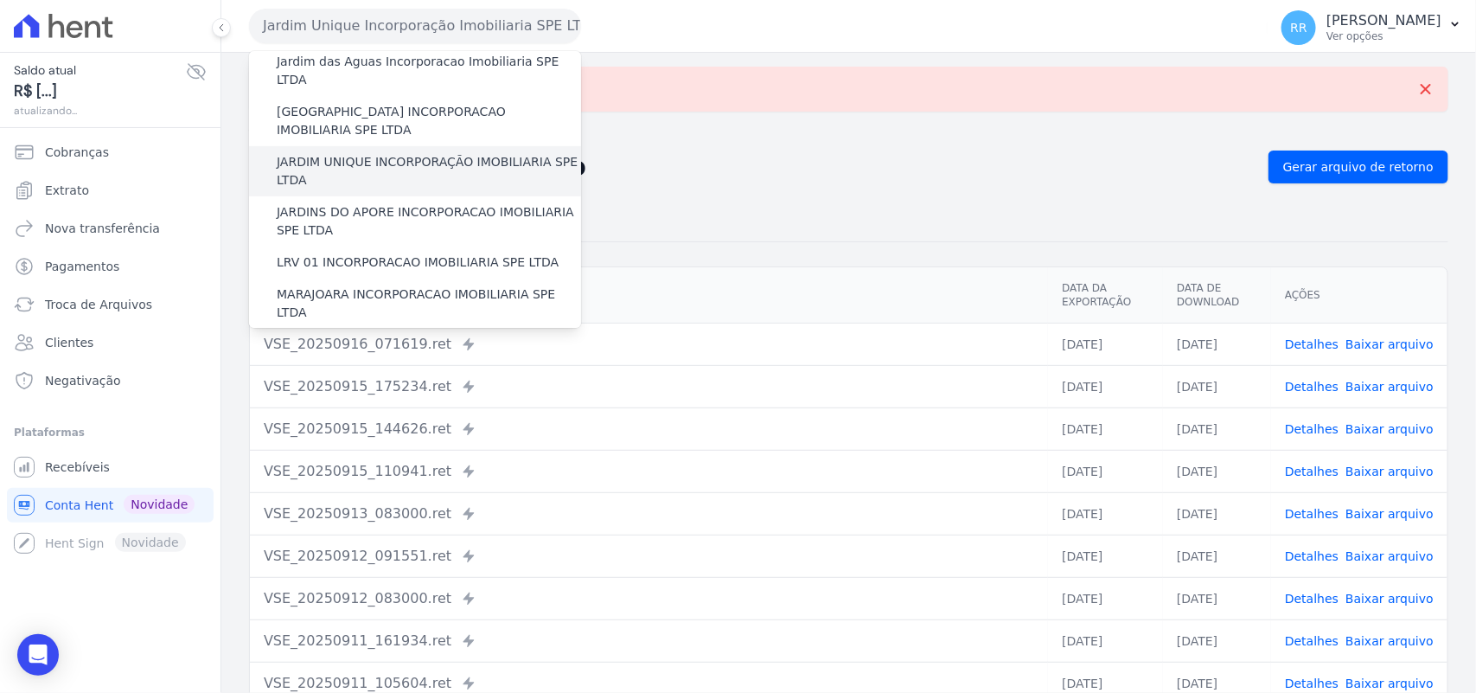
scroll to position [360, 0]
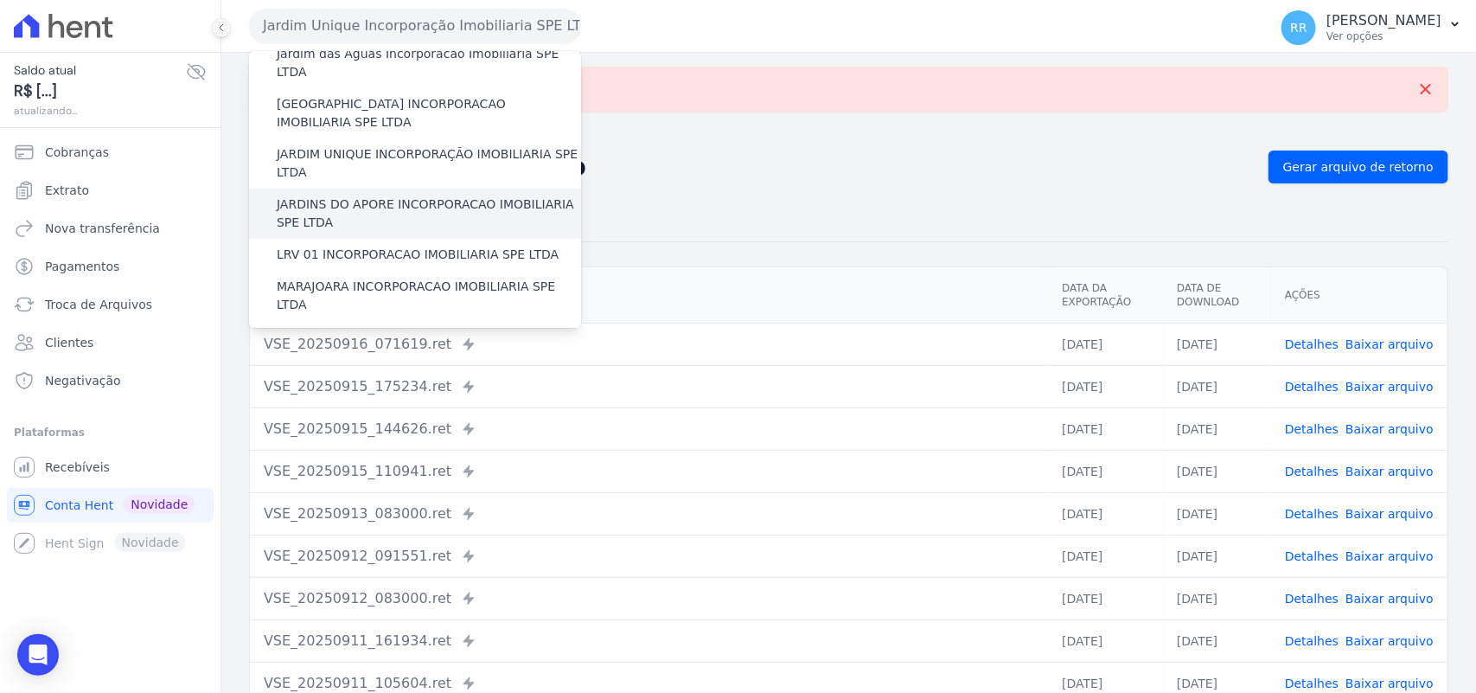
click at [350, 188] on div "JARDINS DO APORE INCORPORACAO IMOBILIARIA SPE LTDA" at bounding box center [415, 213] width 332 height 50
click at [344, 195] on label "JARDINS DO APORE INCORPORACAO IMOBILIARIA SPE LTDA" at bounding box center [429, 213] width 304 height 36
click at [0, 0] on input "JARDINS DO APORE INCORPORACAO IMOBILIARIA SPE LTDA" at bounding box center [0, 0] width 0 height 0
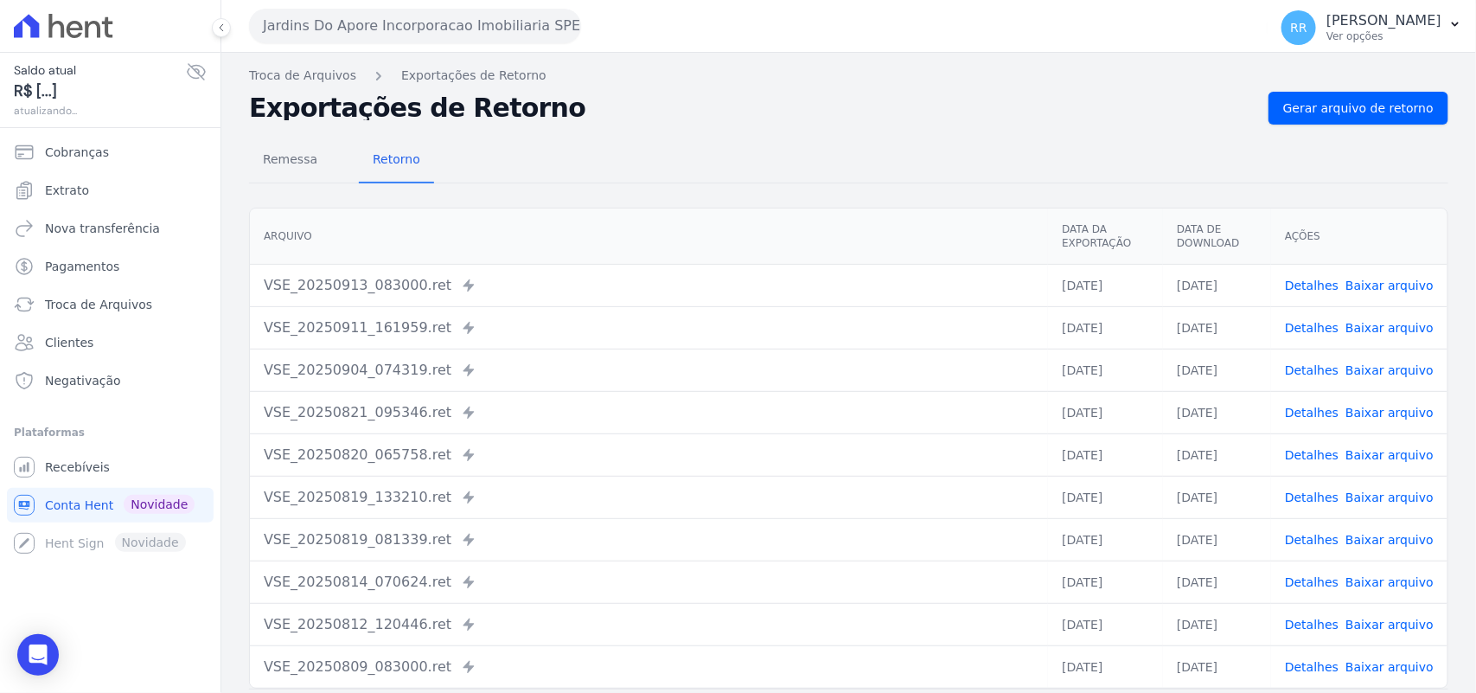
click at [1397, 84] on nav "Troca de Arquivos Exportações de Retorno" at bounding box center [848, 76] width 1199 height 18
click at [1356, 123] on link "Gerar arquivo de retorno" at bounding box center [1358, 108] width 180 height 33
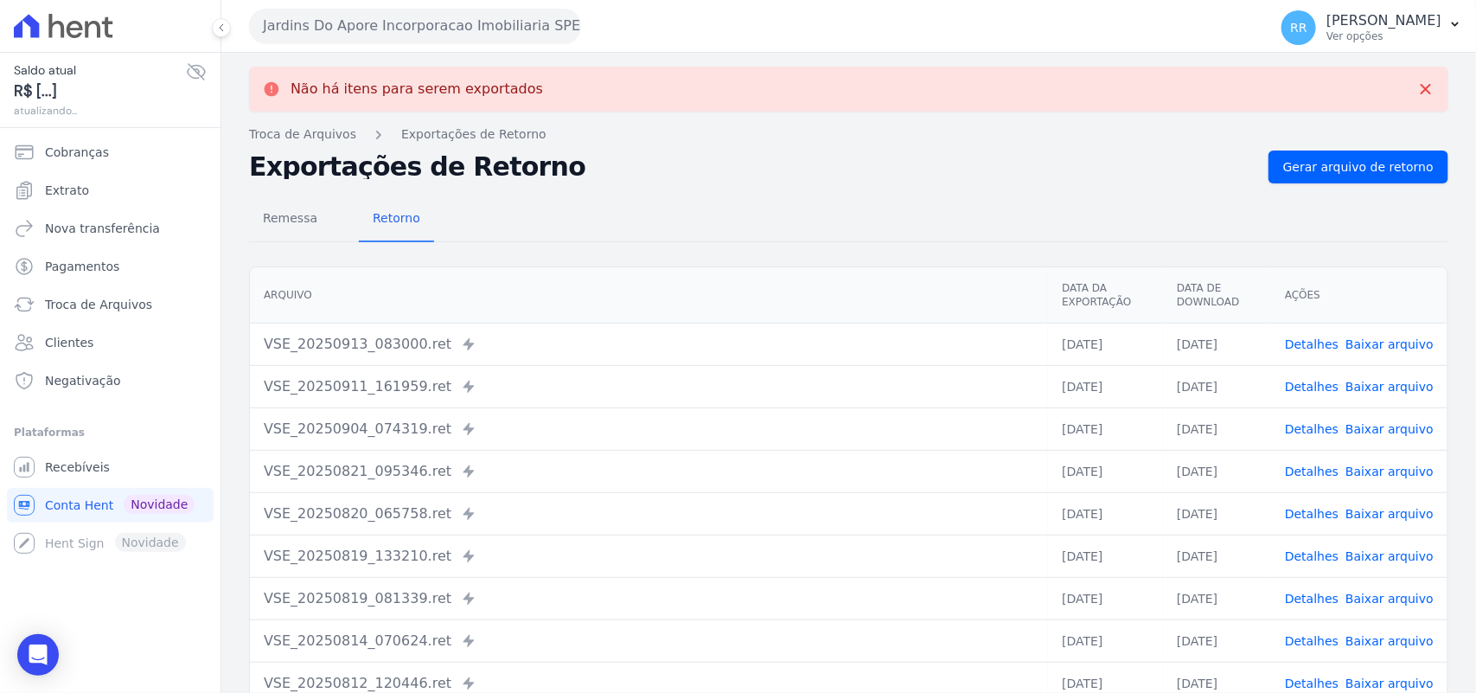
click at [412, 14] on button "Jardins Do Apore Incorporacao Imobiliaria SPE LTDA" at bounding box center [415, 26] width 332 height 35
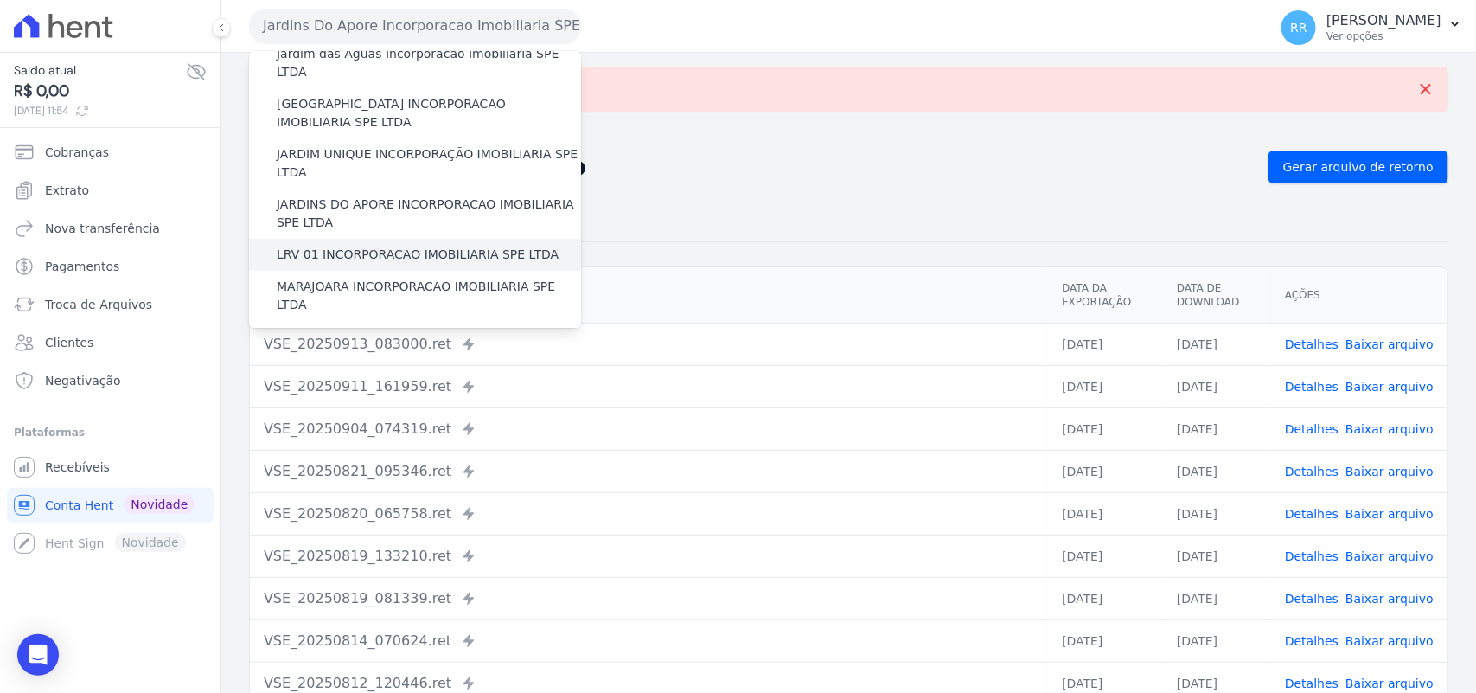
click at [381, 246] on label "LRV 01 INCORPORACAO IMOBILIARIA SPE LTDA" at bounding box center [418, 255] width 282 height 18
click at [0, 0] on input "LRV 01 INCORPORACAO IMOBILIARIA SPE LTDA" at bounding box center [0, 0] width 0 height 0
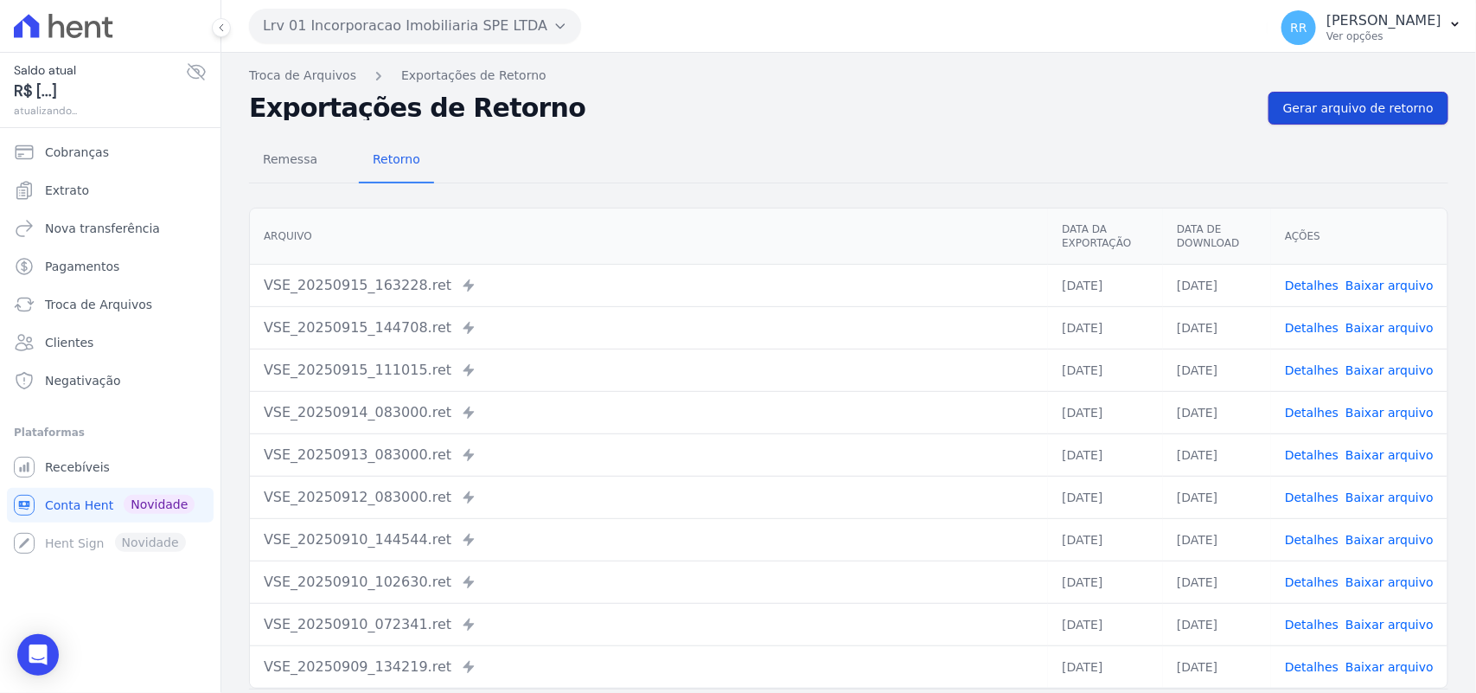
click at [1343, 106] on span "Gerar arquivo de retorno" at bounding box center [1358, 107] width 150 height 17
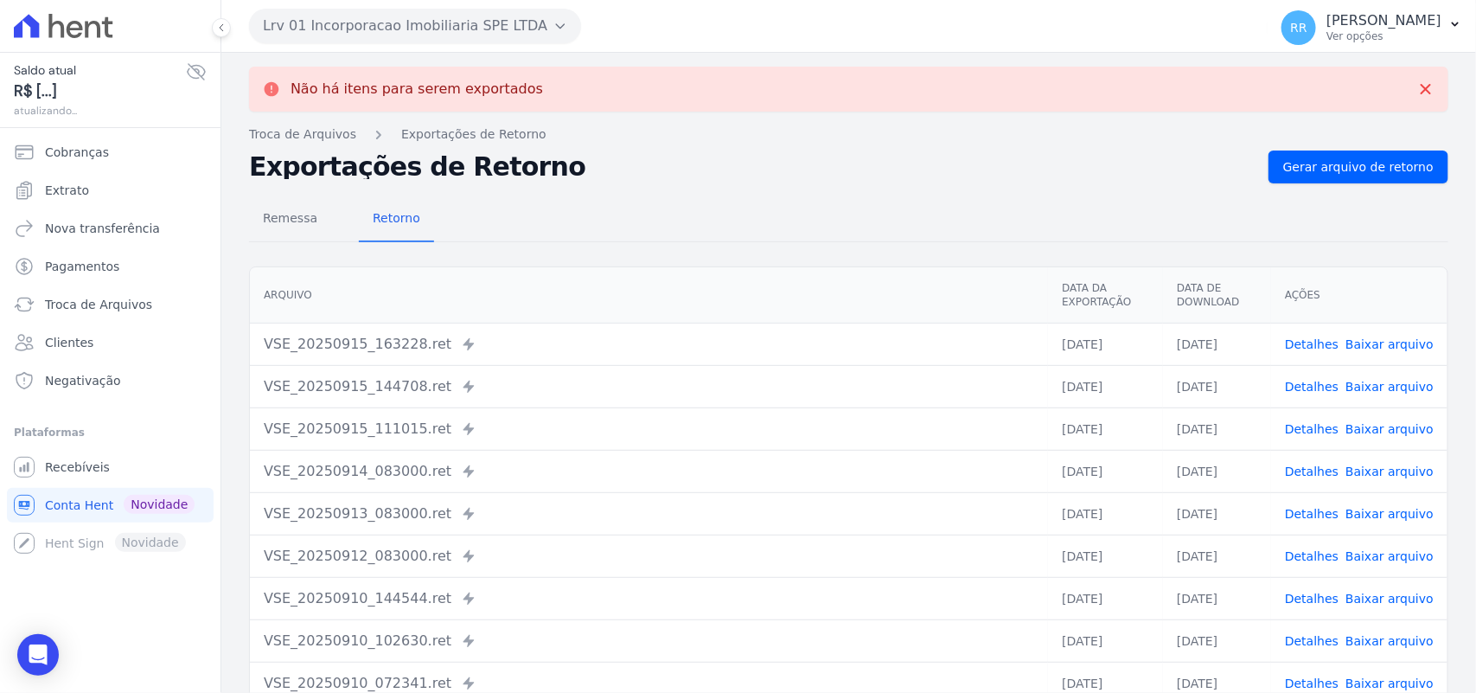
click at [409, 18] on button "Lrv 01 Incorporacao Imobiliaria SPE LTDA" at bounding box center [415, 26] width 332 height 35
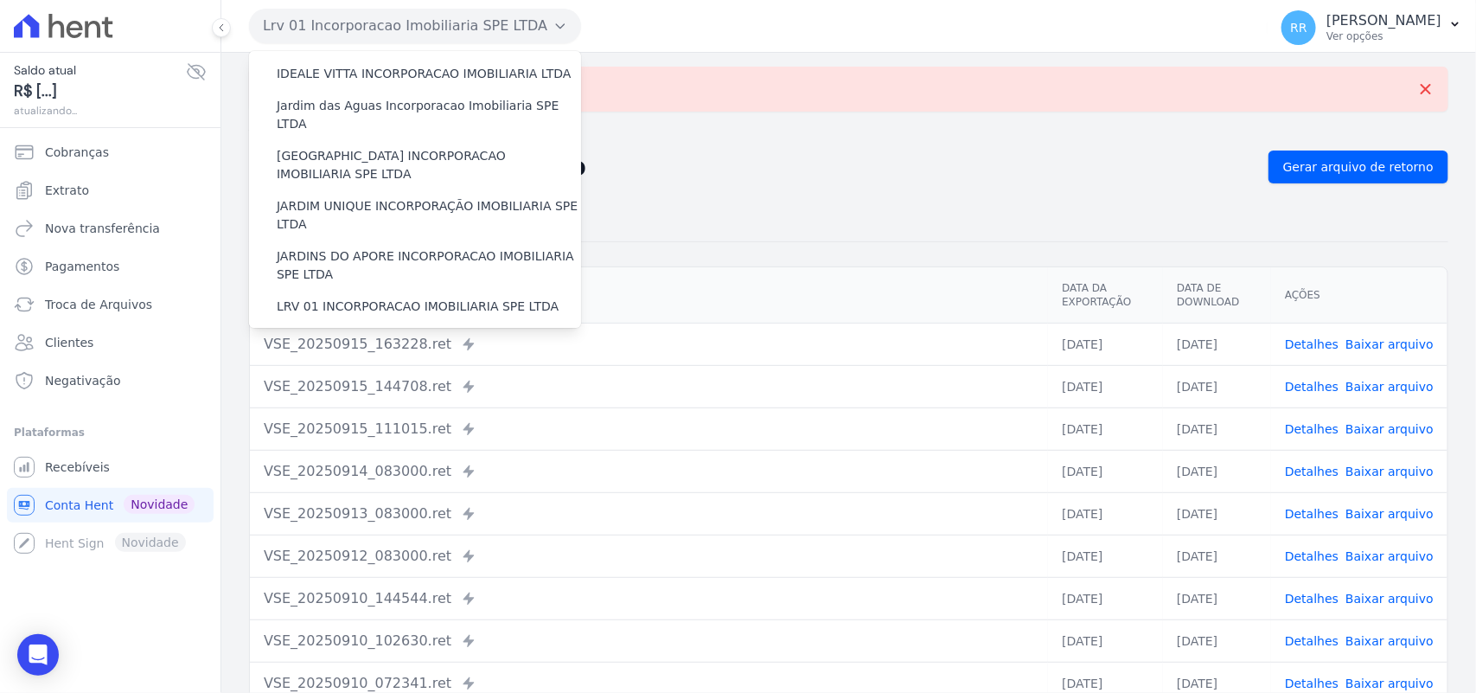
scroll to position [396, 0]
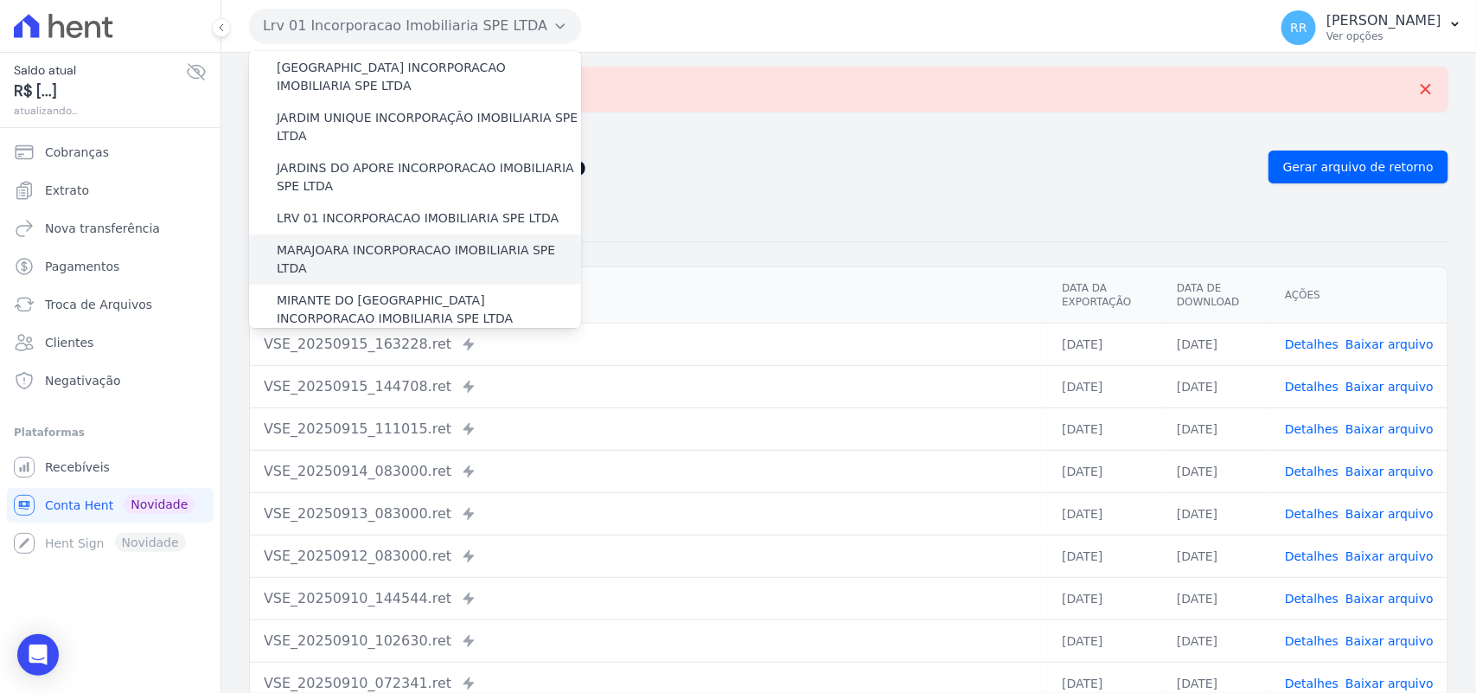
click at [372, 241] on label "MARAJOARA INCORPORACAO IMOBILIARIA SPE LTDA" at bounding box center [429, 259] width 304 height 36
click at [0, 0] on input "MARAJOARA INCORPORACAO IMOBILIARIA SPE LTDA" at bounding box center [0, 0] width 0 height 0
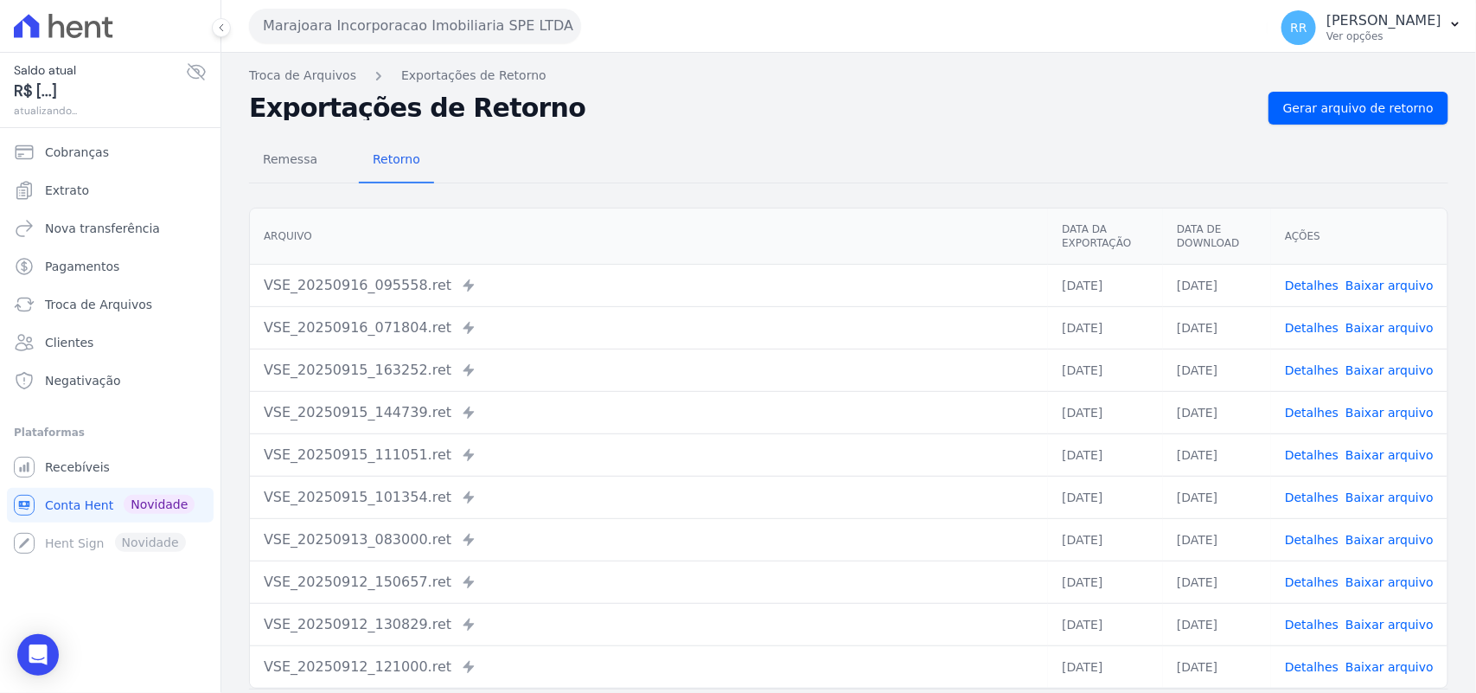
click at [1373, 131] on div "Remessa Retorno Arquivo Data da Exportação Data de Download Ações VSE_20250916_…" at bounding box center [848, 436] width 1199 height 625
click at [1379, 125] on div "Remessa Retorno Arquivo Data da Exportação Data de Download Ações VSE_20250916_…" at bounding box center [848, 436] width 1199 height 625
click at [1388, 117] on span "Gerar arquivo de retorno" at bounding box center [1358, 107] width 150 height 17
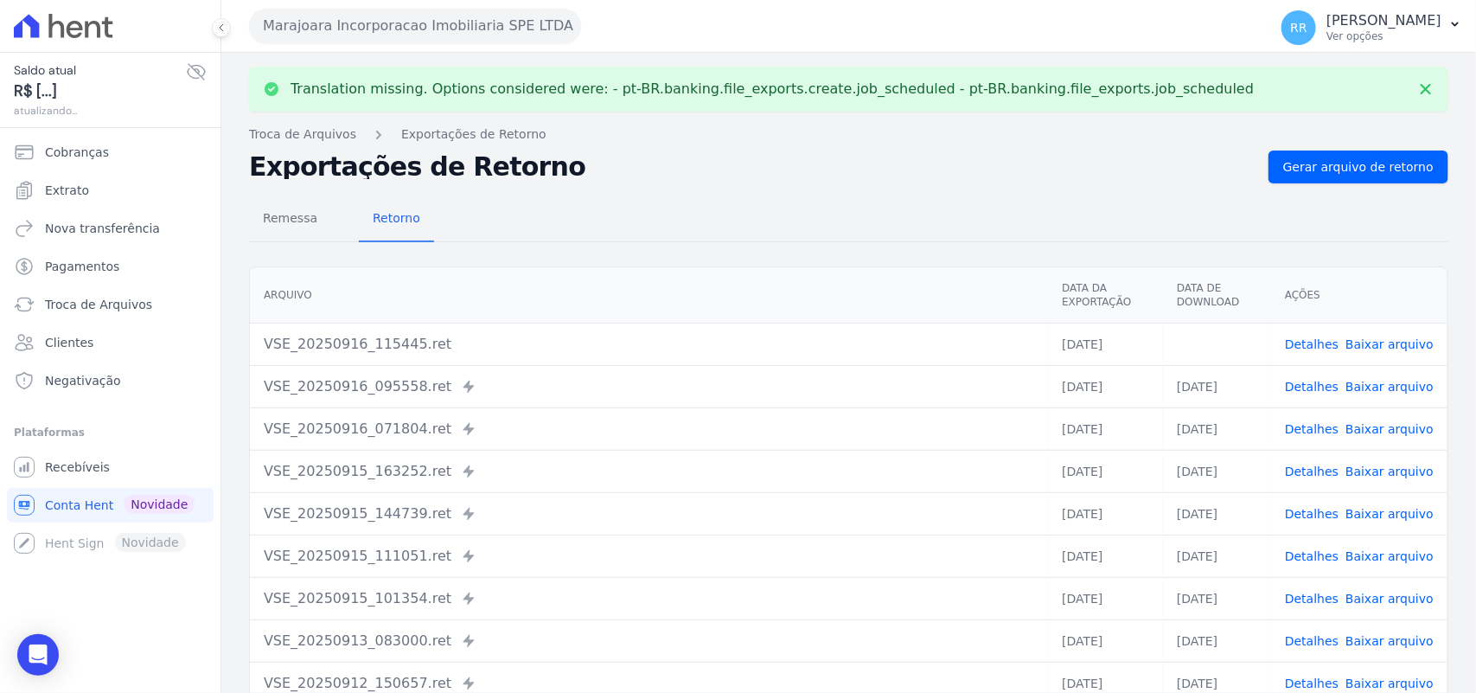
click at [1414, 342] on link "Baixar arquivo" at bounding box center [1389, 344] width 88 height 14
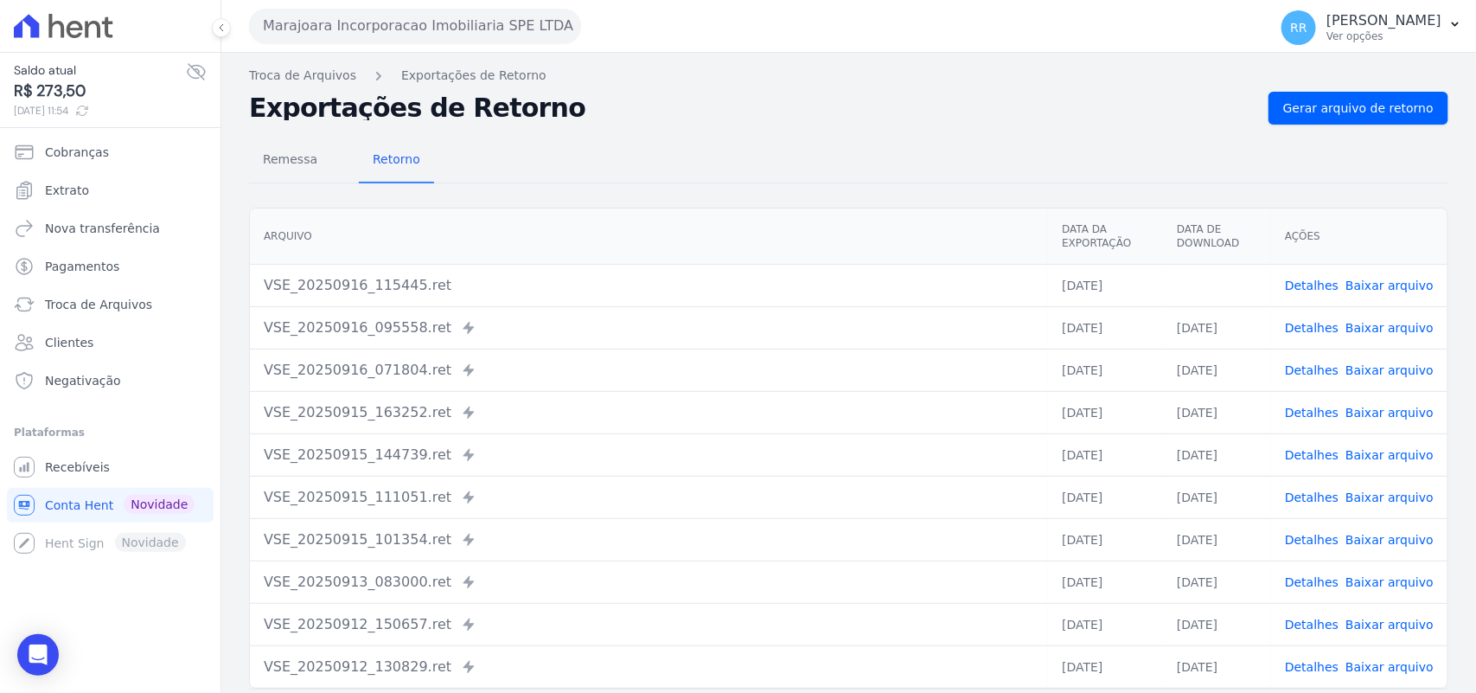
click at [775, 105] on h2 "Exportações de Retorno" at bounding box center [751, 108] width 1005 height 24
click at [472, 20] on button "Marajoara Incorporacao Imobiliaria SPE LTDA" at bounding box center [415, 26] width 332 height 35
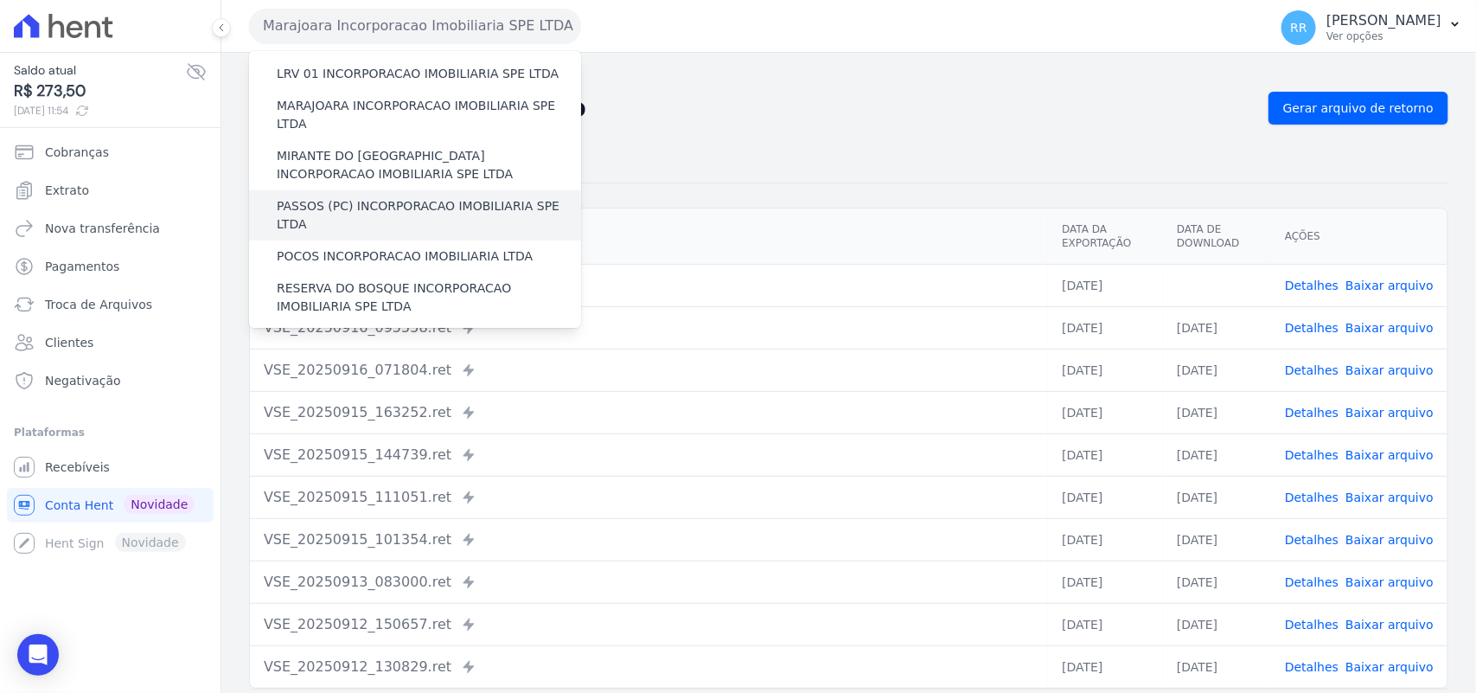
scroll to position [504, 0]
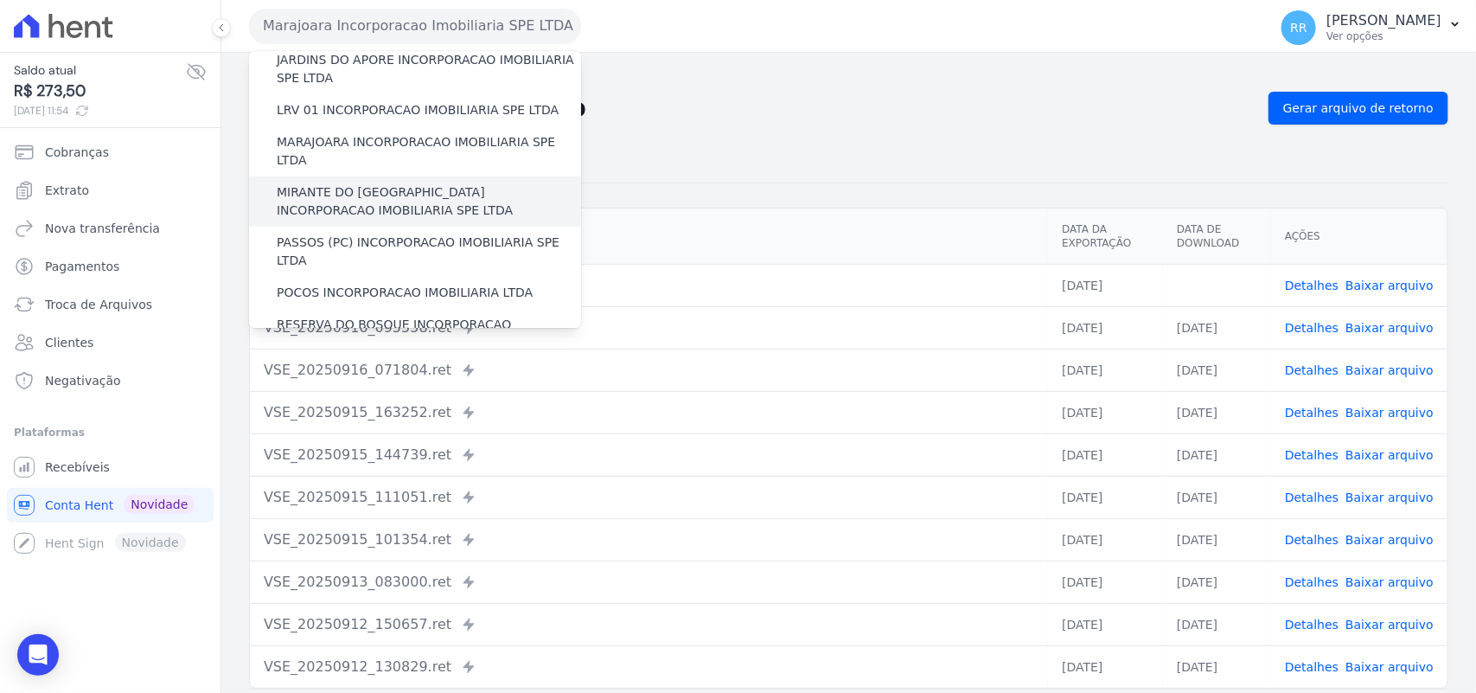
click at [365, 183] on label "MIRANTE DO [GEOGRAPHIC_DATA] INCORPORACAO IMOBILIARIA SPE LTDA" at bounding box center [429, 201] width 304 height 36
click at [0, 0] on input "MIRANTE DO [GEOGRAPHIC_DATA] INCORPORACAO IMOBILIARIA SPE LTDA" at bounding box center [0, 0] width 0 height 0
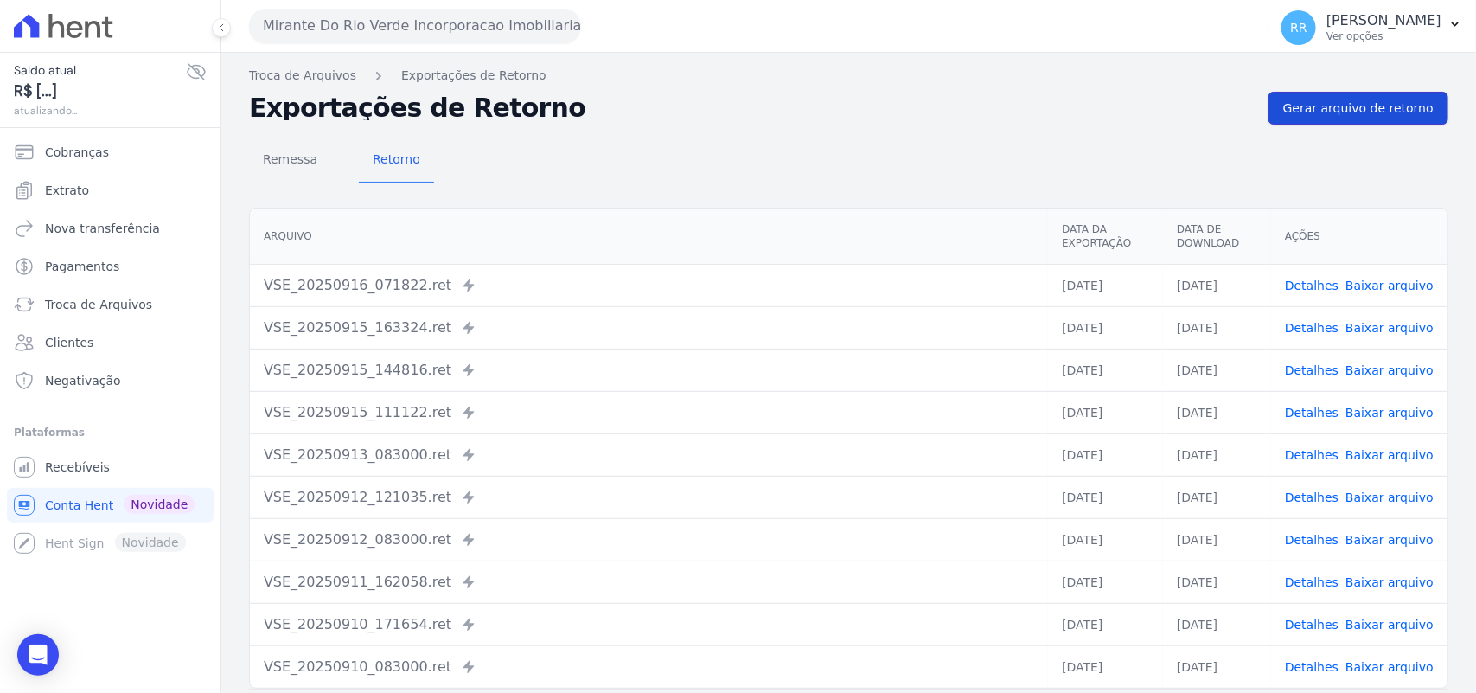
click at [1367, 96] on link "Gerar arquivo de retorno" at bounding box center [1358, 108] width 180 height 33
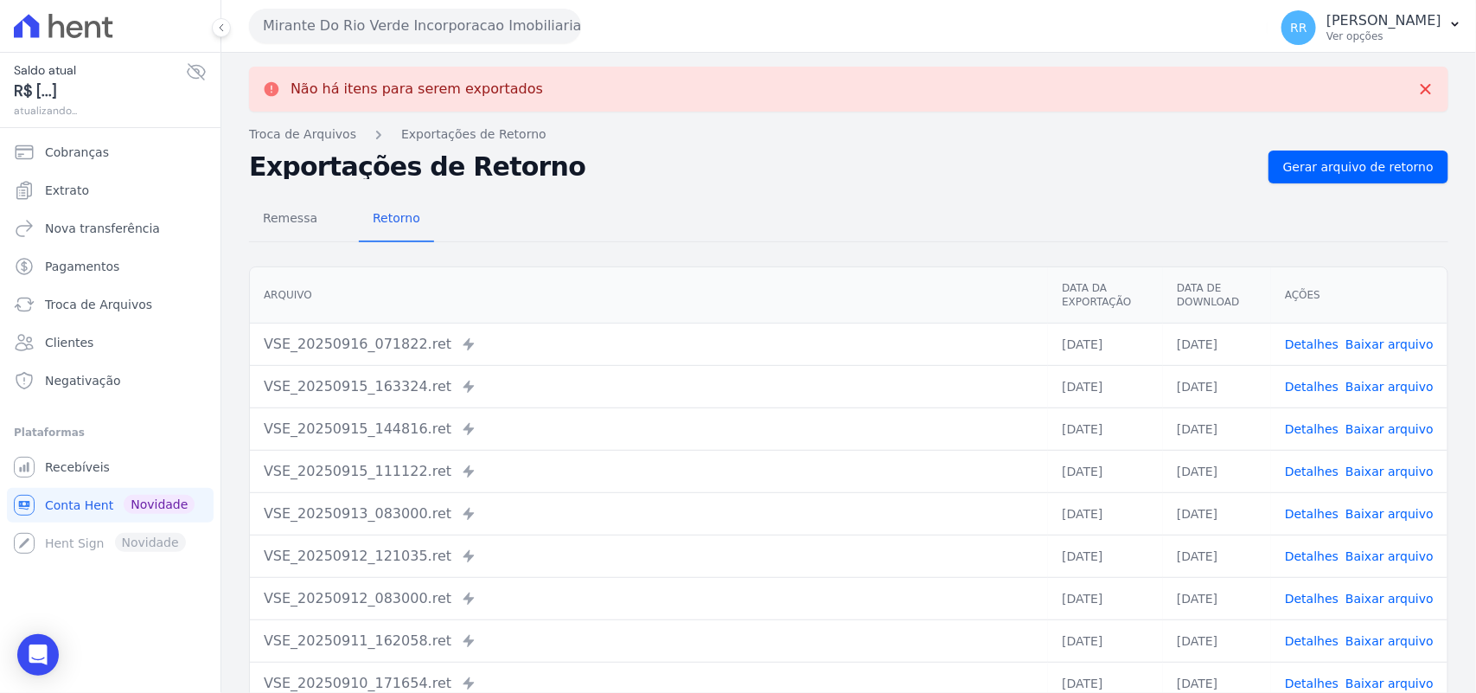
click at [464, 33] on button "Mirante Do Rio Verde Incorporacao Imobiliaria SPE LTDA" at bounding box center [415, 26] width 332 height 35
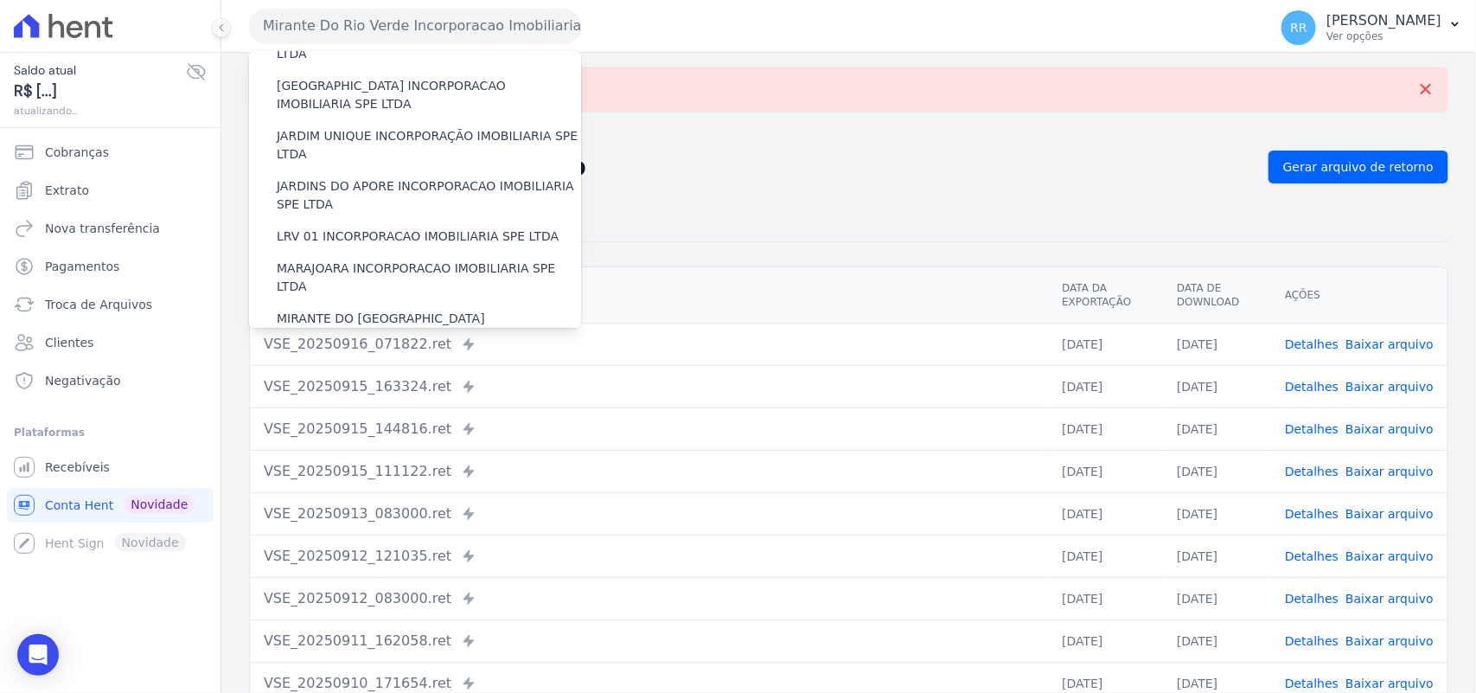
scroll to position [576, 0]
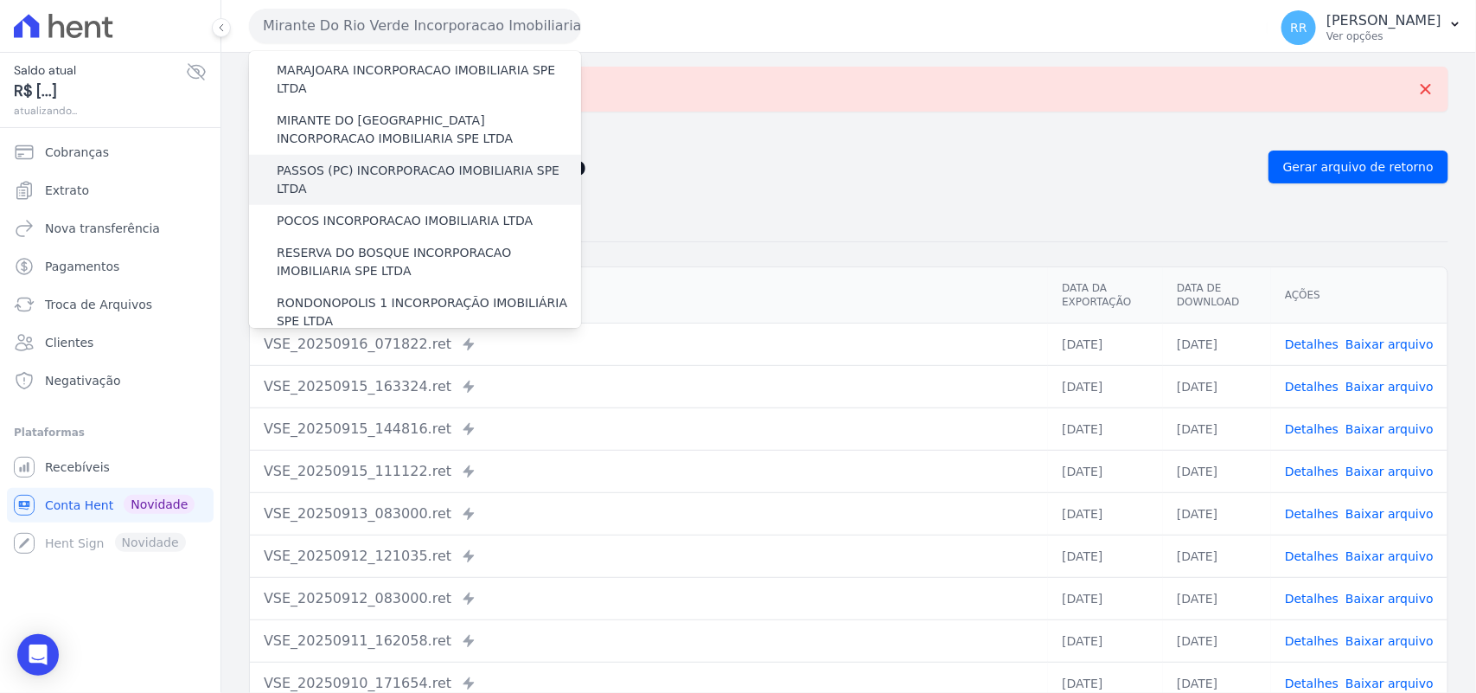
click at [363, 162] on label "PASSOS (PC) INCORPORACAO IMOBILIARIA SPE LTDA" at bounding box center [429, 180] width 304 height 36
click at [0, 0] on input "PASSOS (PC) INCORPORACAO IMOBILIARIA SPE LTDA" at bounding box center [0, 0] width 0 height 0
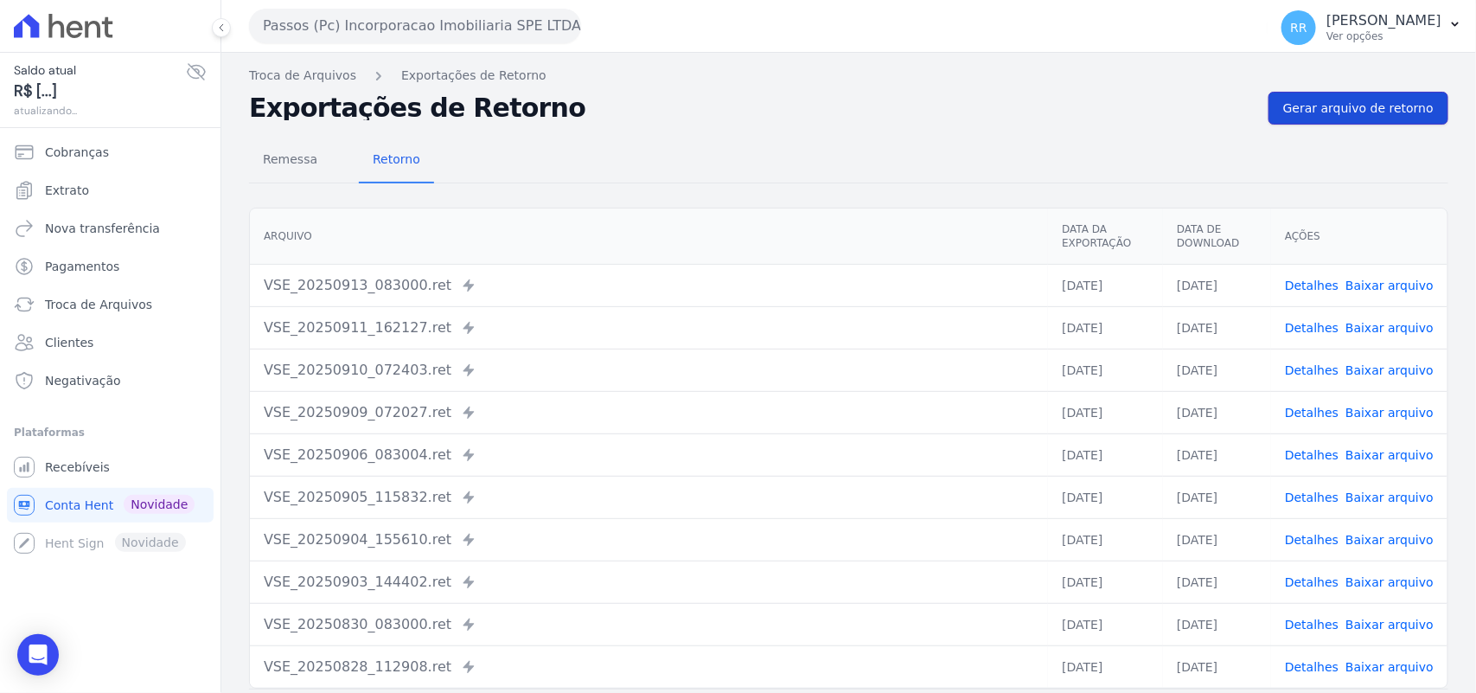
click at [1328, 110] on span "Gerar arquivo de retorno" at bounding box center [1358, 107] width 150 height 17
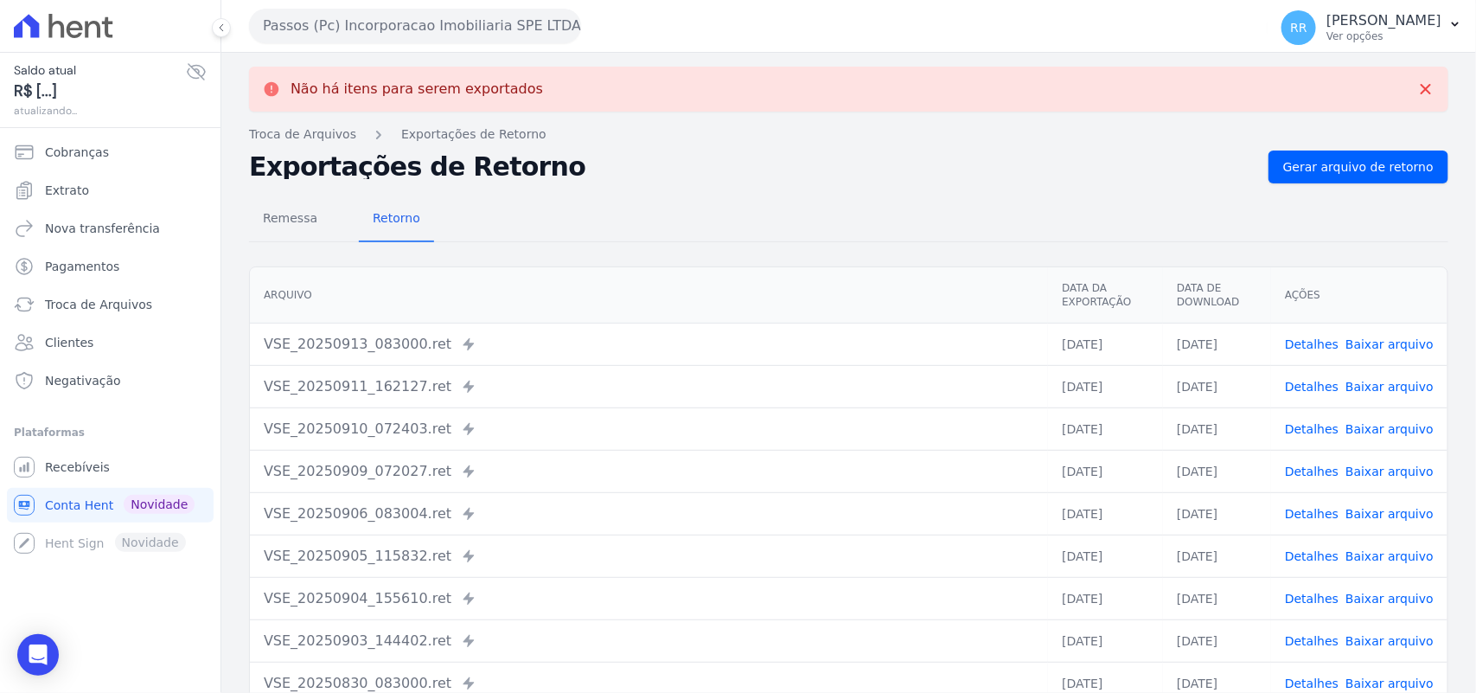
click at [421, 37] on button "Passos (Pc) Incorporacao Imobiliaria SPE LTDA" at bounding box center [415, 26] width 332 height 35
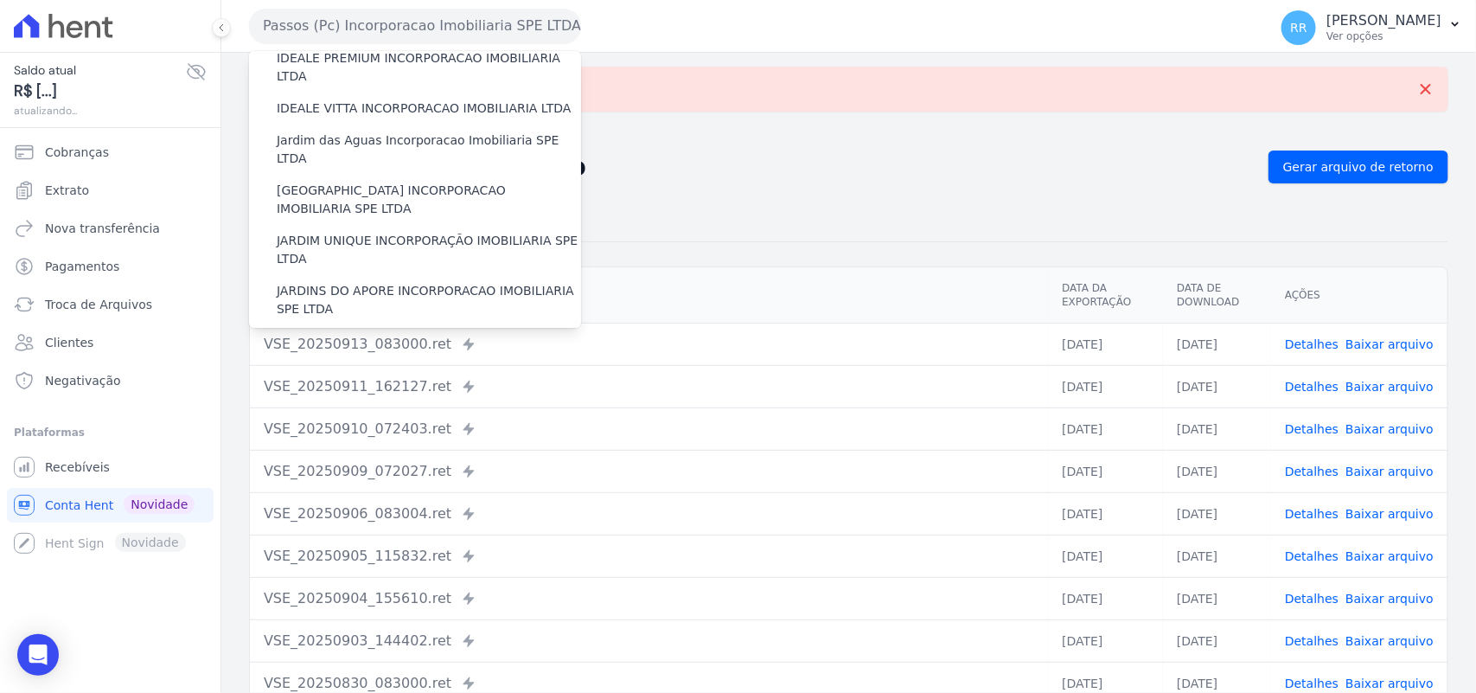
scroll to position [612, 0]
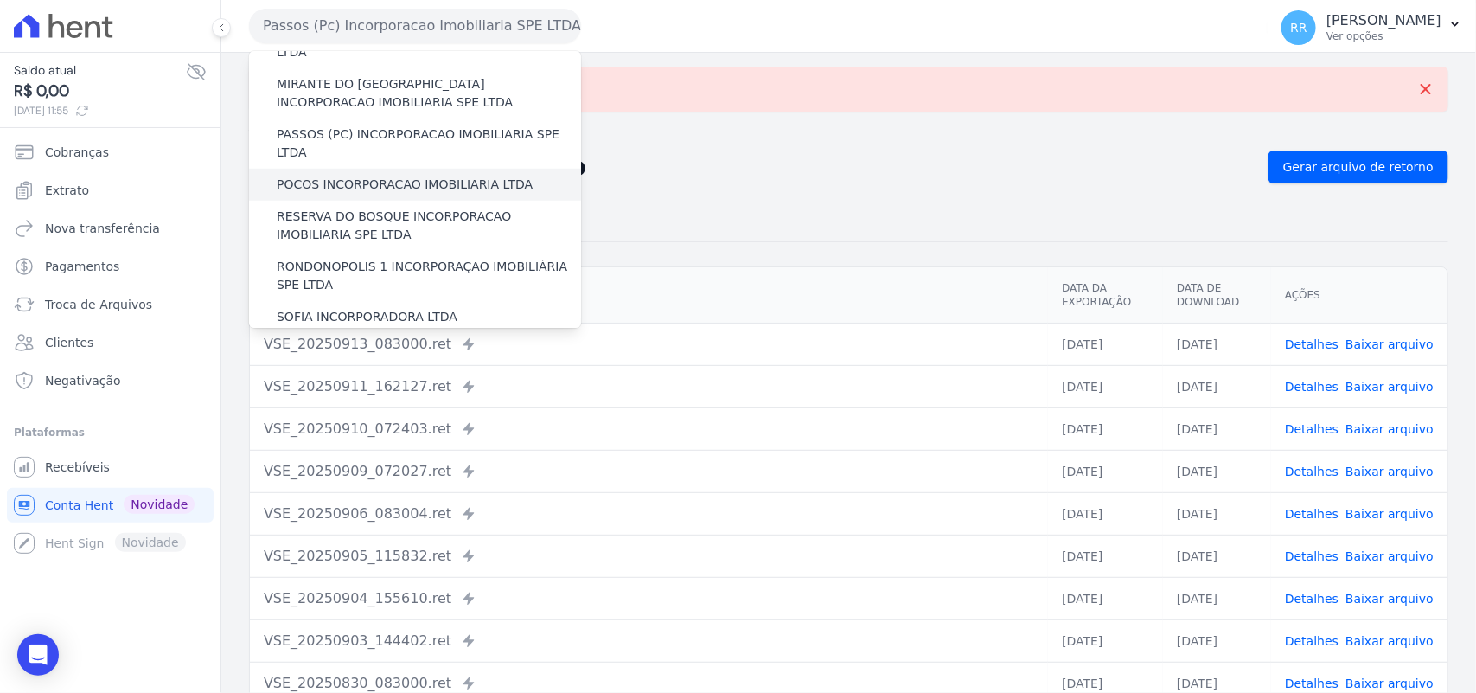
click at [389, 176] on label "POCOS INCORPORACAO IMOBILIARIA LTDA" at bounding box center [405, 185] width 256 height 18
click at [0, 0] on input "POCOS INCORPORACAO IMOBILIARIA LTDA" at bounding box center [0, 0] width 0 height 0
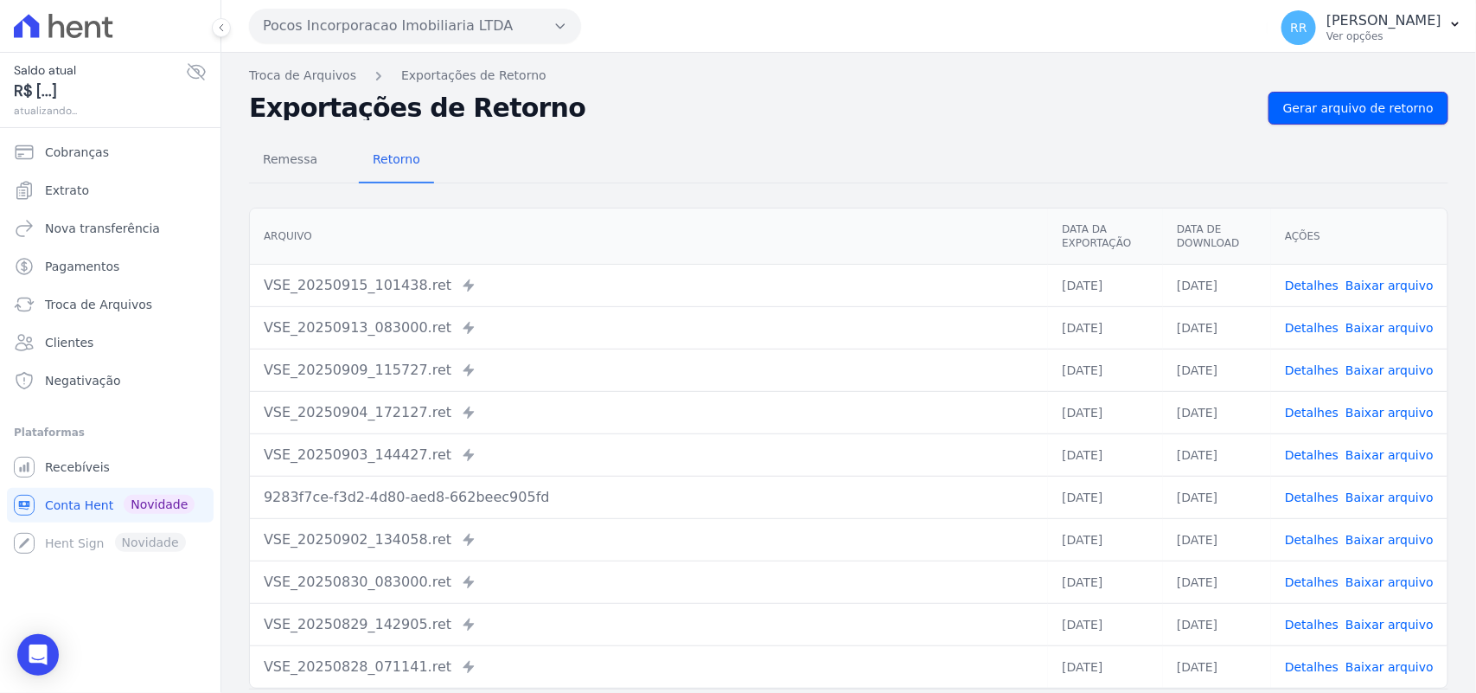
click at [1360, 93] on link "Gerar arquivo de retorno" at bounding box center [1358, 108] width 180 height 33
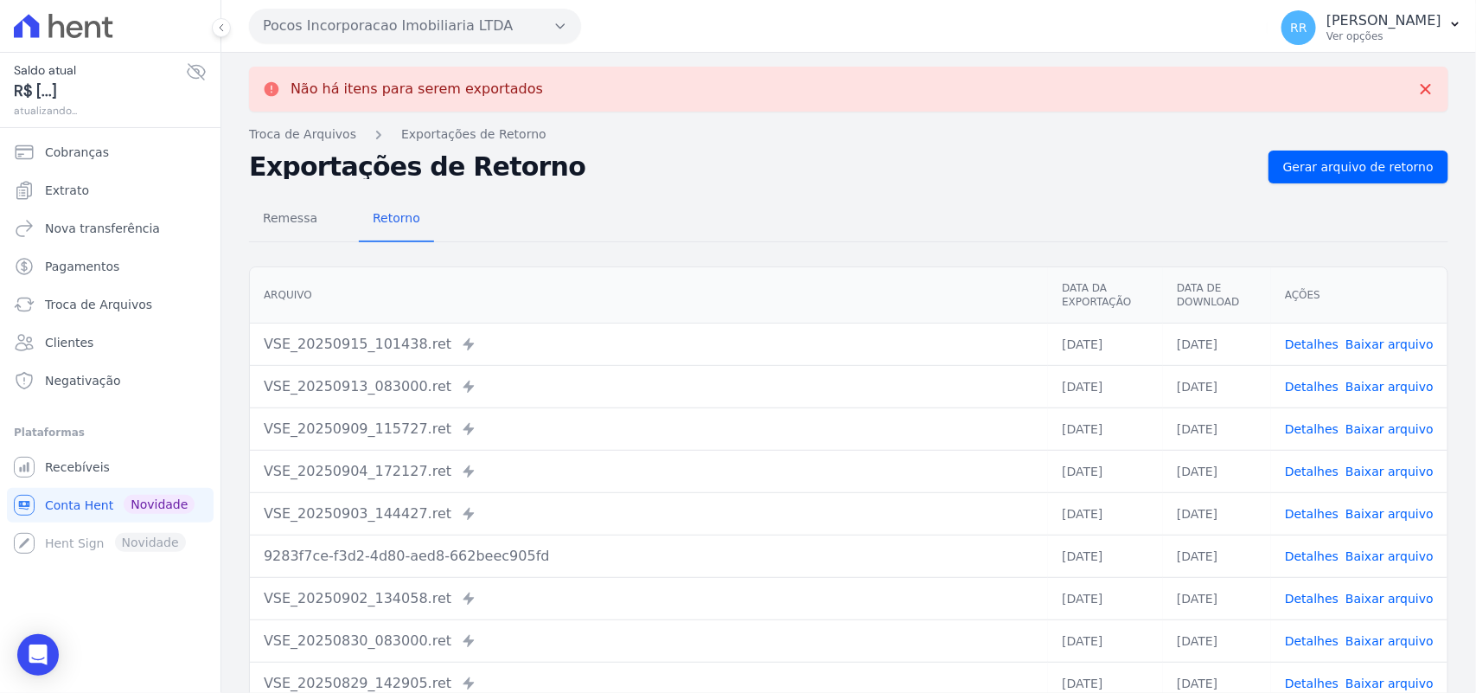
click at [424, 30] on button "Pocos Incorporacao Imobiliaria LTDA" at bounding box center [415, 26] width 332 height 35
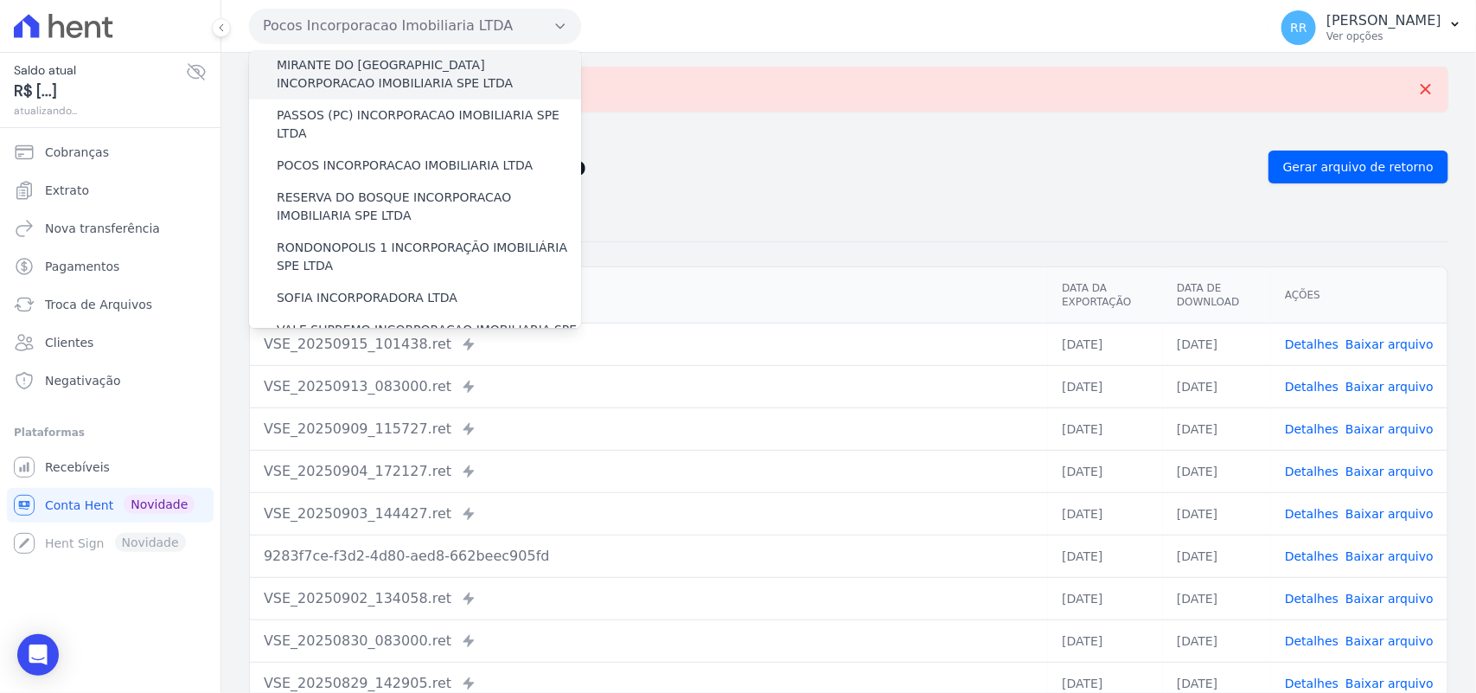
scroll to position [648, 0]
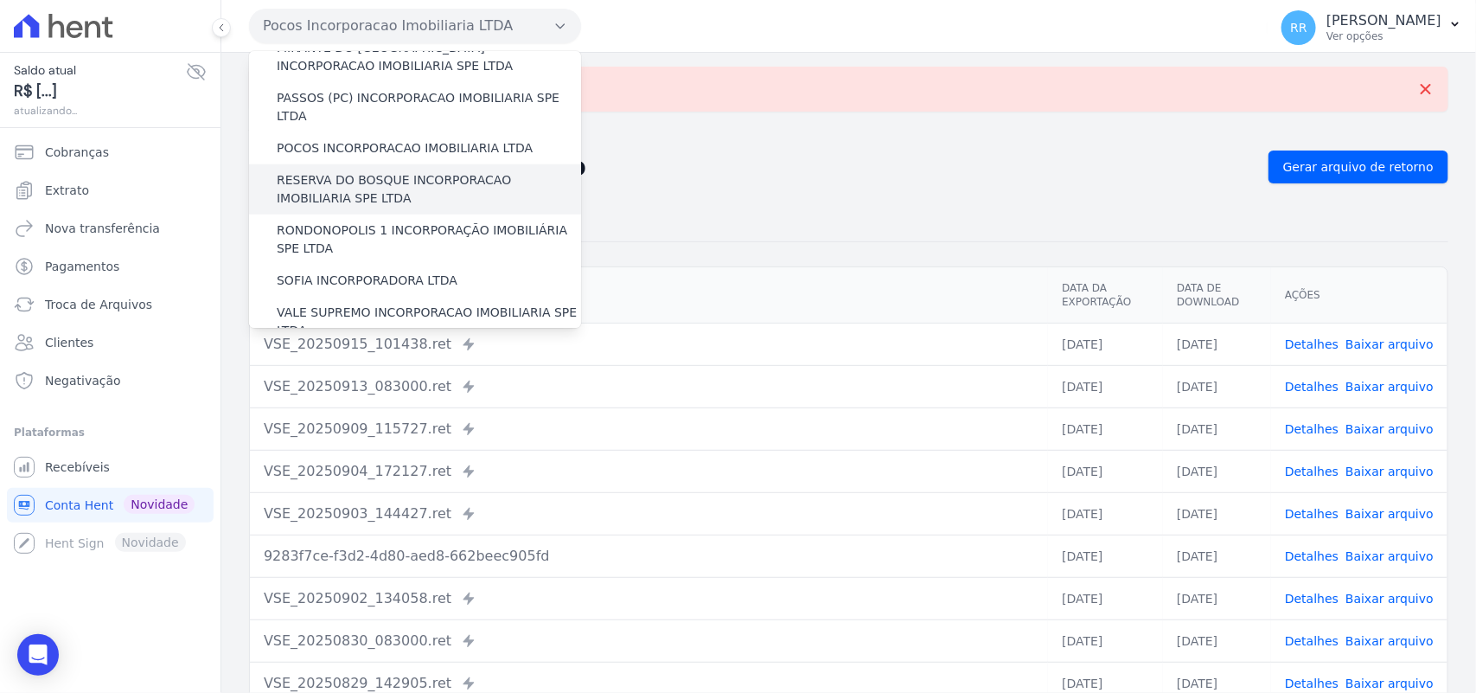
click at [335, 171] on label "RESERVA DO BOSQUE INCORPORACAO IMOBILIARIA SPE LTDA" at bounding box center [429, 189] width 304 height 36
click at [0, 0] on input "RESERVA DO BOSQUE INCORPORACAO IMOBILIARIA SPE LTDA" at bounding box center [0, 0] width 0 height 0
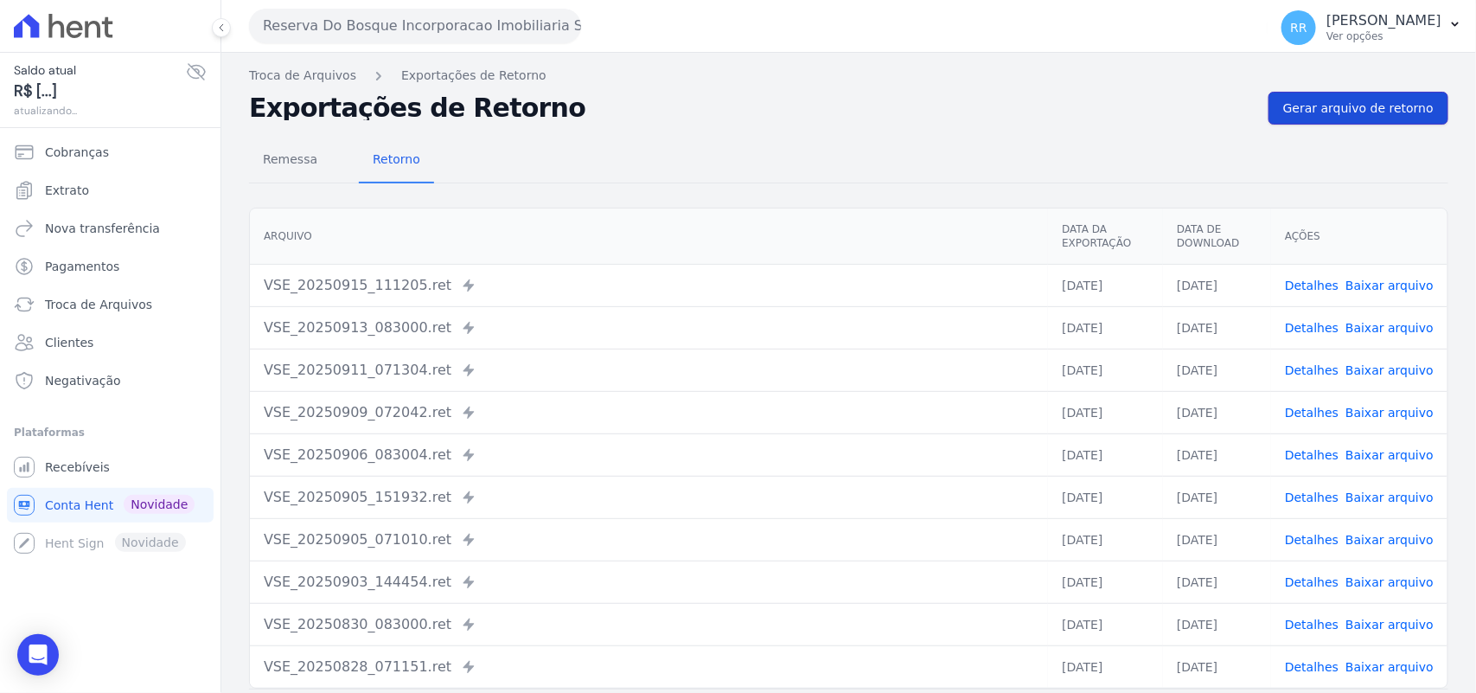
click at [1350, 121] on link "Gerar arquivo de retorno" at bounding box center [1358, 108] width 180 height 33
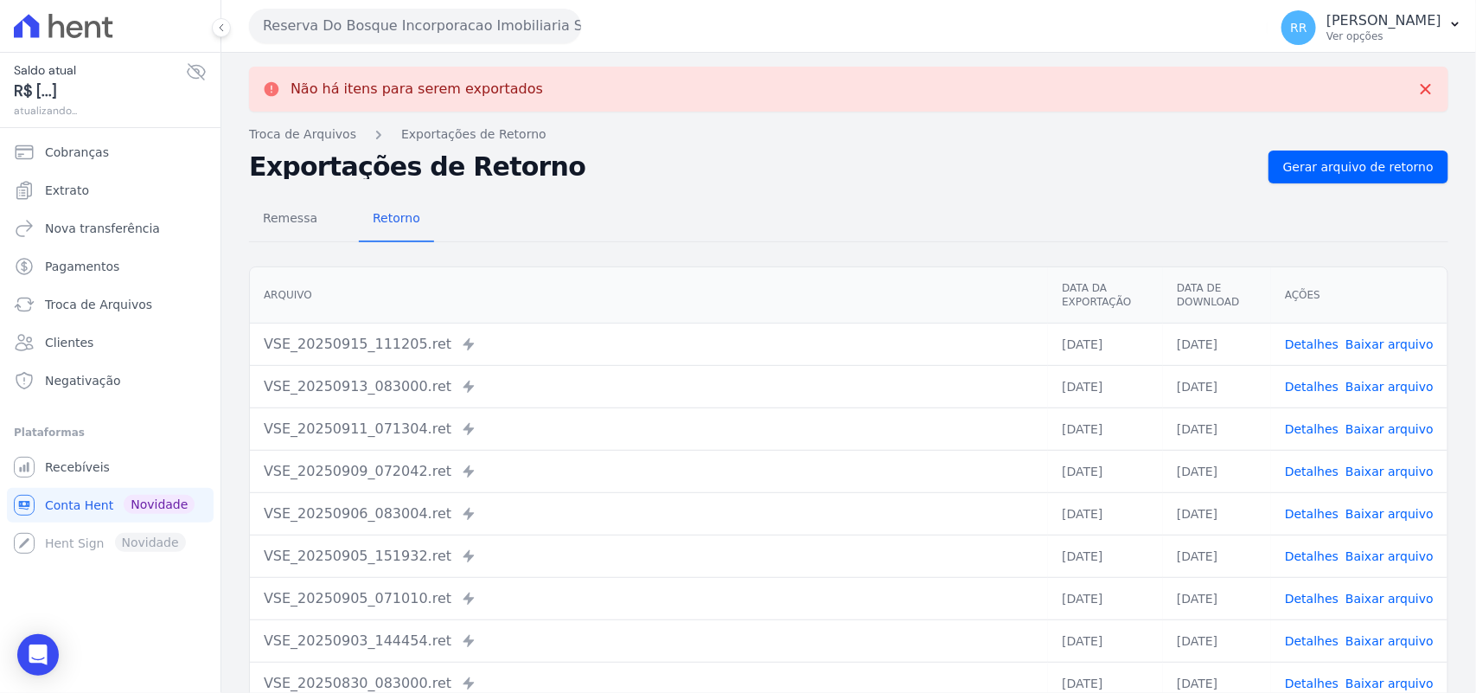
click at [316, 29] on button "Reserva Do Bosque Incorporacao Imobiliaria SPE LTDA" at bounding box center [415, 26] width 332 height 35
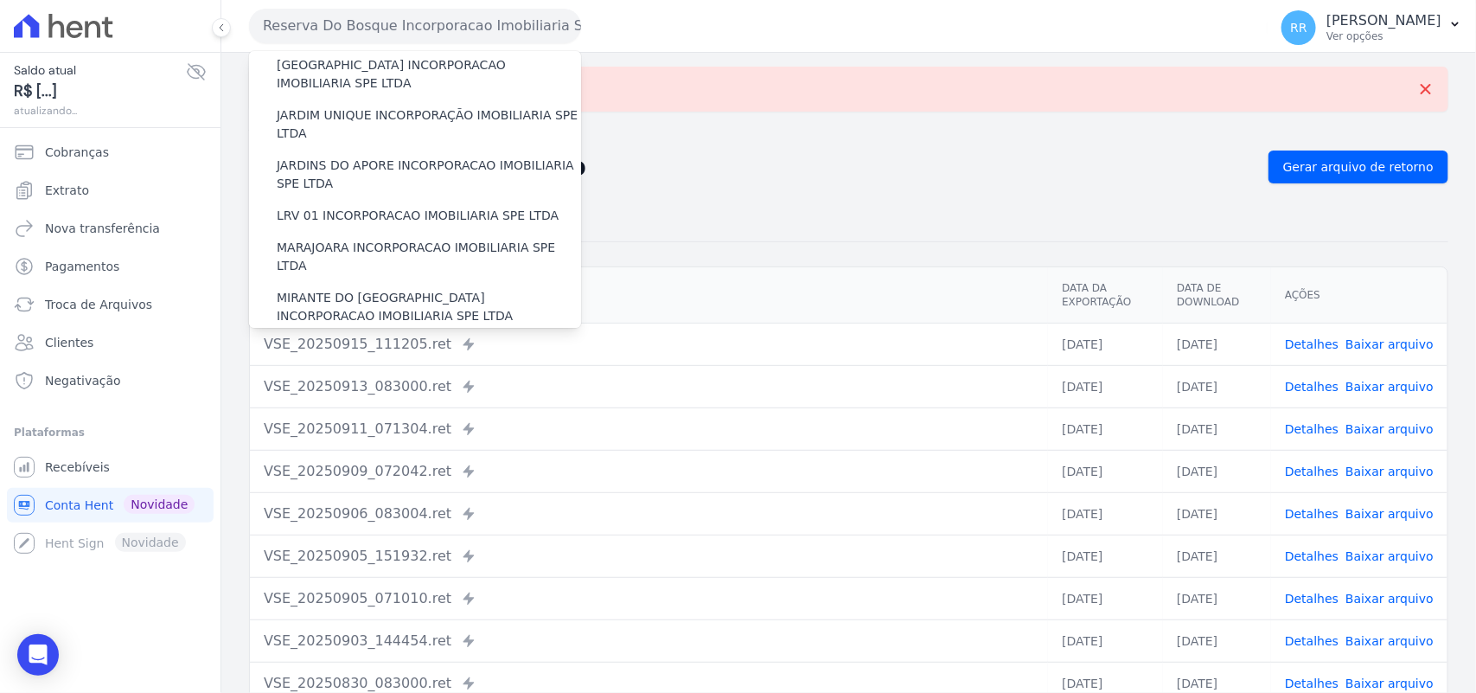
scroll to position [576, 0]
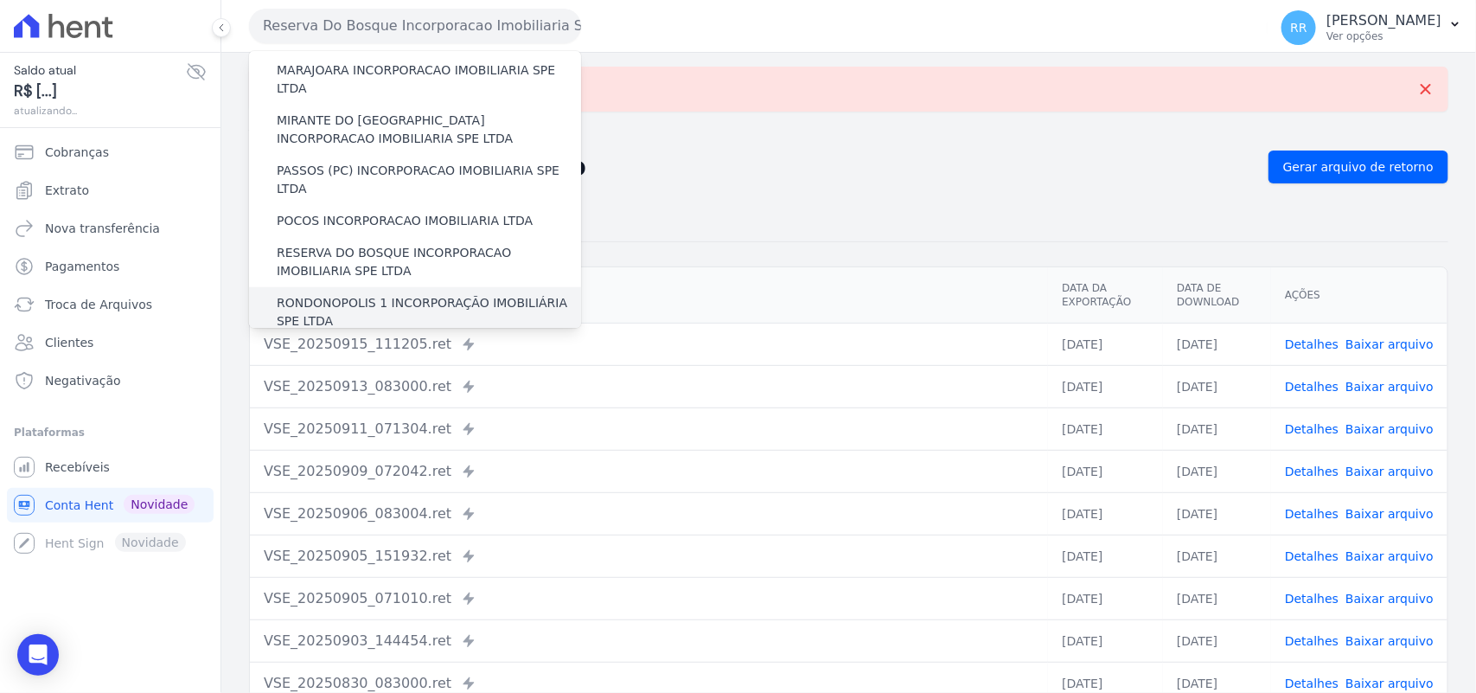
click at [352, 294] on label "RONDONOPOLIS 1 INCORPORAÇÃO IMOBILIÁRIA SPE LTDA" at bounding box center [429, 312] width 304 height 36
click at [0, 0] on input "RONDONOPOLIS 1 INCORPORAÇÃO IMOBILIÁRIA SPE LTDA" at bounding box center [0, 0] width 0 height 0
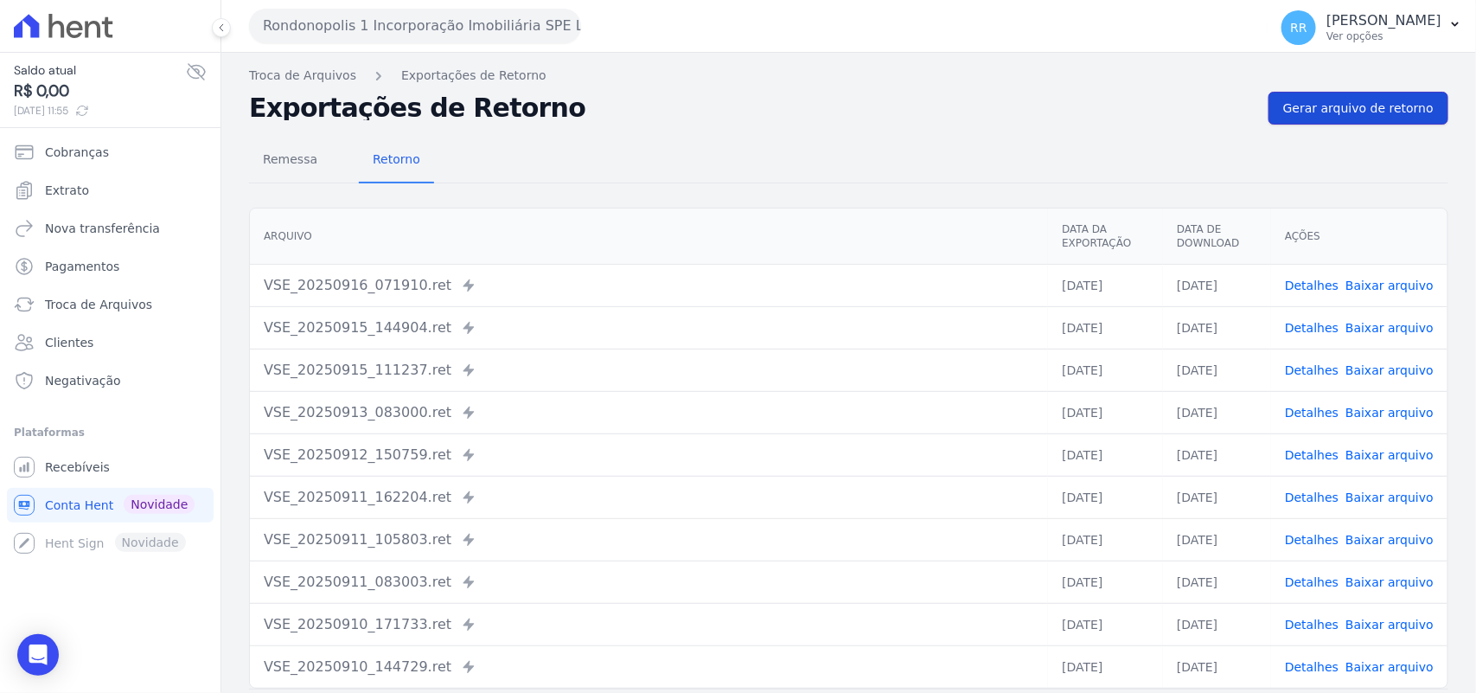
click at [1409, 109] on span "Gerar arquivo de retorno" at bounding box center [1358, 107] width 150 height 17
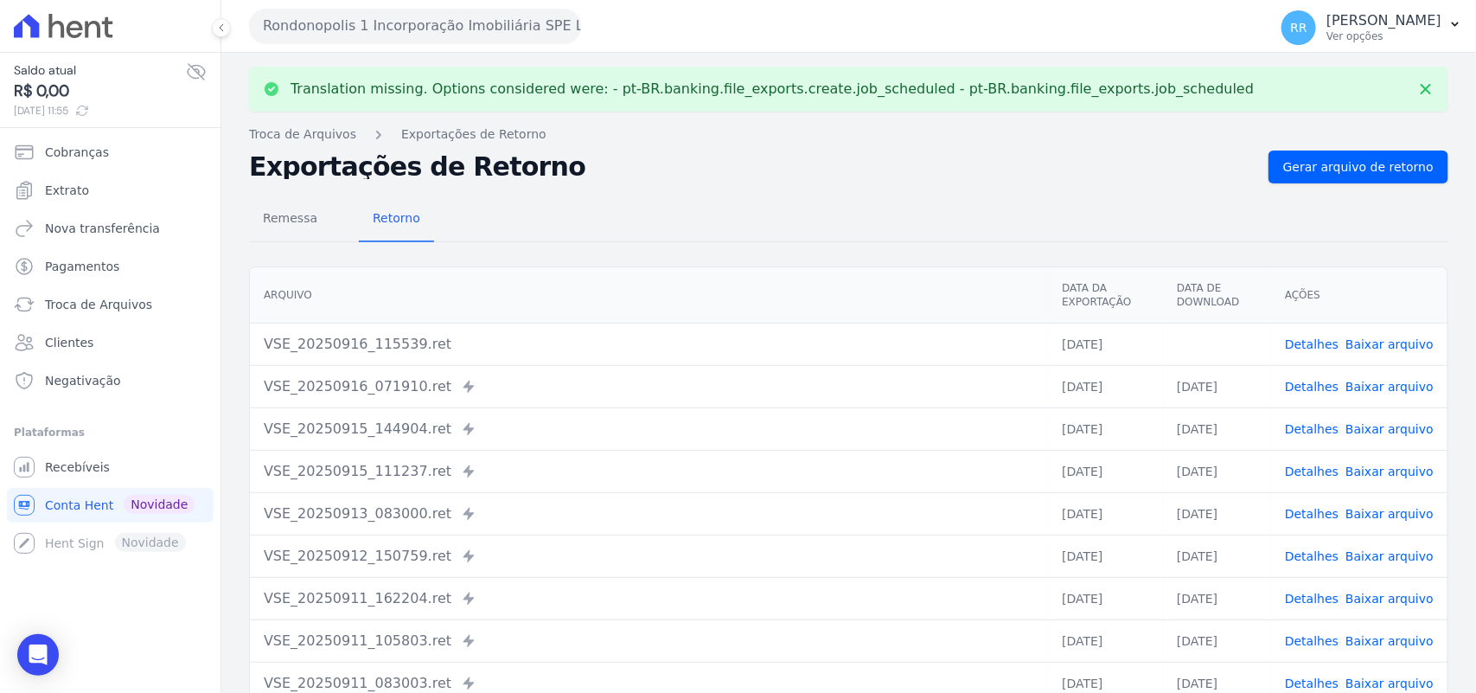
click at [1382, 343] on link "Baixar arquivo" at bounding box center [1389, 344] width 88 height 14
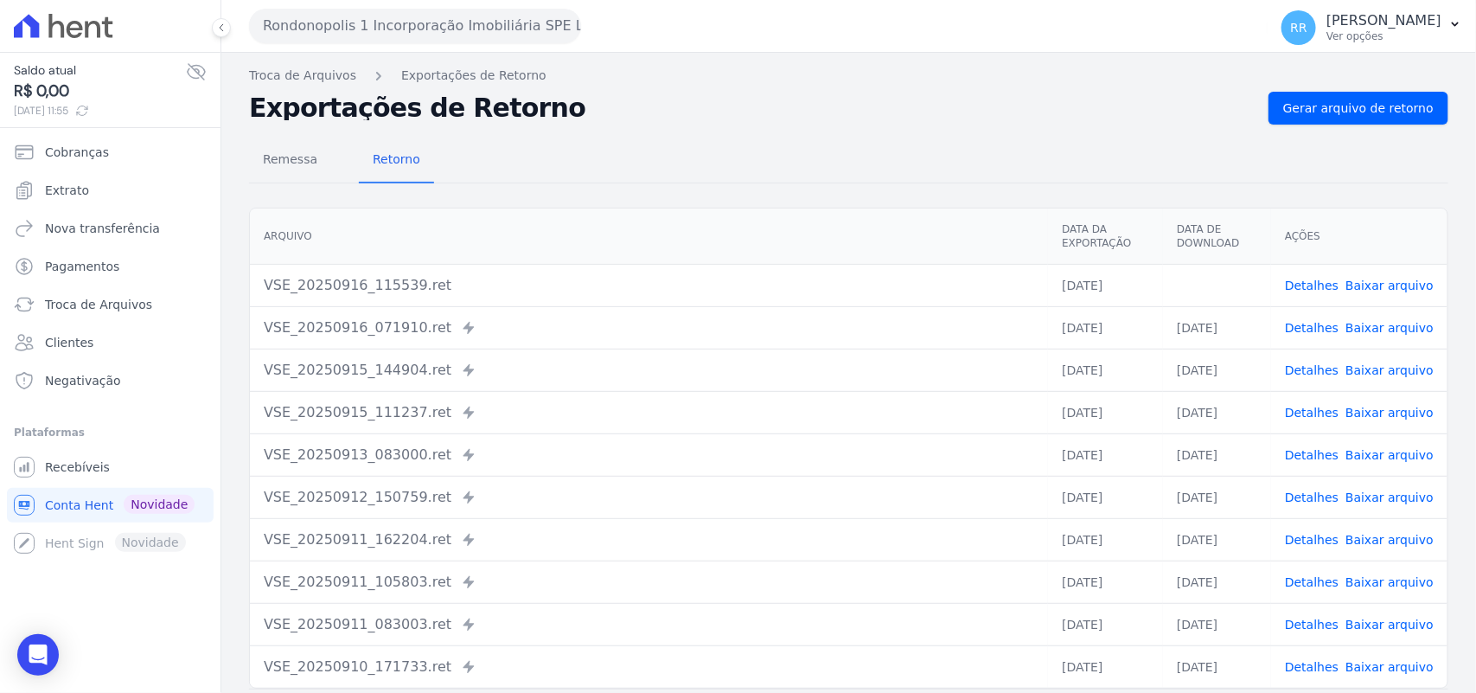
click at [1007, 173] on div "Remessa Retorno" at bounding box center [848, 160] width 1199 height 45
click at [491, 33] on button "Rondonopolis 1 Incorporação Imobiliária SPE LTDA" at bounding box center [415, 26] width 332 height 35
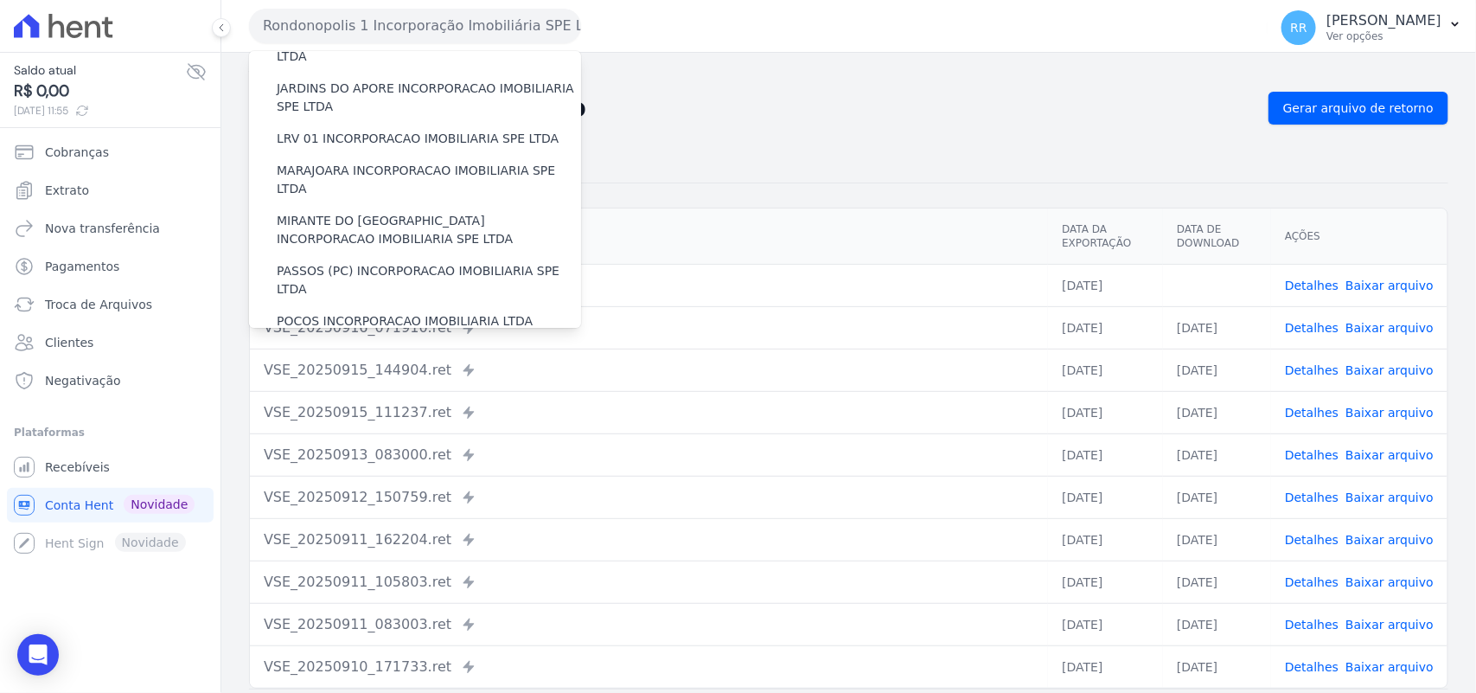
scroll to position [648, 0]
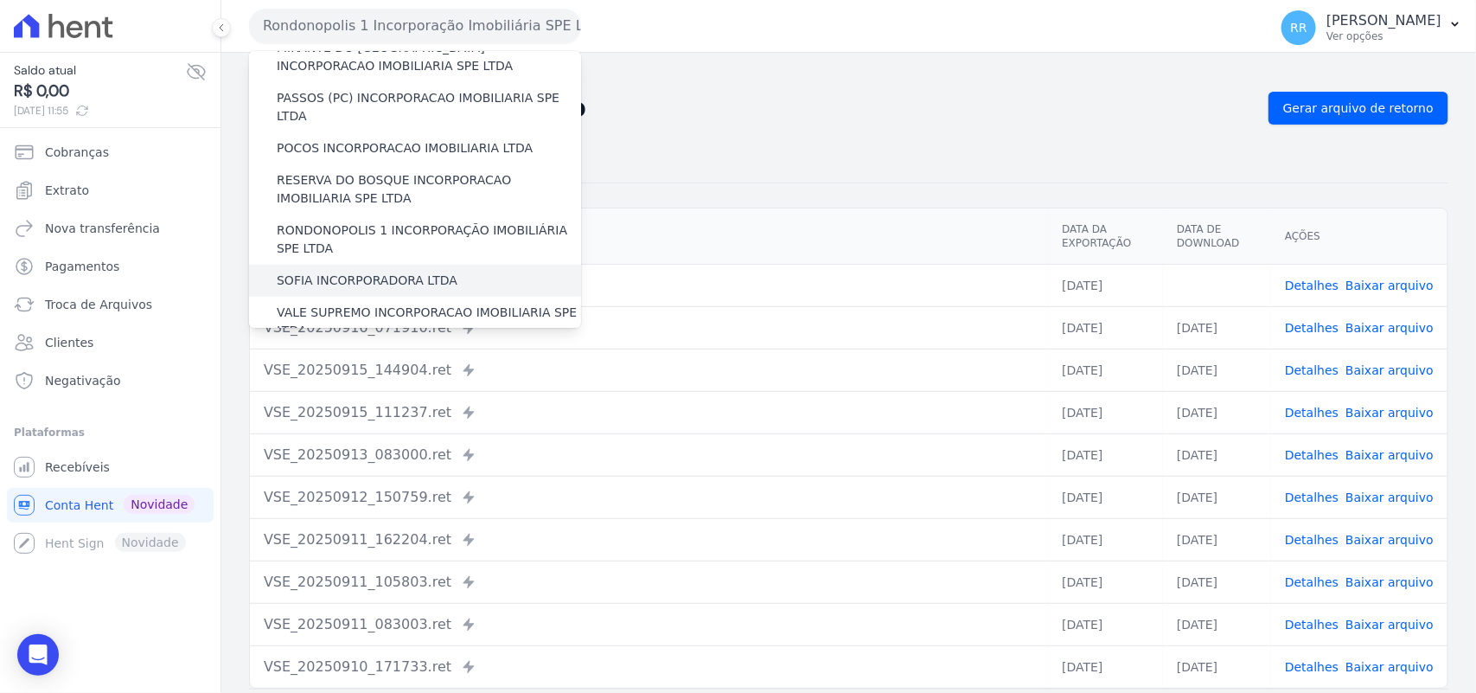
click at [435, 271] on label "SOFIA INCORPORADORA LTDA" at bounding box center [367, 280] width 181 height 18
click at [0, 0] on input "SOFIA INCORPORADORA LTDA" at bounding box center [0, 0] width 0 height 0
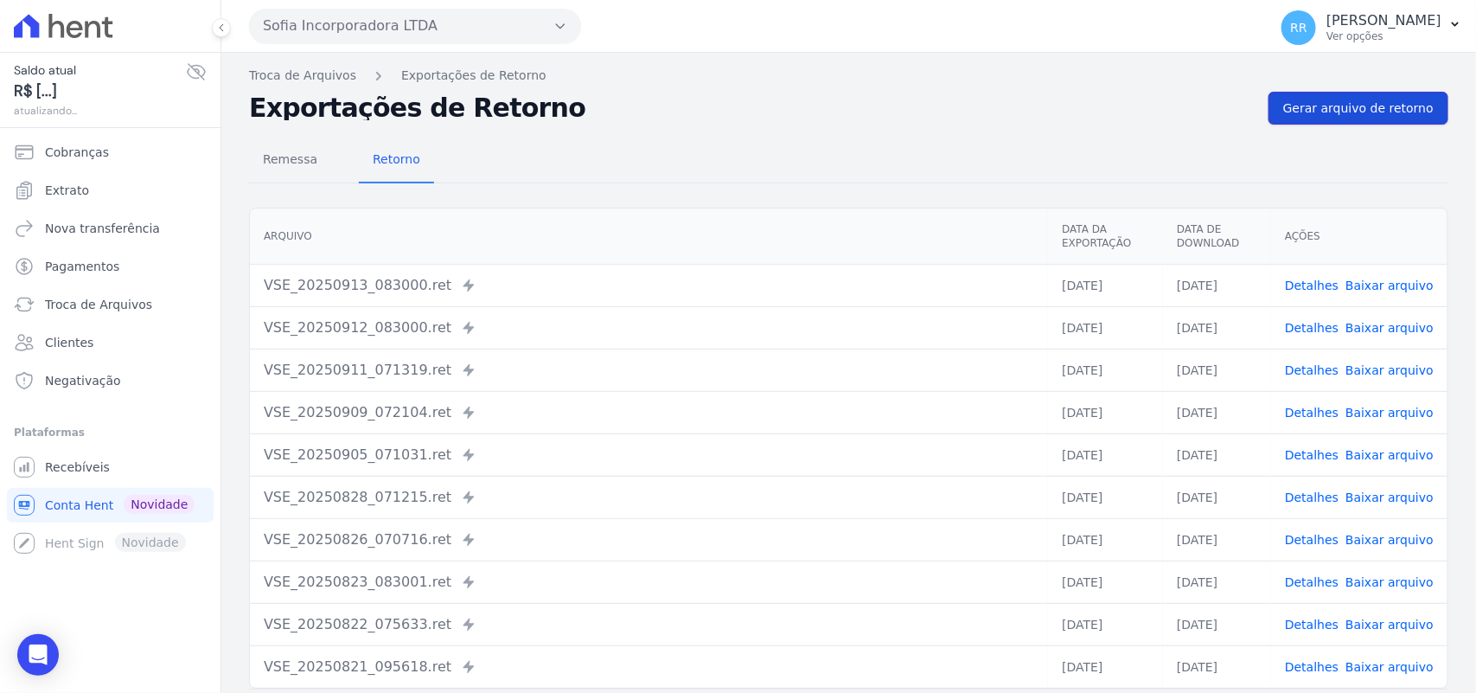
click at [1331, 92] on link "Gerar arquivo de retorno" at bounding box center [1358, 108] width 180 height 33
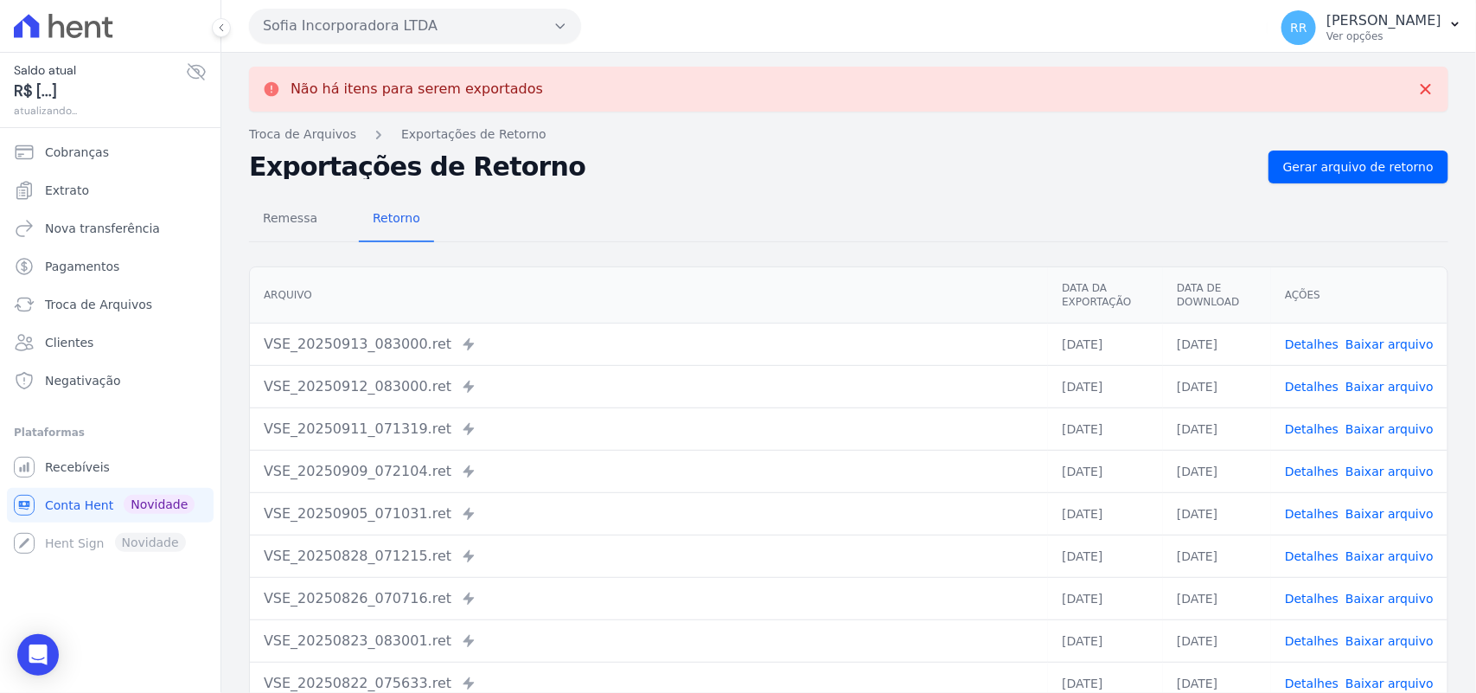
click at [434, 43] on div "Sofia Incorporadora LTDA Via Sul Engenharia AGUAS DE GUANABARA INCORPORACAO IMO…" at bounding box center [755, 26] width 1012 height 54
click at [439, 33] on button "Sofia Incorporadora LTDA" at bounding box center [415, 26] width 332 height 35
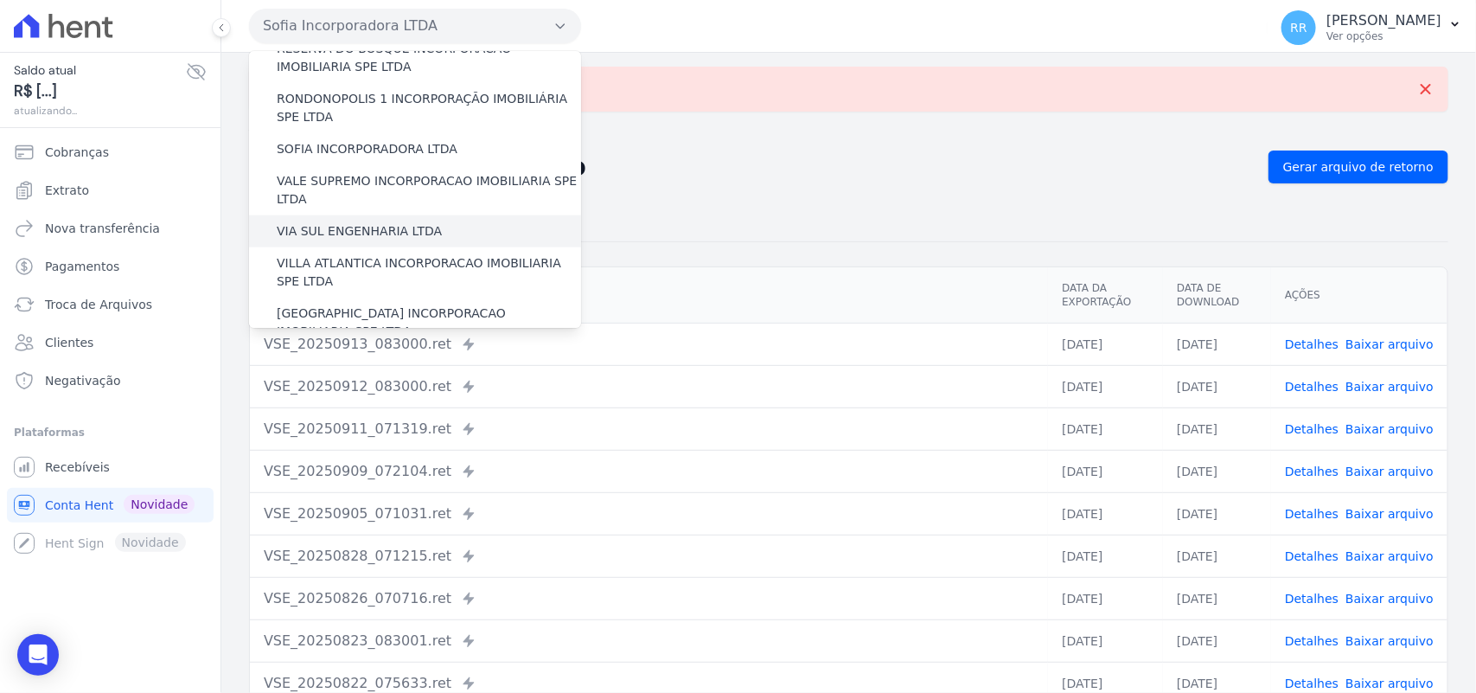
scroll to position [789, 0]
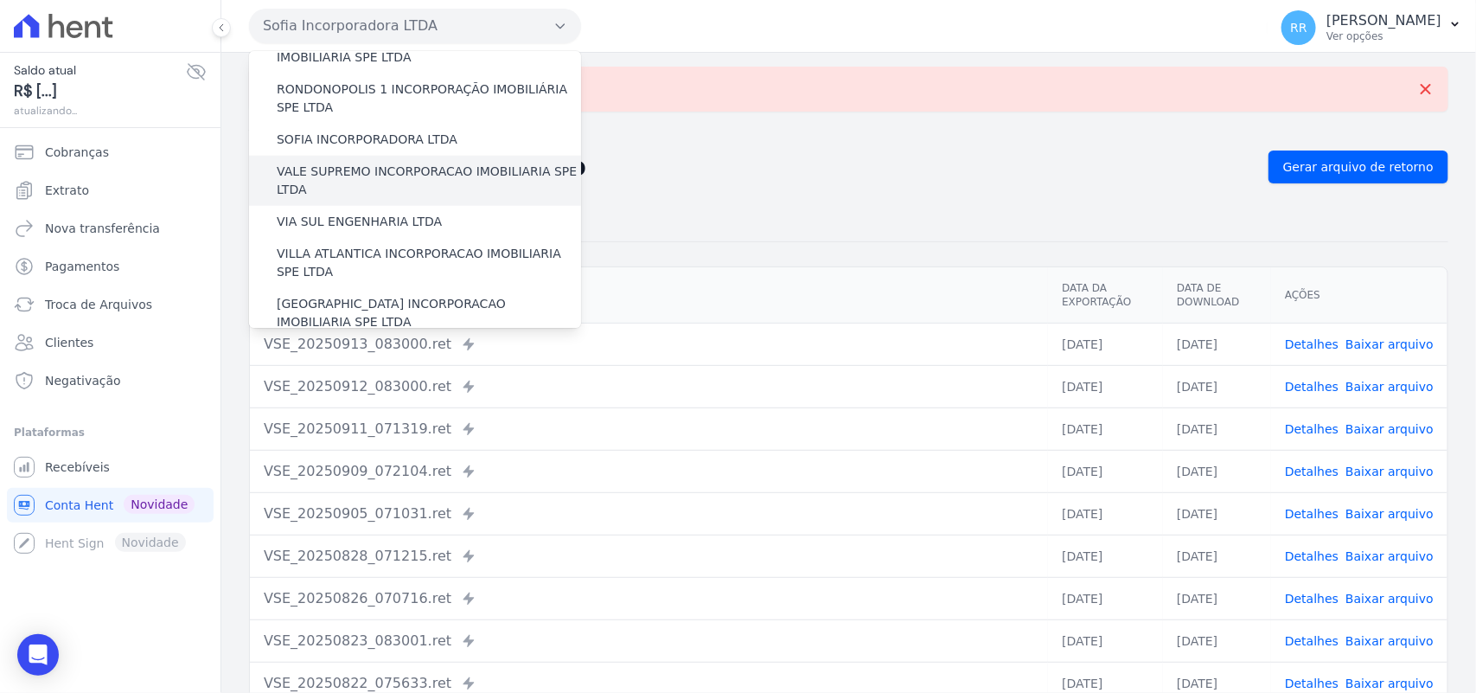
click at [335, 163] on label "VALE SUPREMO INCORPORACAO IMOBILIARIA SPE LTDA" at bounding box center [429, 181] width 304 height 36
click at [0, 0] on input "VALE SUPREMO INCORPORACAO IMOBILIARIA SPE LTDA" at bounding box center [0, 0] width 0 height 0
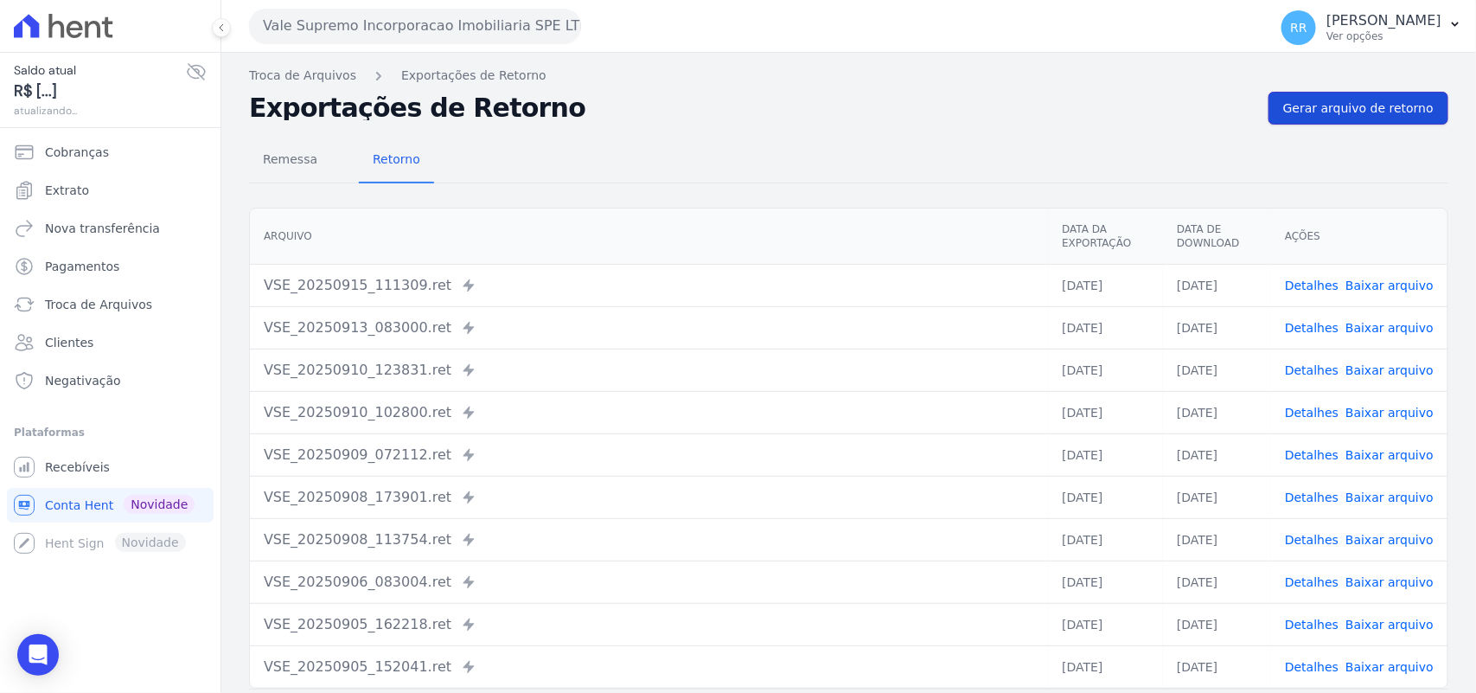
click at [1316, 115] on span "Gerar arquivo de retorno" at bounding box center [1358, 107] width 150 height 17
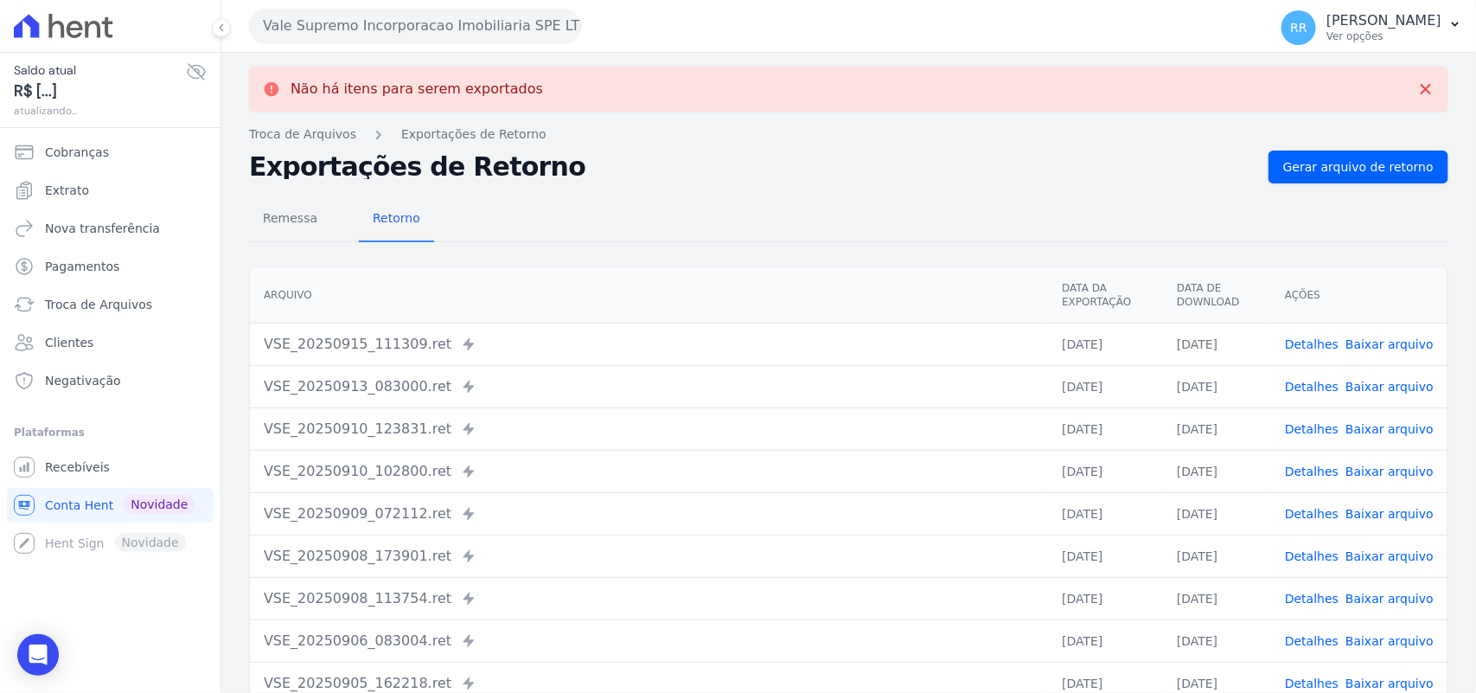
click at [439, 32] on button "Vale Supremo Incorporacao Imobiliaria SPE LTDA" at bounding box center [415, 26] width 332 height 35
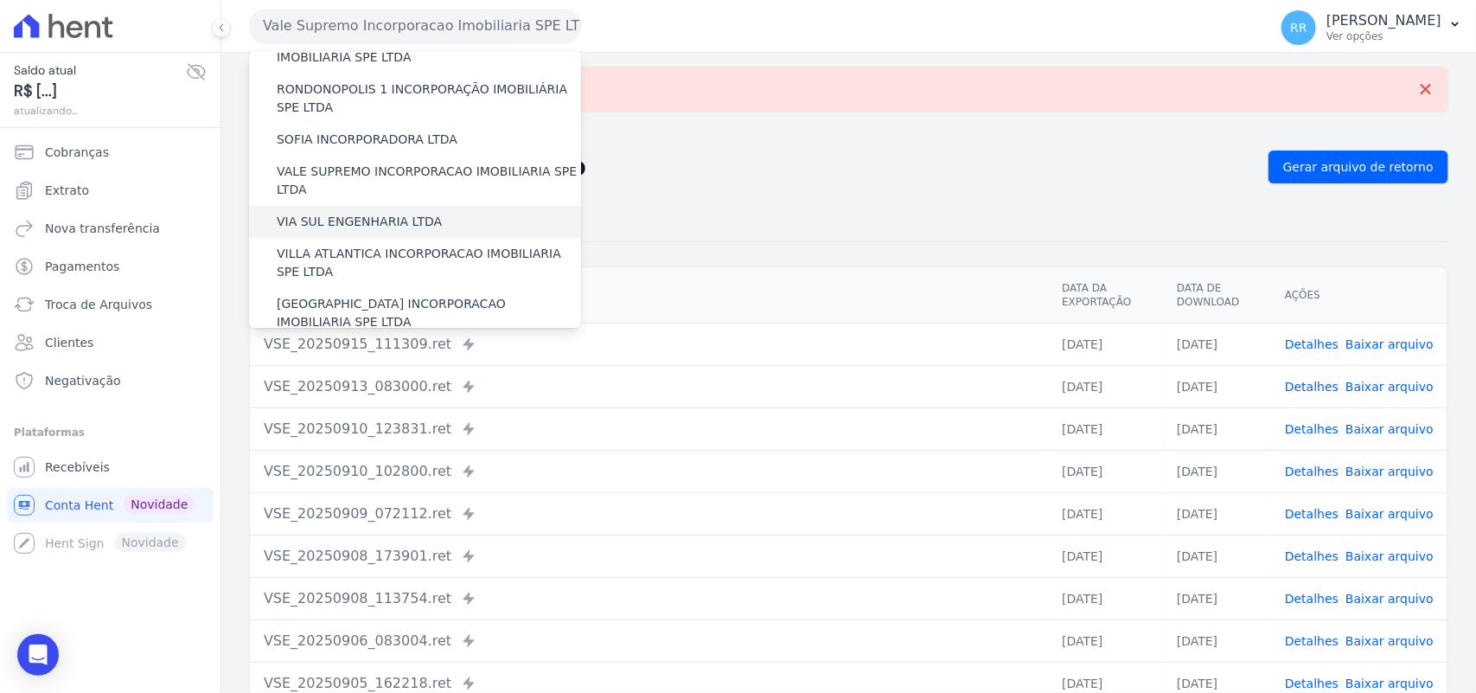
click at [391, 213] on label "VIA SUL ENGENHARIA LTDA" at bounding box center [359, 222] width 165 height 18
click at [0, 0] on input "VIA SUL ENGENHARIA LTDA" at bounding box center [0, 0] width 0 height 0
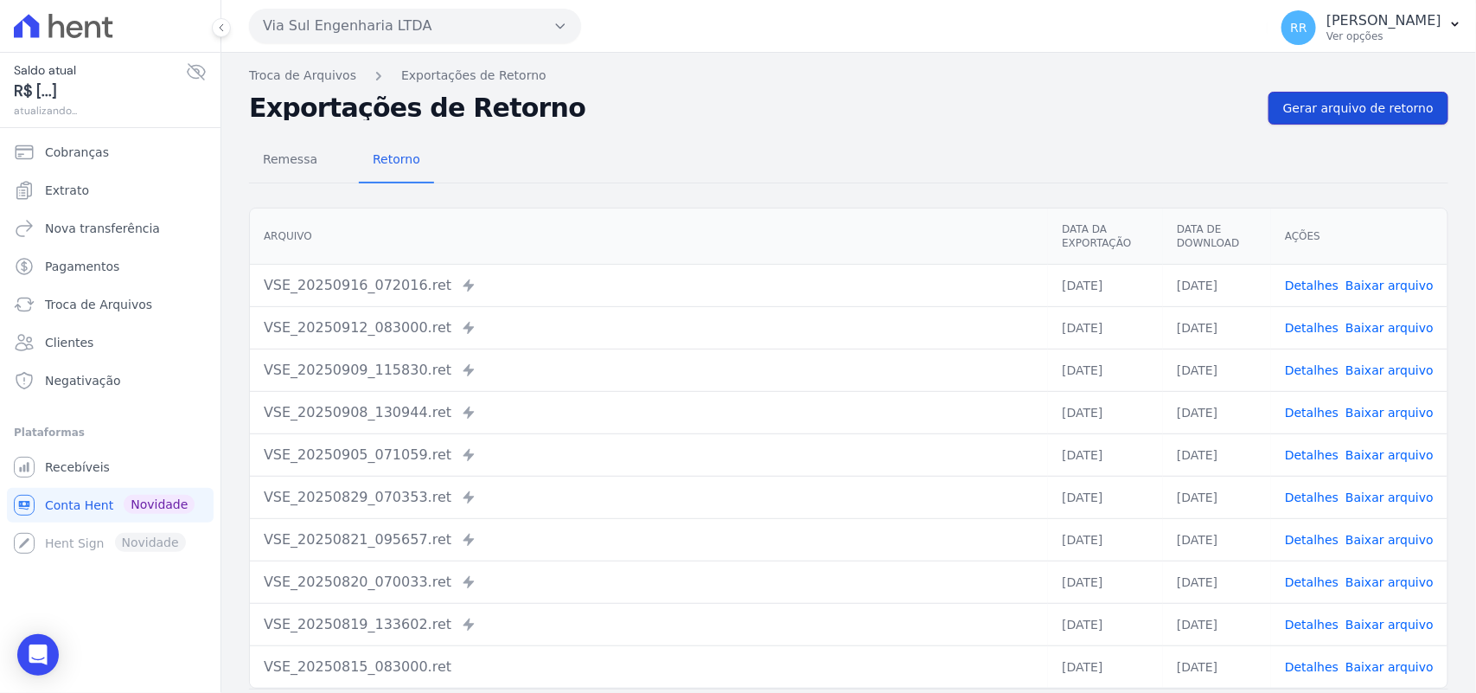
click at [1418, 99] on link "Gerar arquivo de retorno" at bounding box center [1358, 108] width 180 height 33
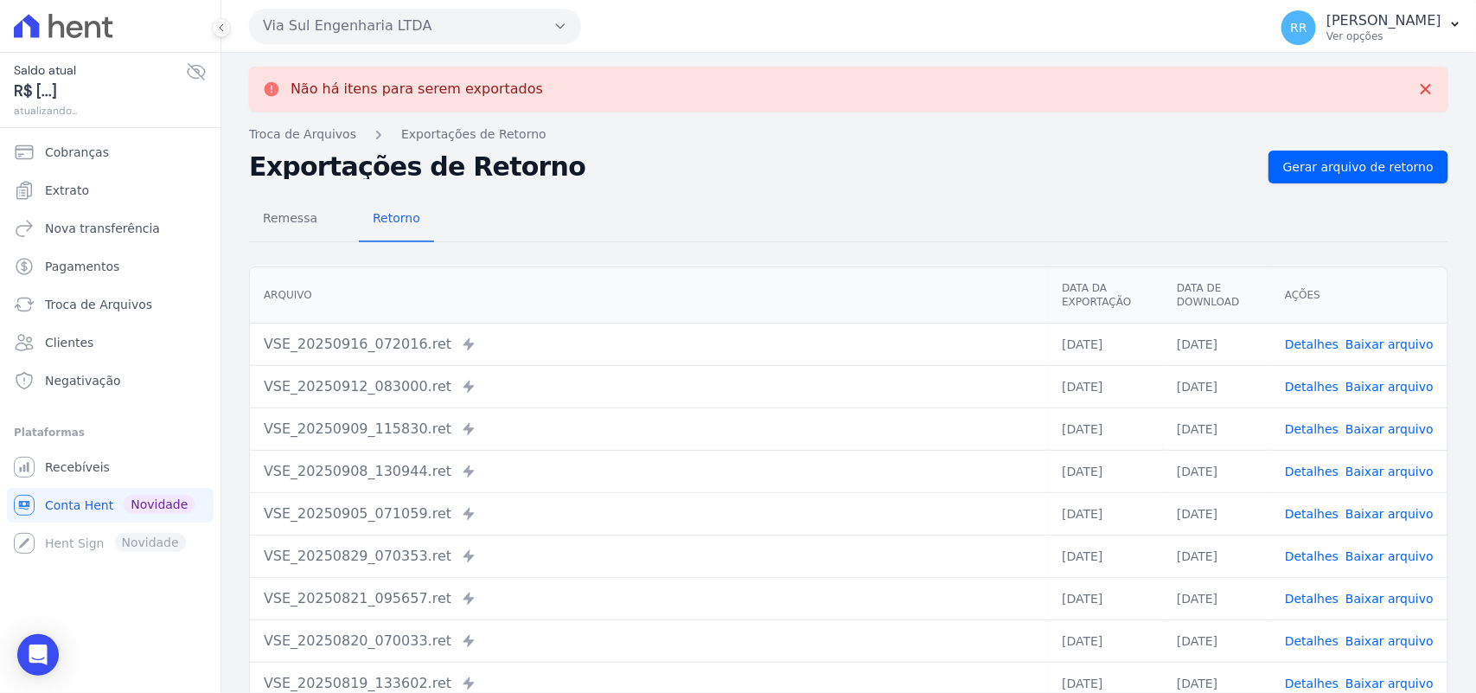
click at [442, 39] on button "Via Sul Engenharia LTDA" at bounding box center [415, 26] width 332 height 35
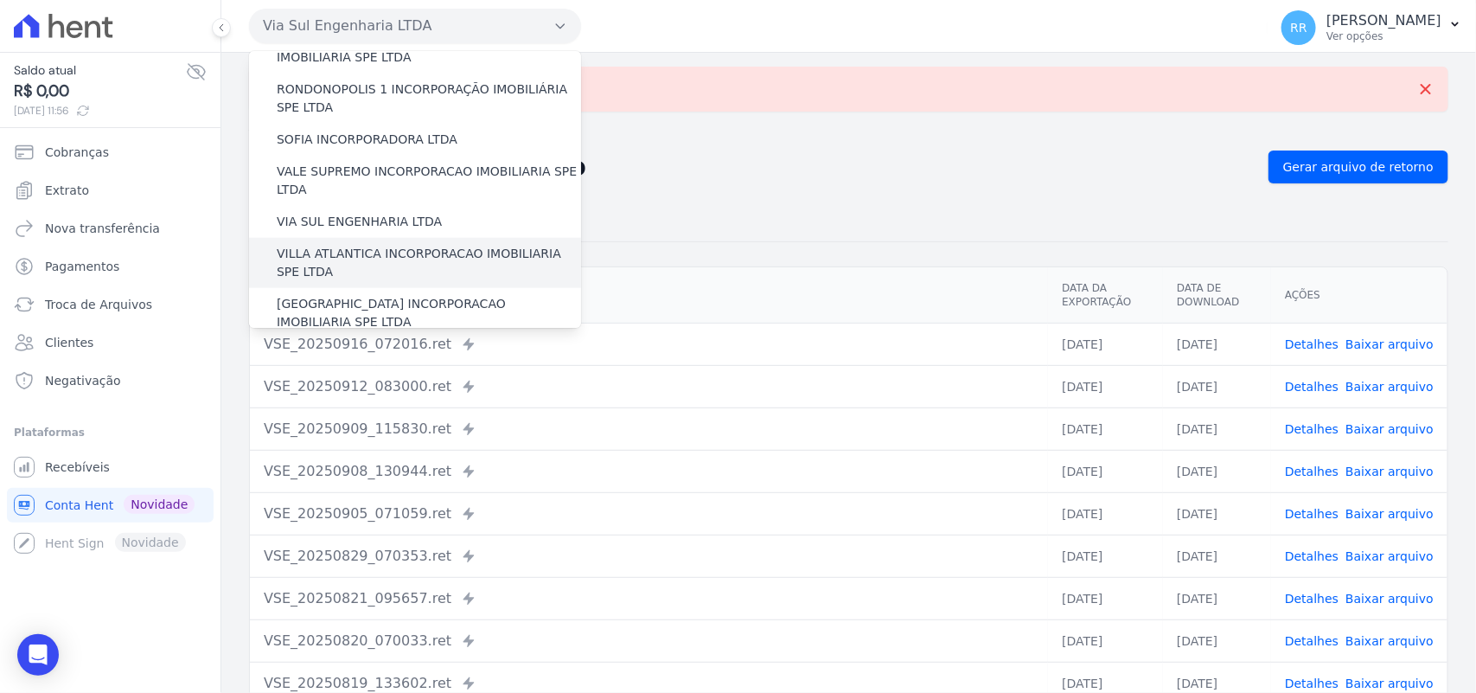
click at [385, 245] on label "VILLA ATLANTICA INCORPORACAO IMOBILIARIA SPE LTDA" at bounding box center [429, 263] width 304 height 36
click at [0, 0] on input "VILLA ATLANTICA INCORPORACAO IMOBILIARIA SPE LTDA" at bounding box center [0, 0] width 0 height 0
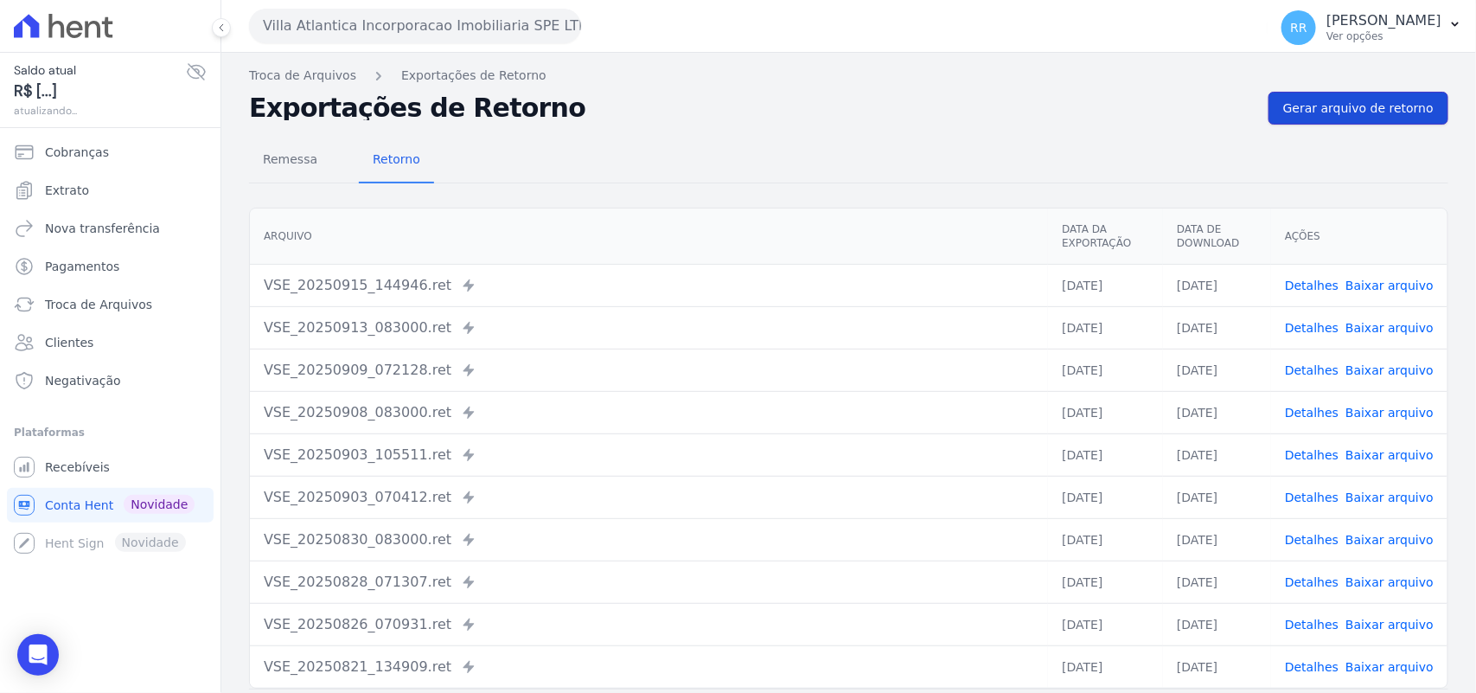
click at [1395, 101] on span "Gerar arquivo de retorno" at bounding box center [1358, 107] width 150 height 17
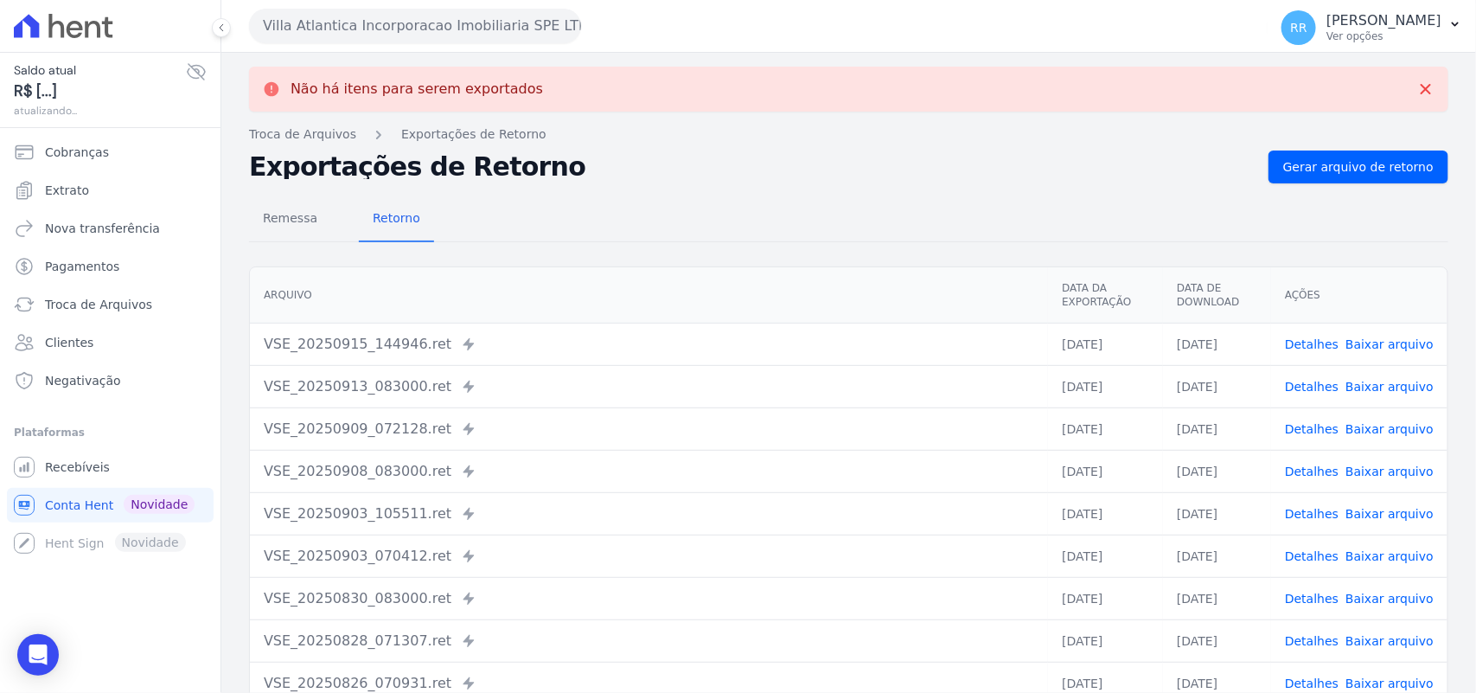
click at [303, 24] on button "Villa Atlantica Incorporacao Imobiliaria SPE LTDA" at bounding box center [415, 26] width 332 height 35
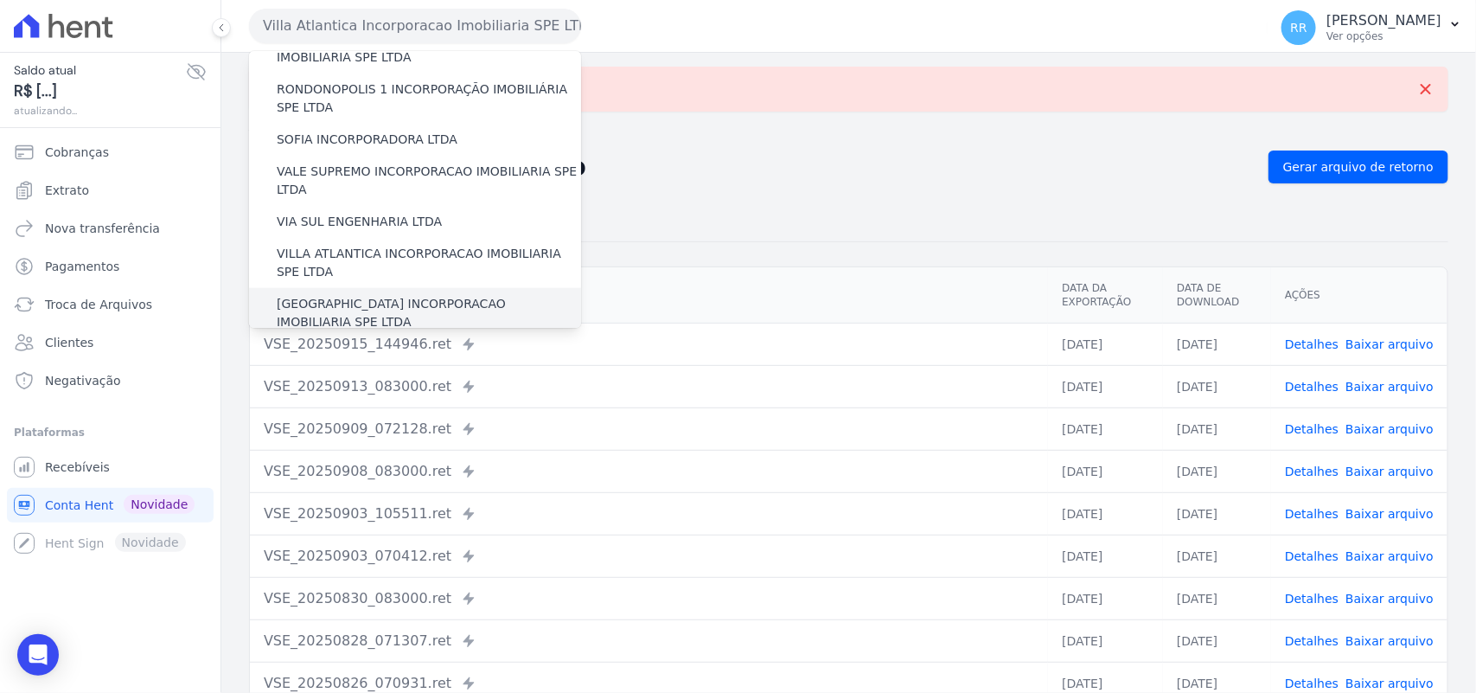
click at [343, 288] on div "[GEOGRAPHIC_DATA] INCORPORACAO IMOBILIARIA SPE LTDA" at bounding box center [415, 313] width 332 height 50
click at [343, 295] on label "[GEOGRAPHIC_DATA] INCORPORACAO IMOBILIARIA SPE LTDA" at bounding box center [429, 313] width 304 height 36
click at [0, 0] on input "[GEOGRAPHIC_DATA] INCORPORACAO IMOBILIARIA SPE LTDA" at bounding box center [0, 0] width 0 height 0
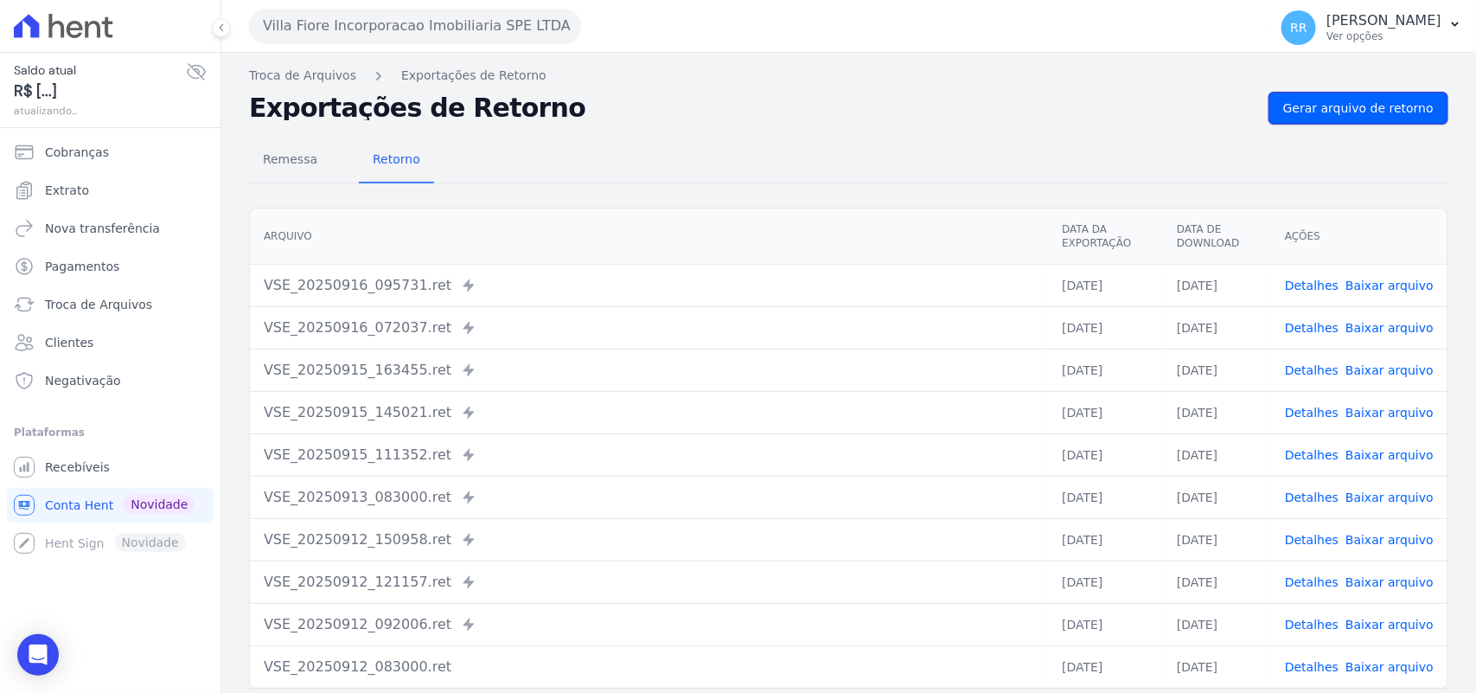
click at [1368, 122] on link "Gerar arquivo de retorno" at bounding box center [1358, 108] width 180 height 33
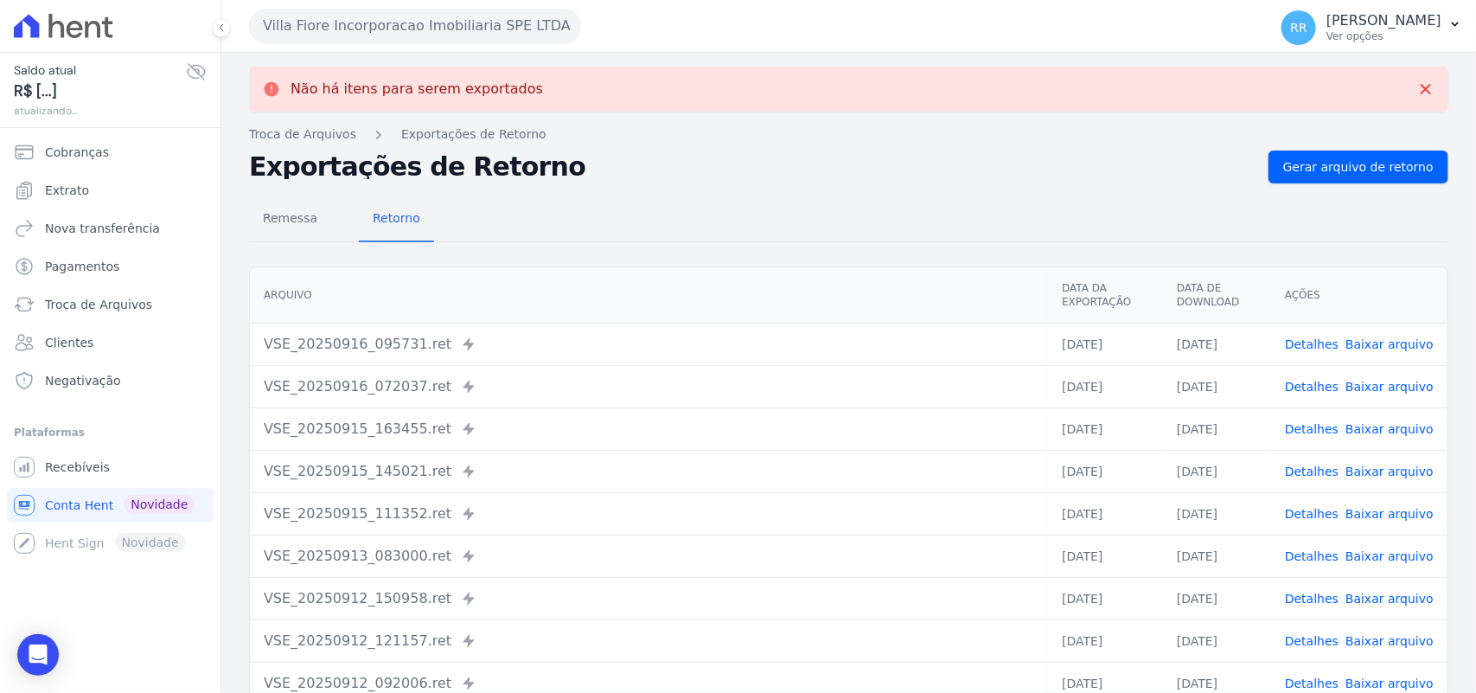
click at [317, 45] on div "Villa Fiore Incorporacao Imobiliaria SPE LTDA Via Sul Engenharia AGUAS DE GUANA…" at bounding box center [755, 26] width 1012 height 54
click at [337, 24] on button "Villa Fiore Incorporacao Imobiliaria SPE LTDA" at bounding box center [415, 26] width 332 height 35
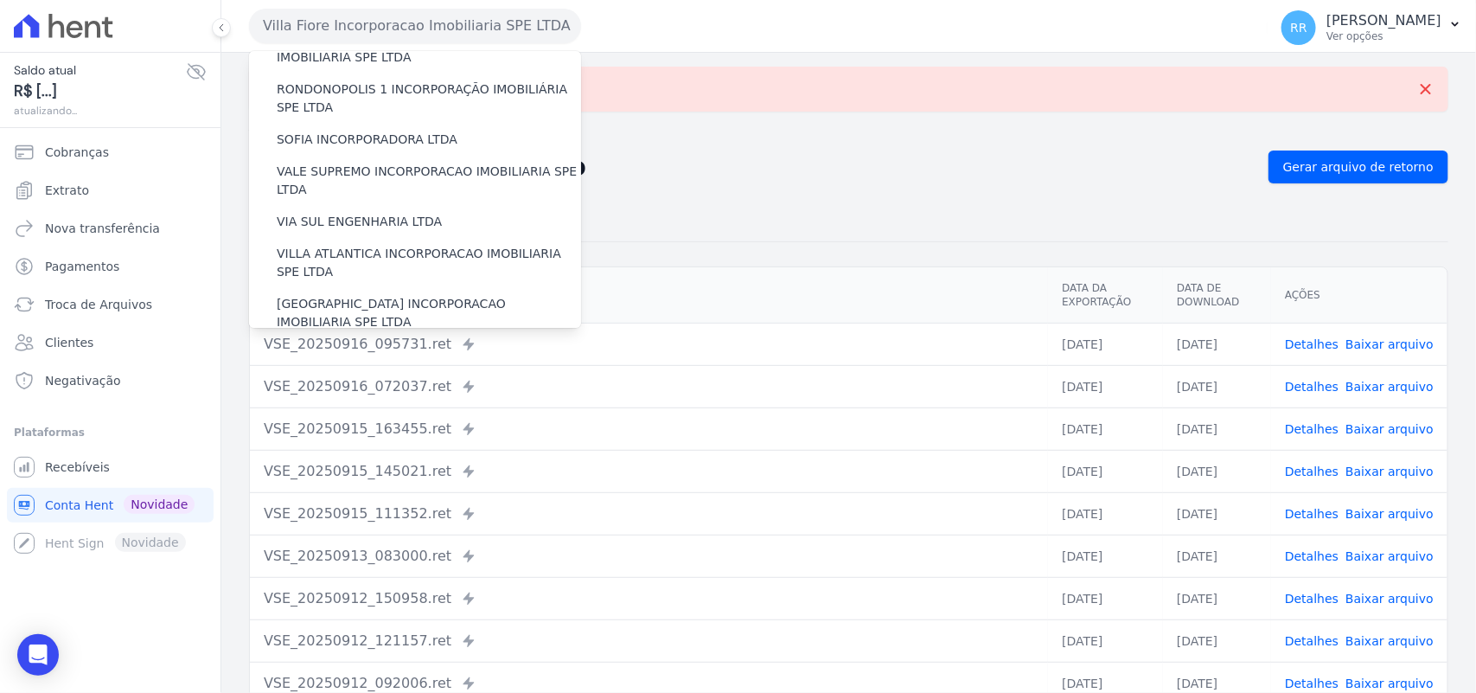
click at [394, 345] on label "VILLA TROPICAL INCORPORAÇÃO IMOBILIÁRIA SPE LTDA" at bounding box center [429, 363] width 304 height 36
click at [0, 0] on input "VILLA TROPICAL INCORPORAÇÃO IMOBILIÁRIA SPE LTDA" at bounding box center [0, 0] width 0 height 0
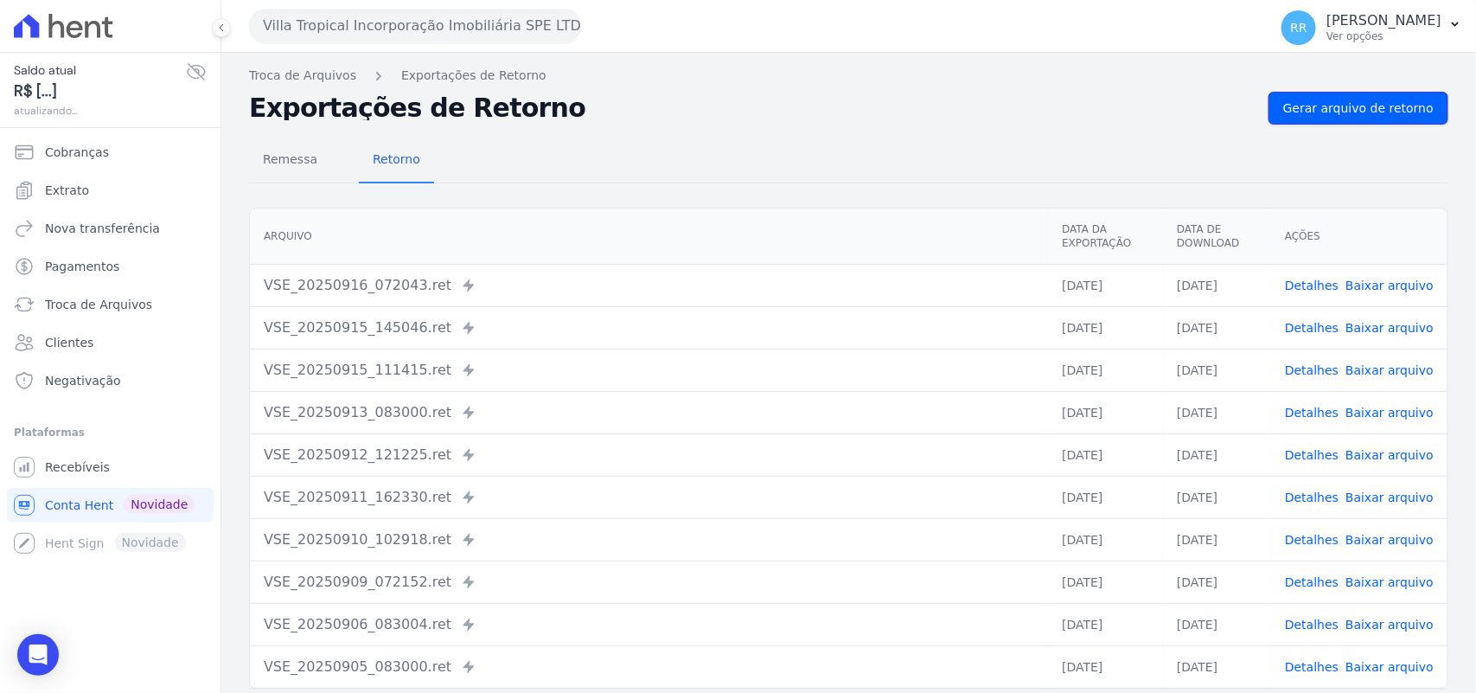
click at [1422, 121] on link "Gerar arquivo de retorno" at bounding box center [1358, 108] width 180 height 33
click at [606, 205] on div "Arquivo Data da Exportação Data de Download Ações VSE_20250916_072043.ret Envia…" at bounding box center [848, 448] width 1254 height 495
